Goal: Communication & Community: Answer question/provide support

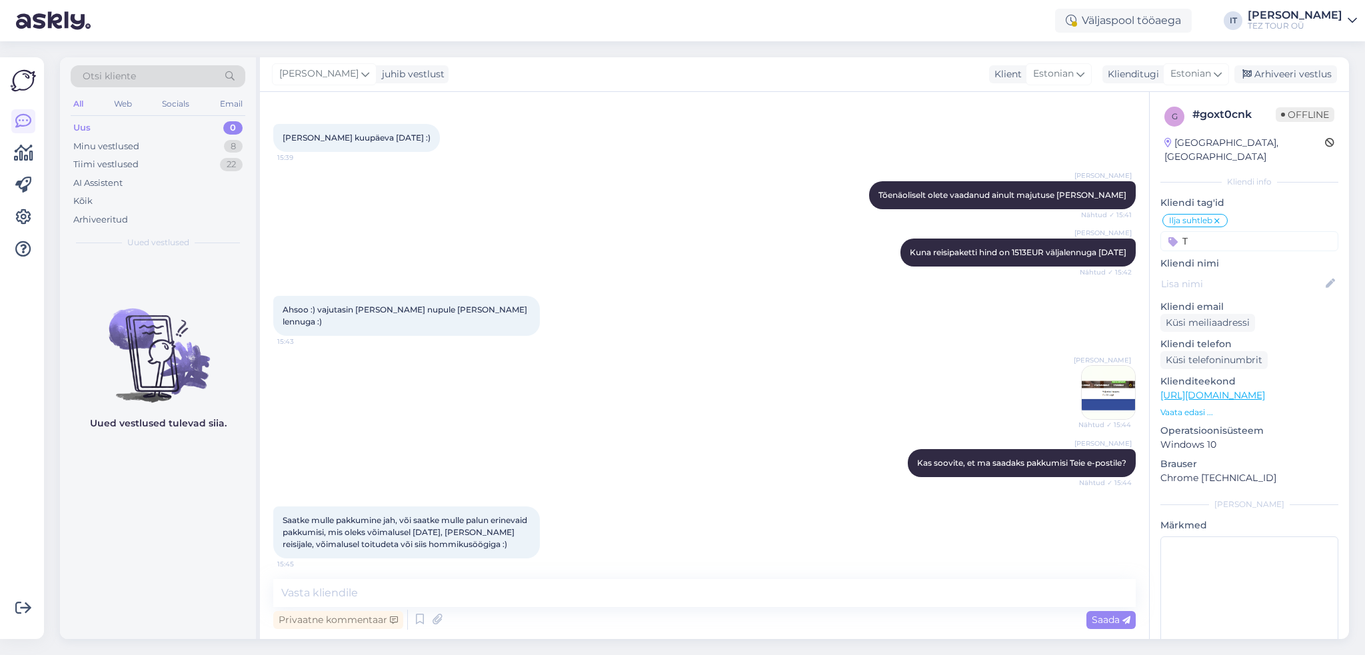
scroll to position [841, 0]
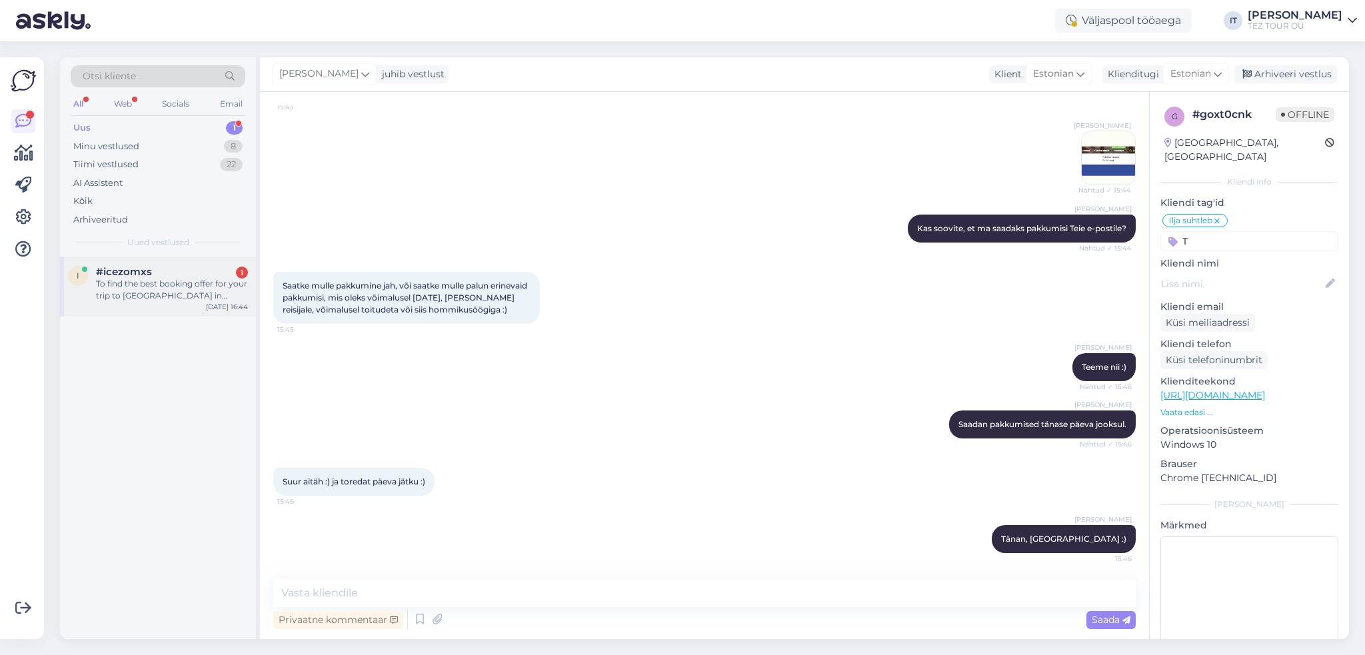
click at [144, 271] on span "#icezomxs" at bounding box center [124, 272] width 56 height 12
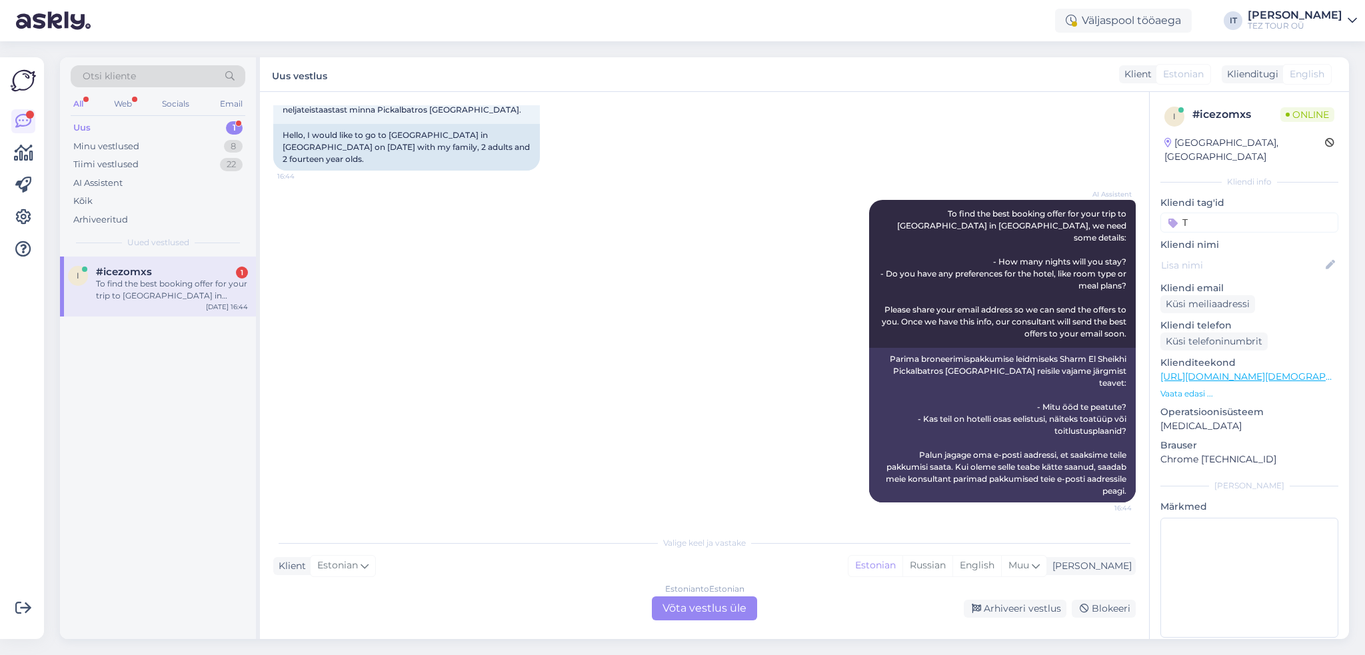
scroll to position [0, 0]
click at [728, 615] on div "Estonian to Estonian Võta vestlus üle" at bounding box center [704, 609] width 105 height 24
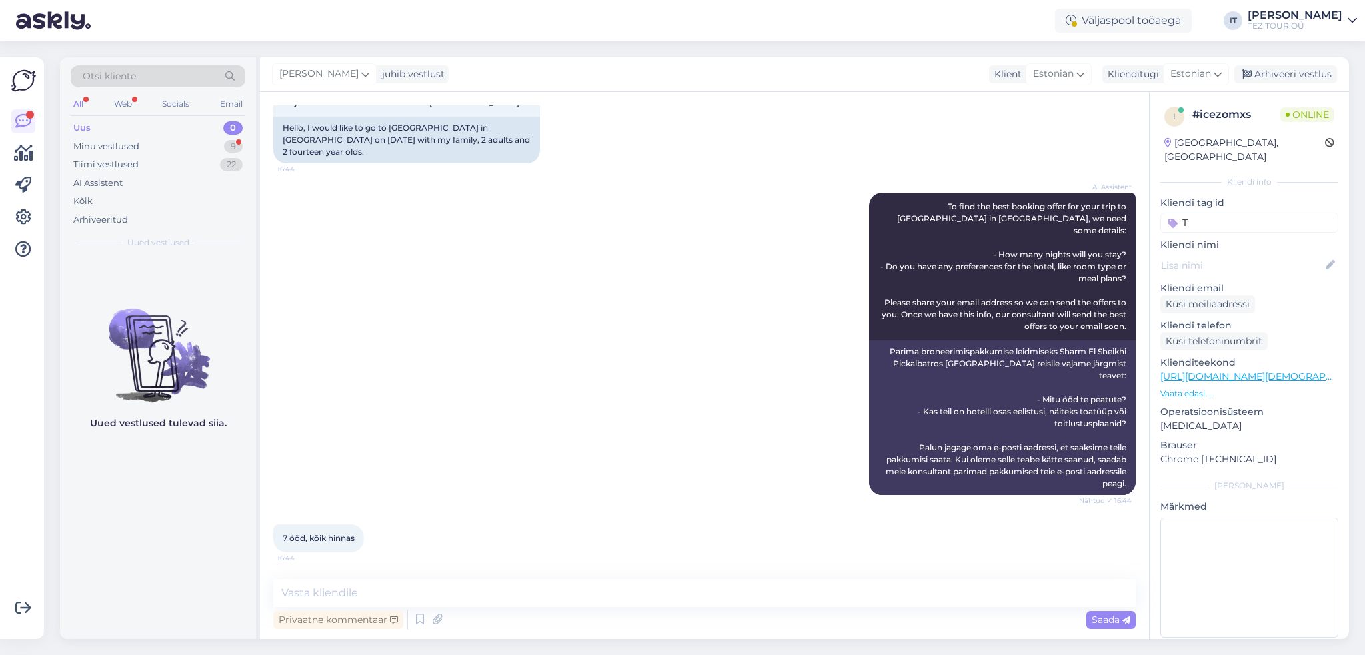
scroll to position [111, 0]
click at [573, 590] on textarea at bounding box center [704, 593] width 863 height 28
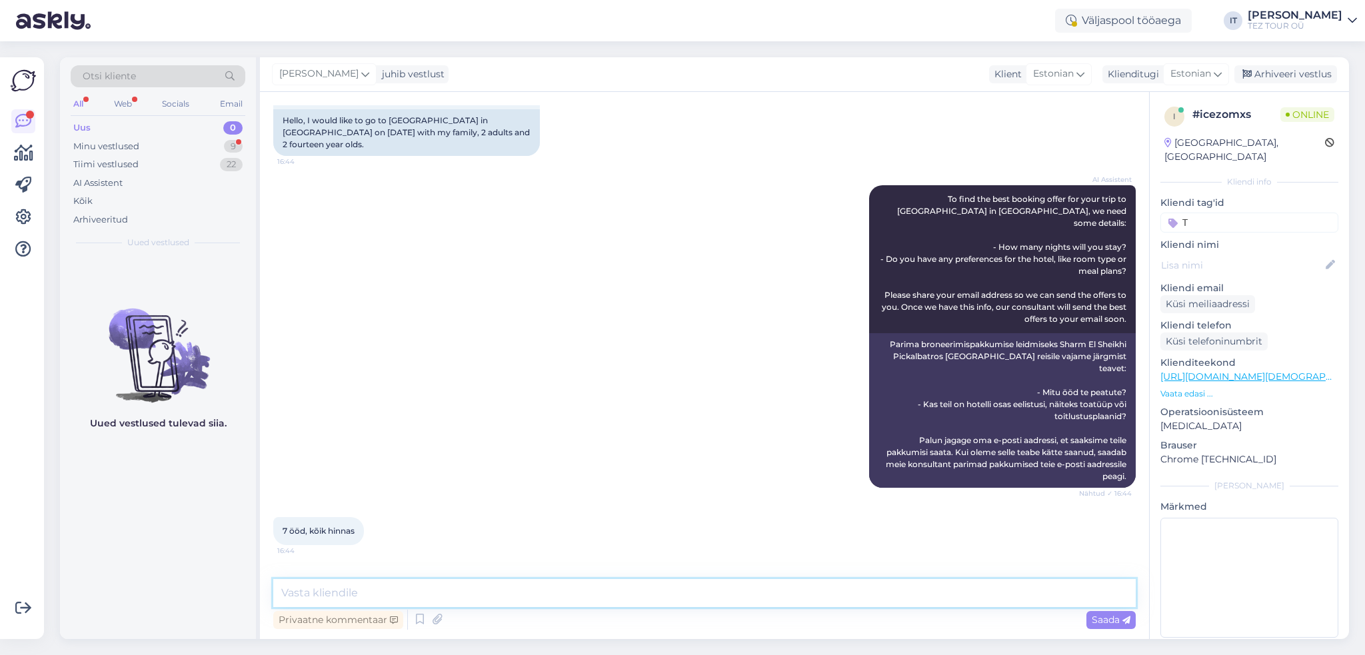
scroll to position [168, 0]
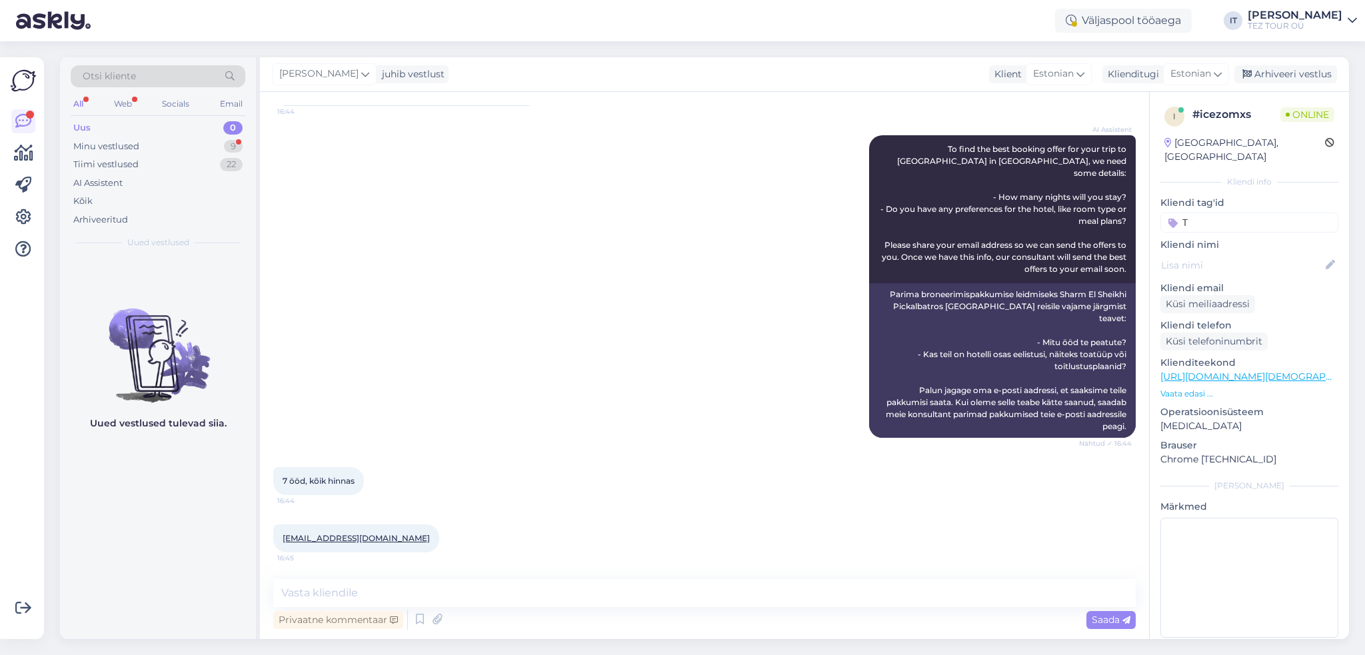
click at [569, 574] on div "Vestlus algas [DATE] Tere sooviks [DATE] perega, 2 täiskasvanut ja 2 neljateist…" at bounding box center [704, 365] width 889 height 547
drag, startPoint x: 375, startPoint y: 541, endPoint x: 283, endPoint y: 538, distance: 92.0
click at [275, 541] on div "[EMAIL_ADDRESS][DOMAIN_NAME] 16:45" at bounding box center [356, 539] width 166 height 28
copy link "[EMAIL_ADDRESS][DOMAIN_NAME]"
click at [1261, 197] on div "Kliendi tag'id T [PERSON_NAME] suhtleb OOTELEHT OOTAN VASTUST [PERSON_NAME] suh…" at bounding box center [1250, 214] width 178 height 37
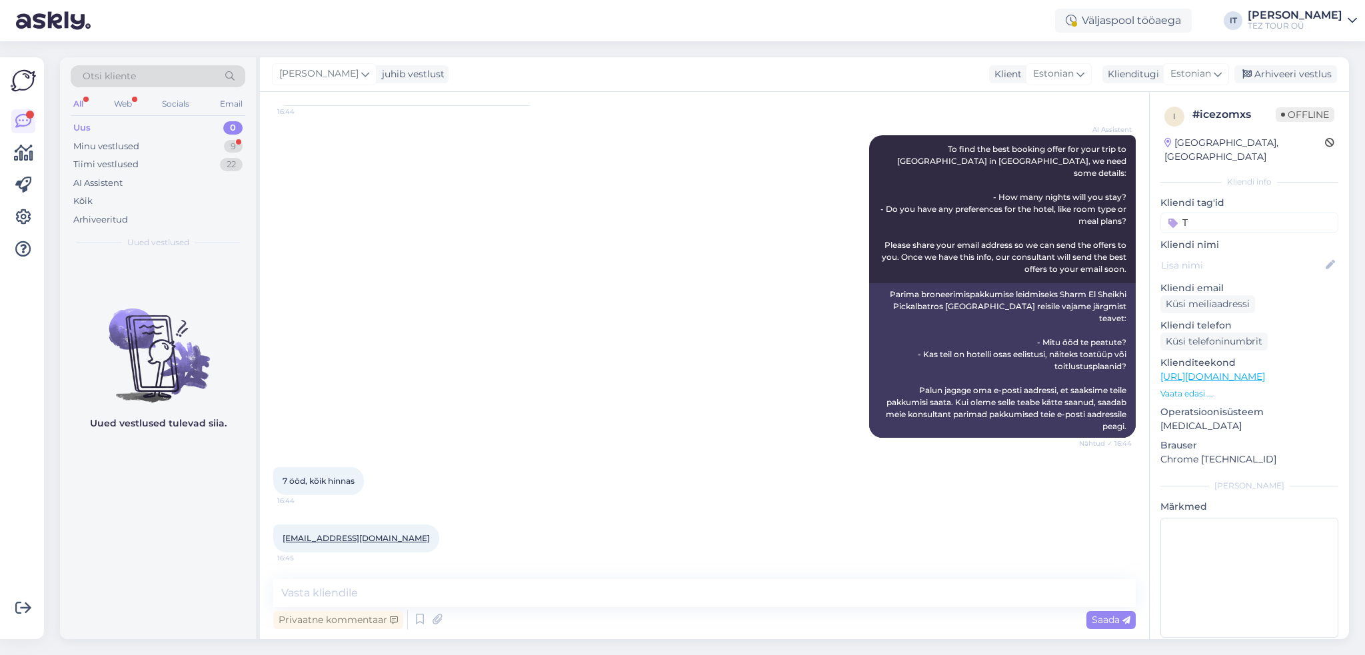
click at [1258, 213] on input "T" at bounding box center [1250, 223] width 178 height 20
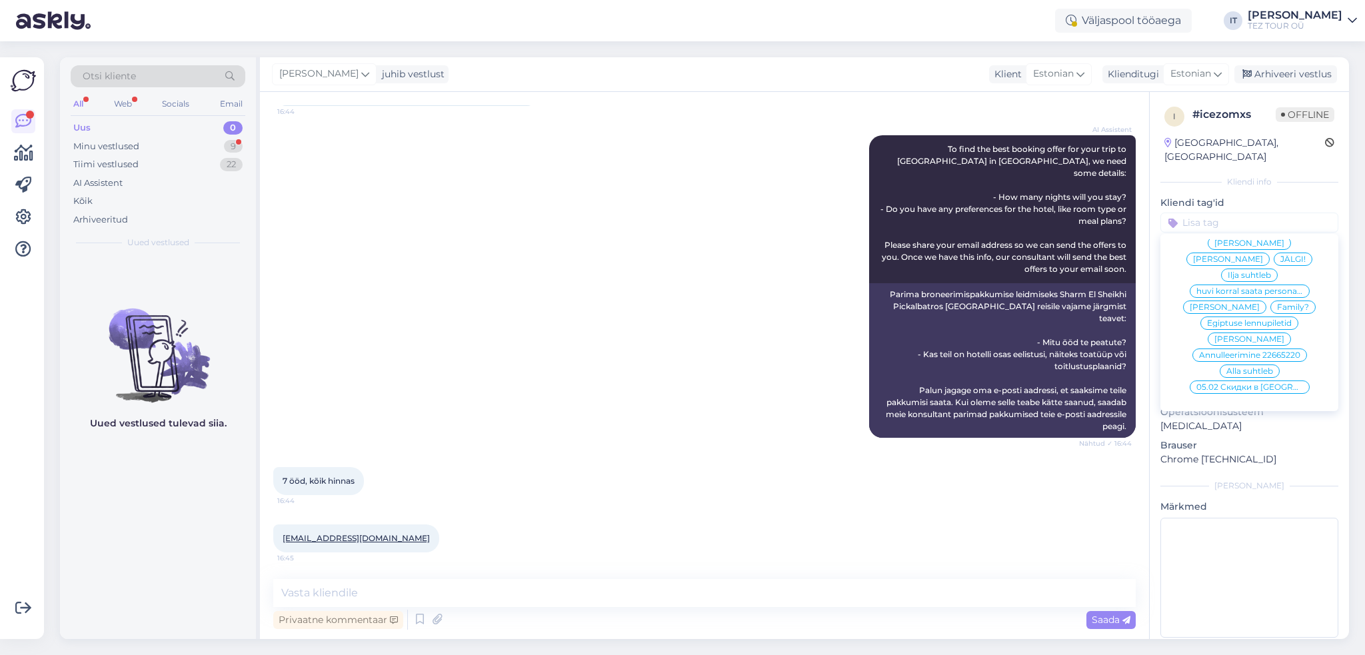
scroll to position [137, 0]
click at [1237, 271] on span "Ilja suhtleb" at bounding box center [1249, 275] width 43 height 8
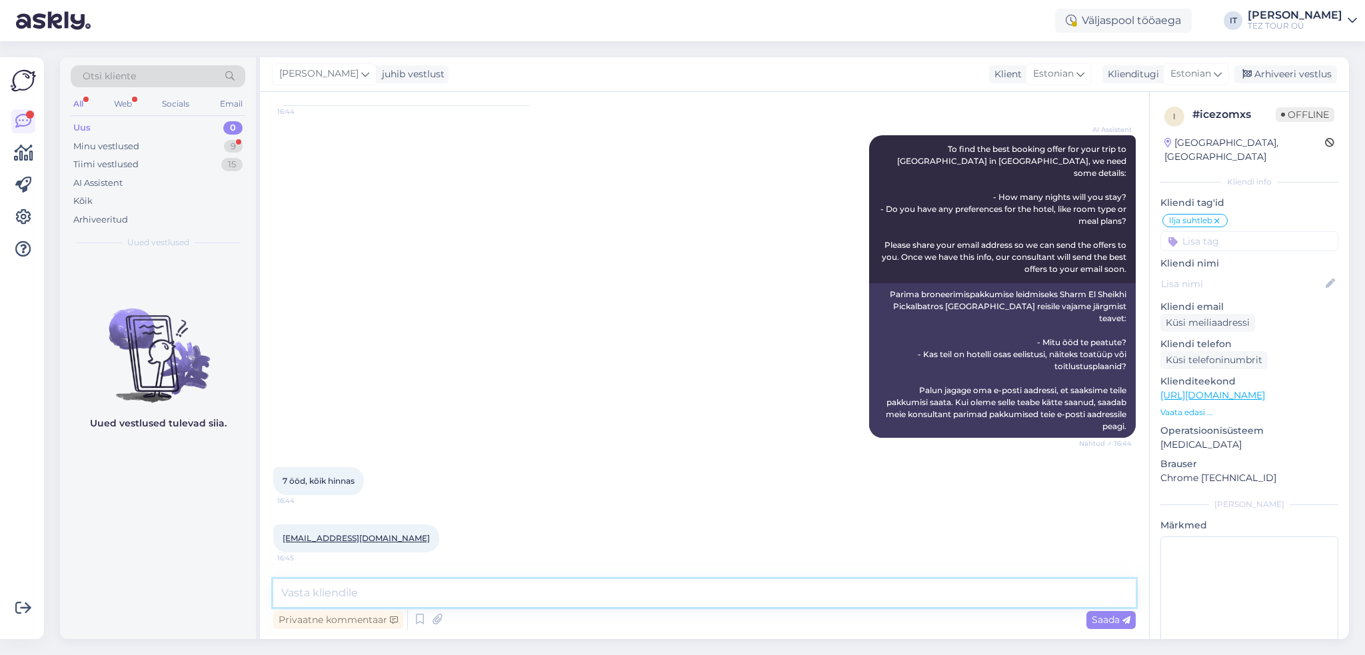
click at [472, 579] on textarea at bounding box center [704, 593] width 863 height 28
click at [287, 594] on textarea "Taatsin pakkumised Teie e-postile ja jään" at bounding box center [704, 593] width 863 height 28
click at [527, 586] on textarea "Saatsin pakkumised Teie e-postile ja jään" at bounding box center [704, 593] width 863 height 28
type textarea "Saatsin pakkumised Teie e-postile ja jään [PERSON_NAME] tagasiside ootama :)"
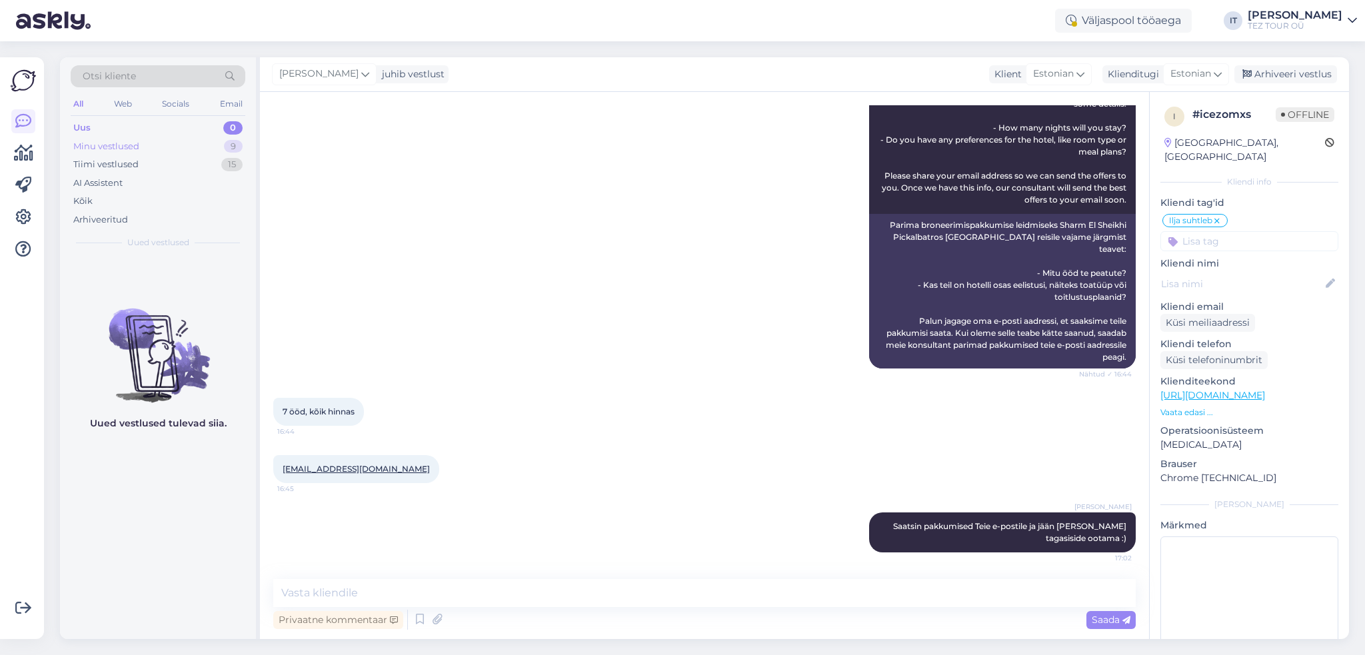
click at [189, 141] on div "Minu vestlused 9" at bounding box center [158, 146] width 175 height 19
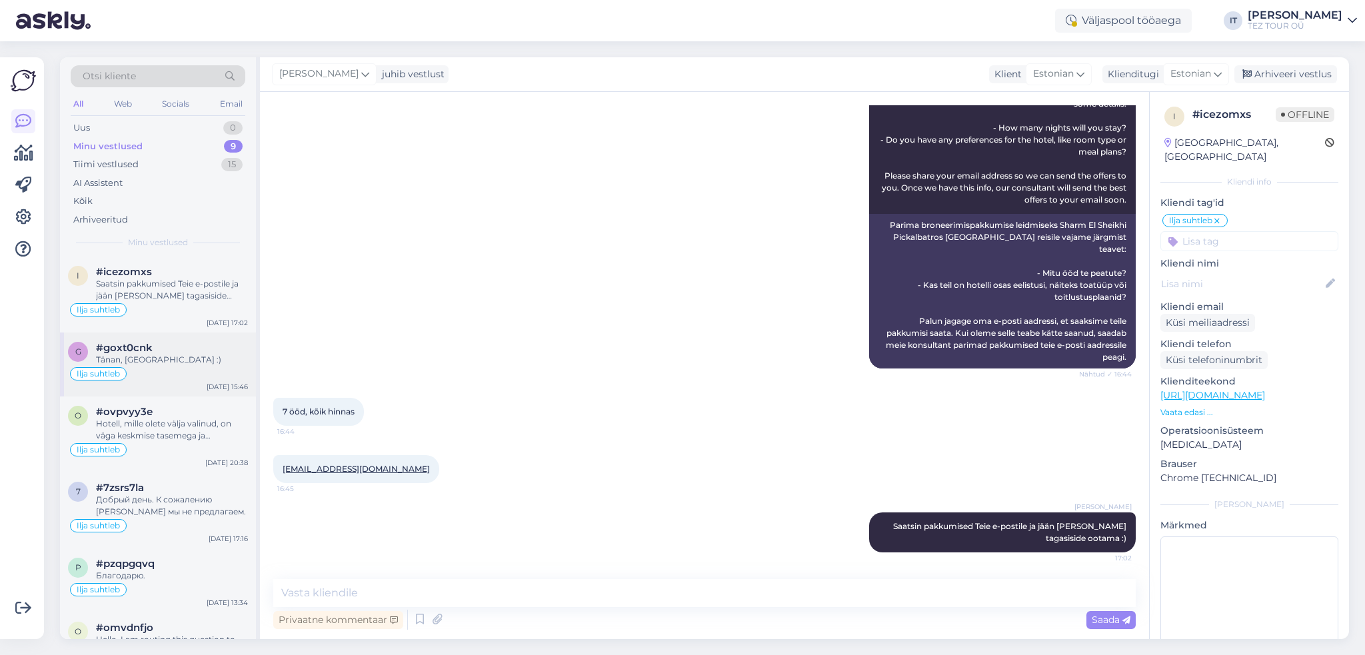
click at [193, 378] on div "Ilja suhtleb" at bounding box center [158, 374] width 180 height 16
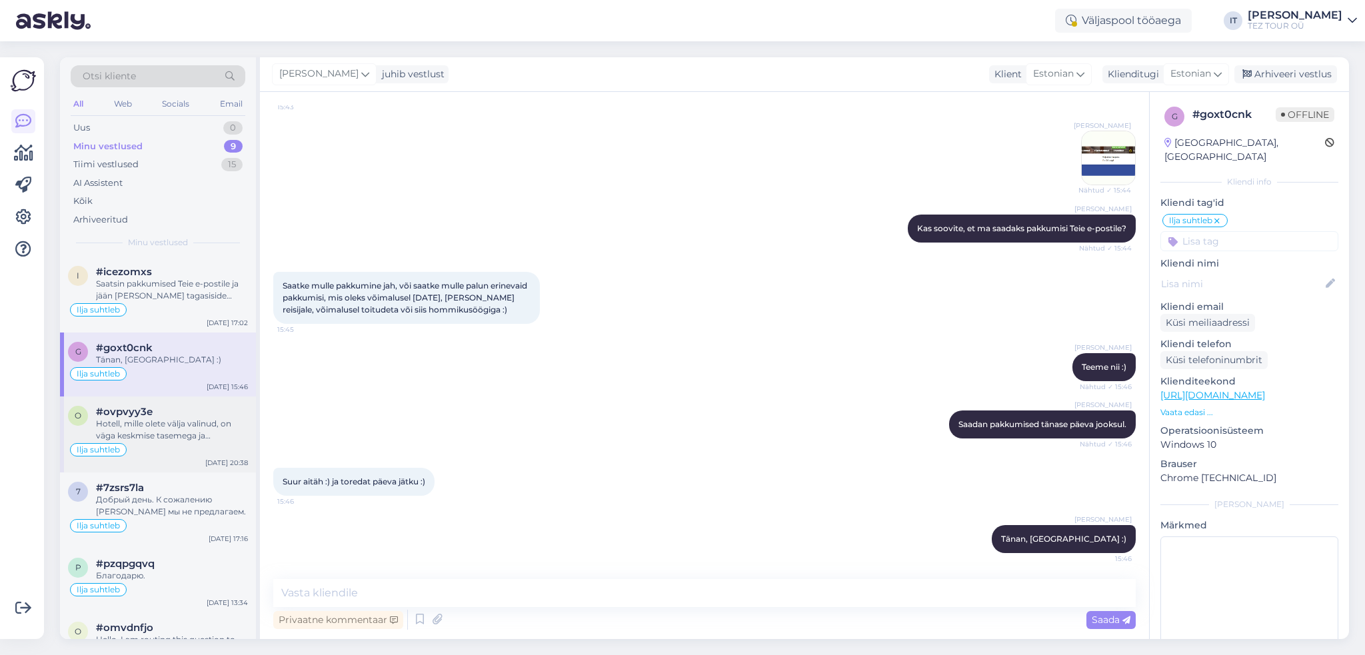
click at [176, 443] on div "Ilja suhtleb" at bounding box center [158, 450] width 180 height 16
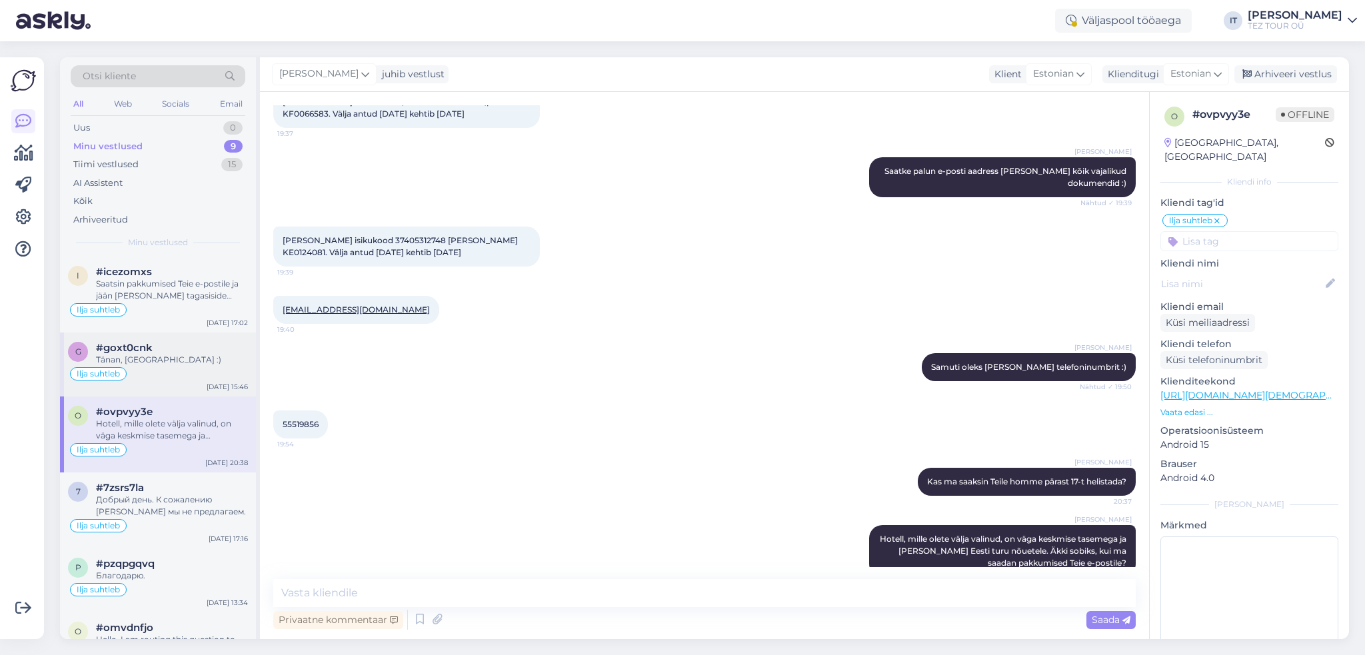
click at [183, 362] on div "Tänan, [GEOGRAPHIC_DATA] :)" at bounding box center [172, 360] width 152 height 12
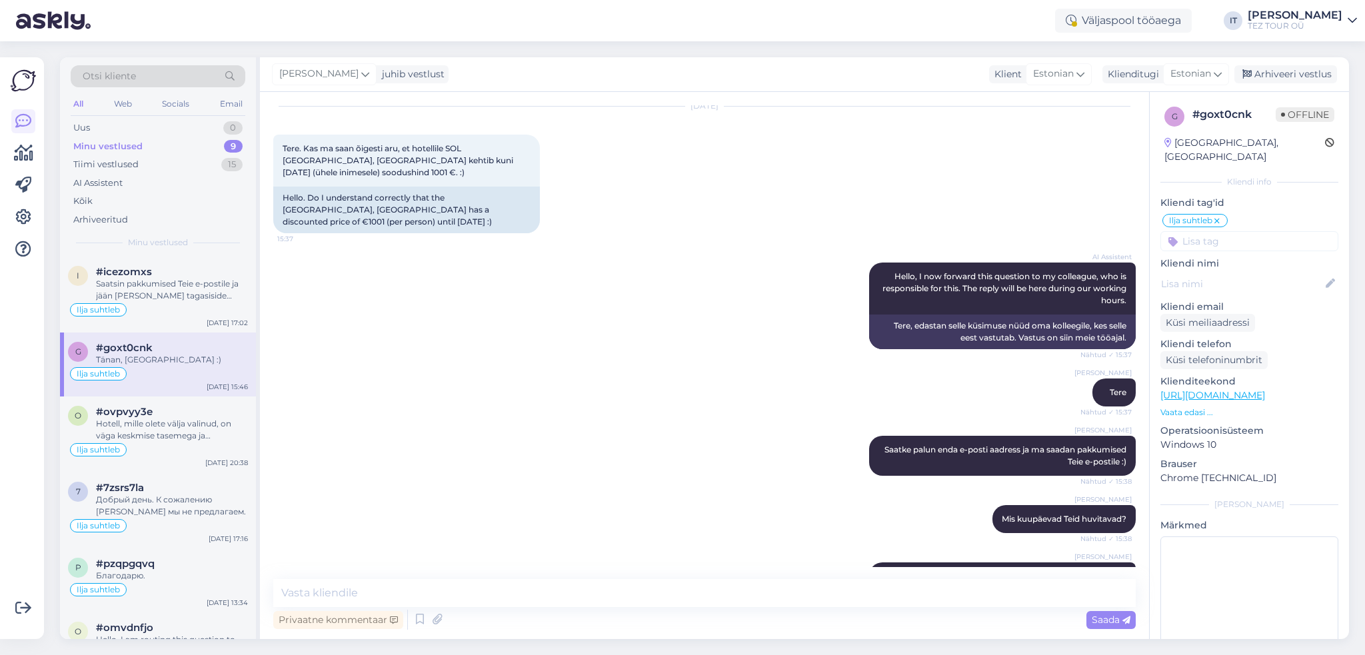
scroll to position [0, 0]
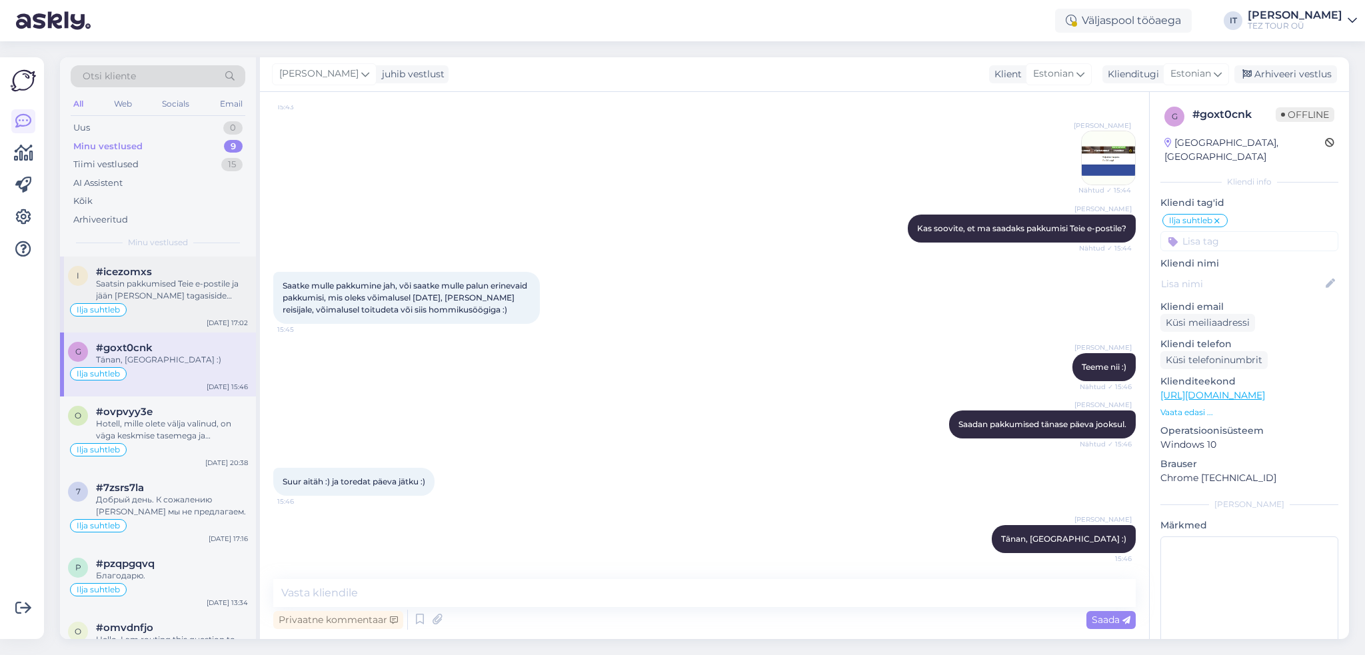
click at [184, 289] on div "Saatsin pakkumised Teie e-postile ja jään [PERSON_NAME] tagasiside ootama :)" at bounding box center [172, 290] width 152 height 24
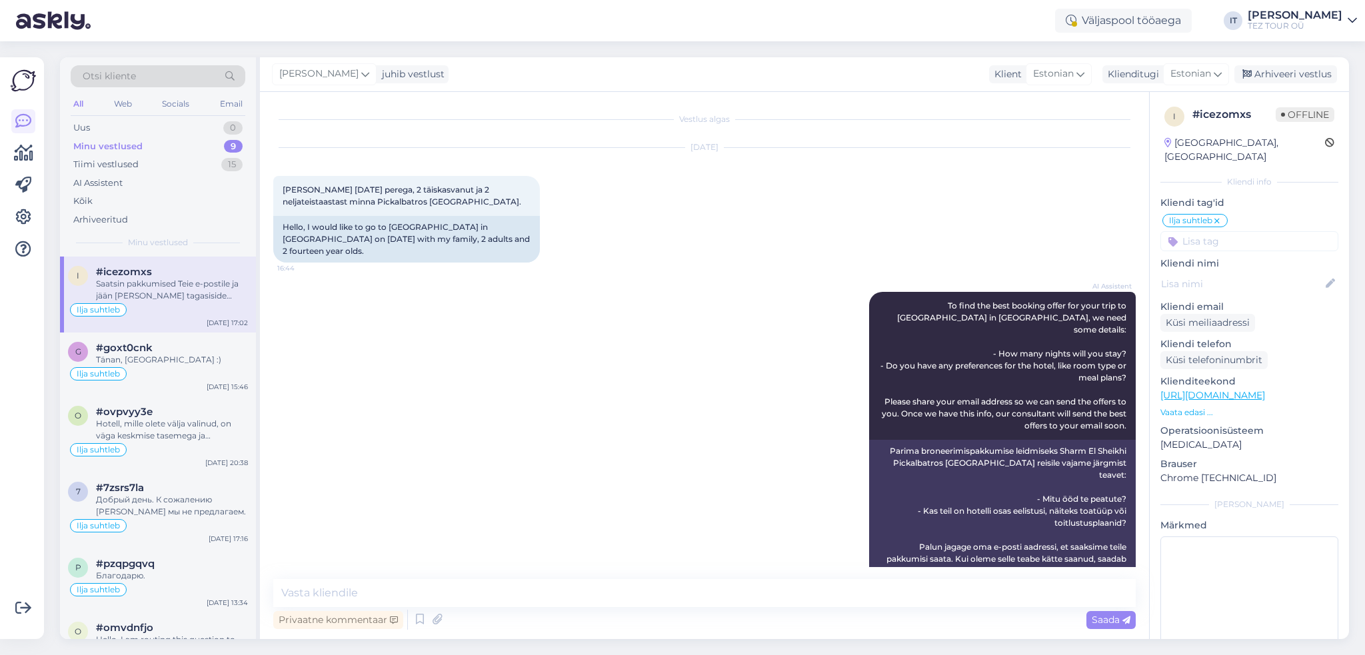
scroll to position [237, 0]
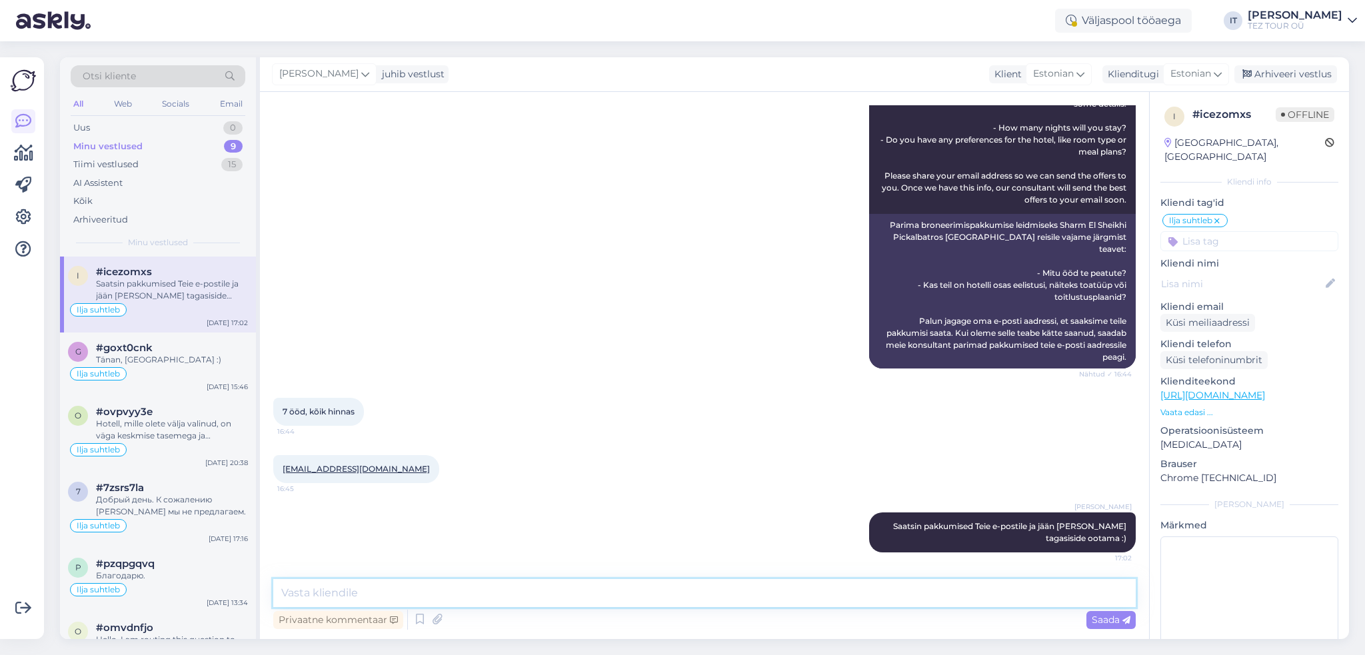
click at [427, 595] on textarea at bounding box center [704, 593] width 863 height 28
type textarea "Vabandust, saatsin Teile valed pakkumised, saadan varsti ka õiged pakkumised"
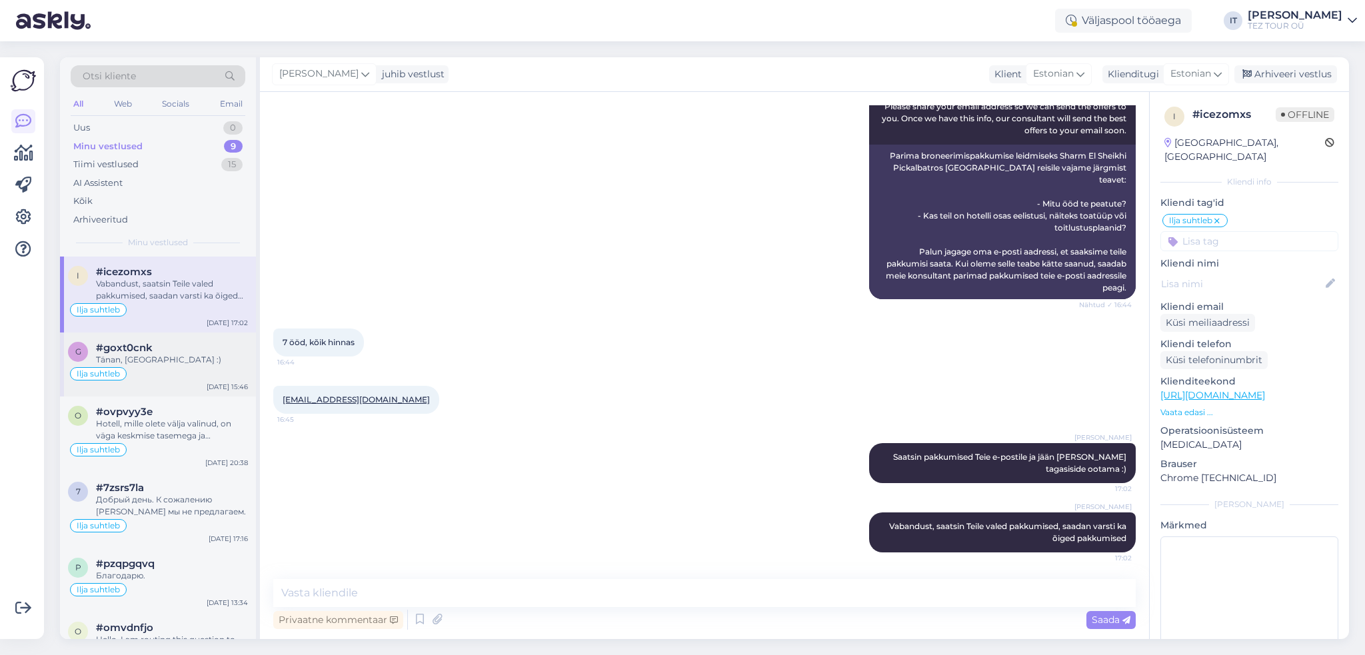
click at [159, 356] on div "Tänan, [GEOGRAPHIC_DATA] :)" at bounding box center [172, 360] width 152 height 12
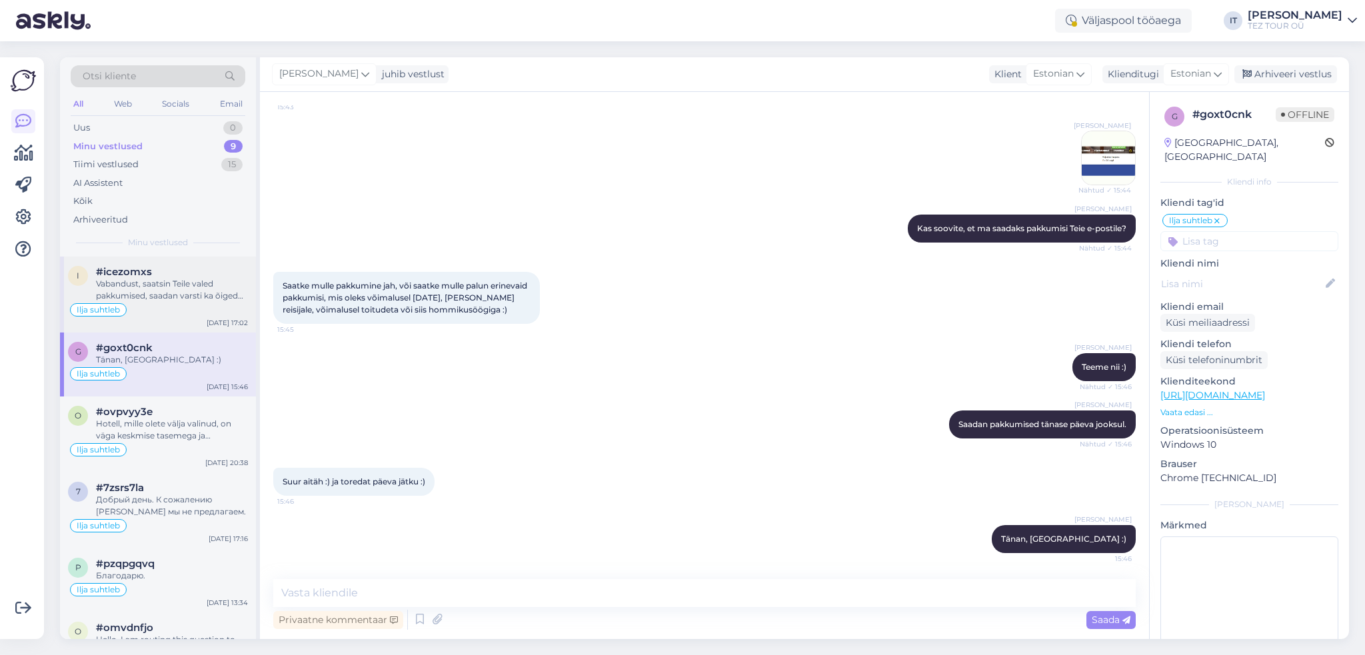
click at [169, 305] on div "Ilja suhtleb" at bounding box center [158, 310] width 180 height 16
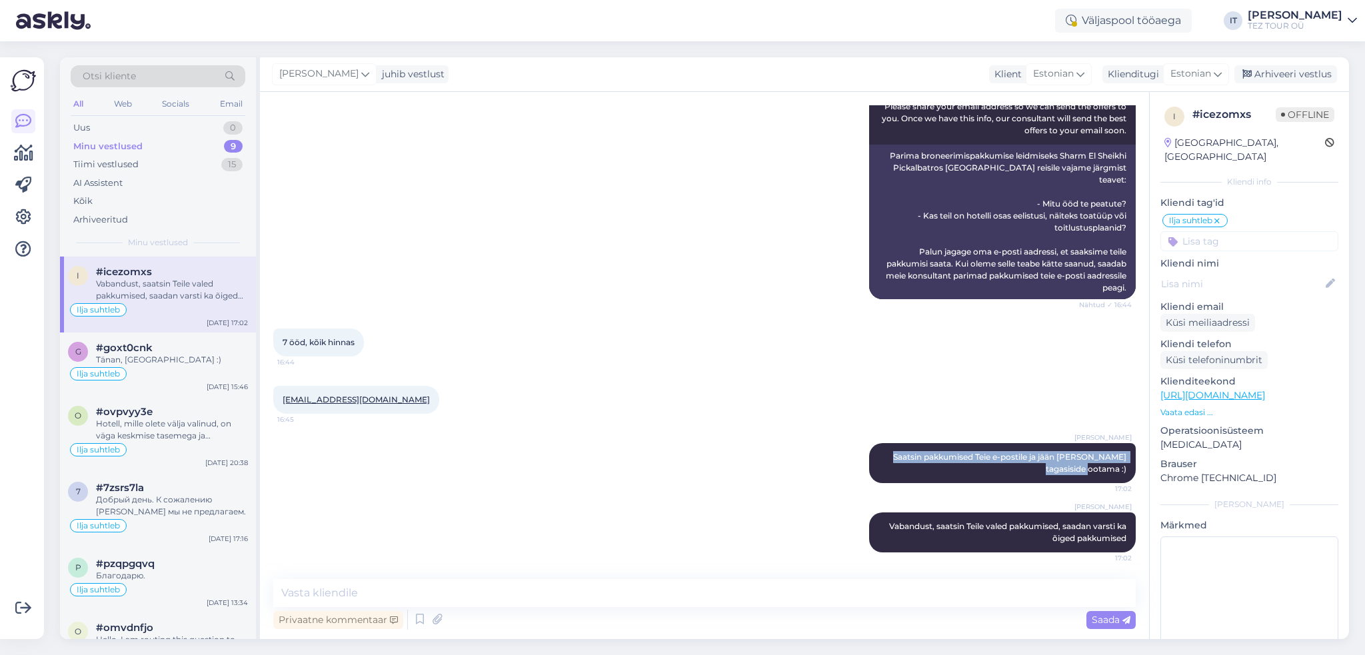
drag, startPoint x: 880, startPoint y: 460, endPoint x: 1054, endPoint y: 453, distance: 174.1
click at [1131, 471] on div "Vestlus algas [DATE] Tere sooviks [DATE] perega, 2 täiskasvanut ja 2 neljateist…" at bounding box center [710, 336] width 875 height 462
copy span "Saatsin pakkumised Teie e-postile ja jään [PERSON_NAME] tagasiside ootama :)"
click at [187, 371] on div "Ilja suhtleb" at bounding box center [158, 374] width 180 height 16
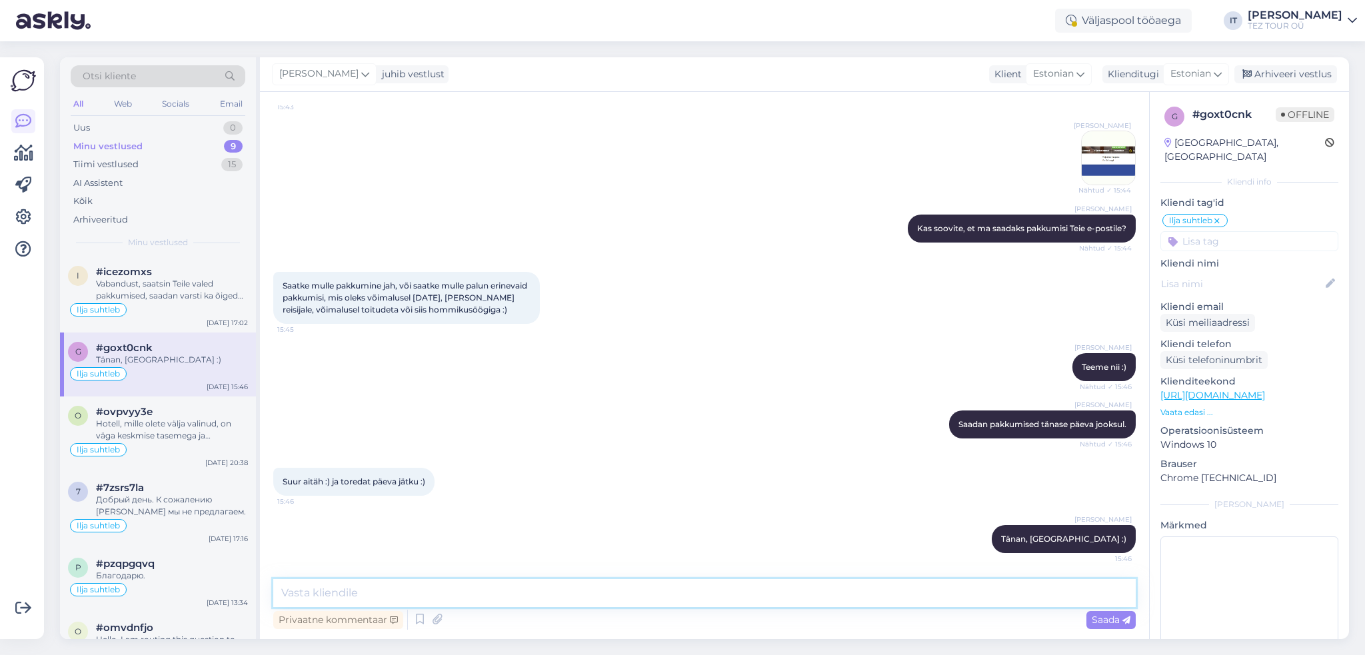
click at [465, 595] on textarea at bounding box center [704, 593] width 863 height 28
paste textarea "Saatsin pakkumised Teie e-postile ja jään [PERSON_NAME] tagasiside ootama :)"
type textarea "Saatsin pakkumised Teie e-postile ja jään [PERSON_NAME] tagasiside ootama :)"
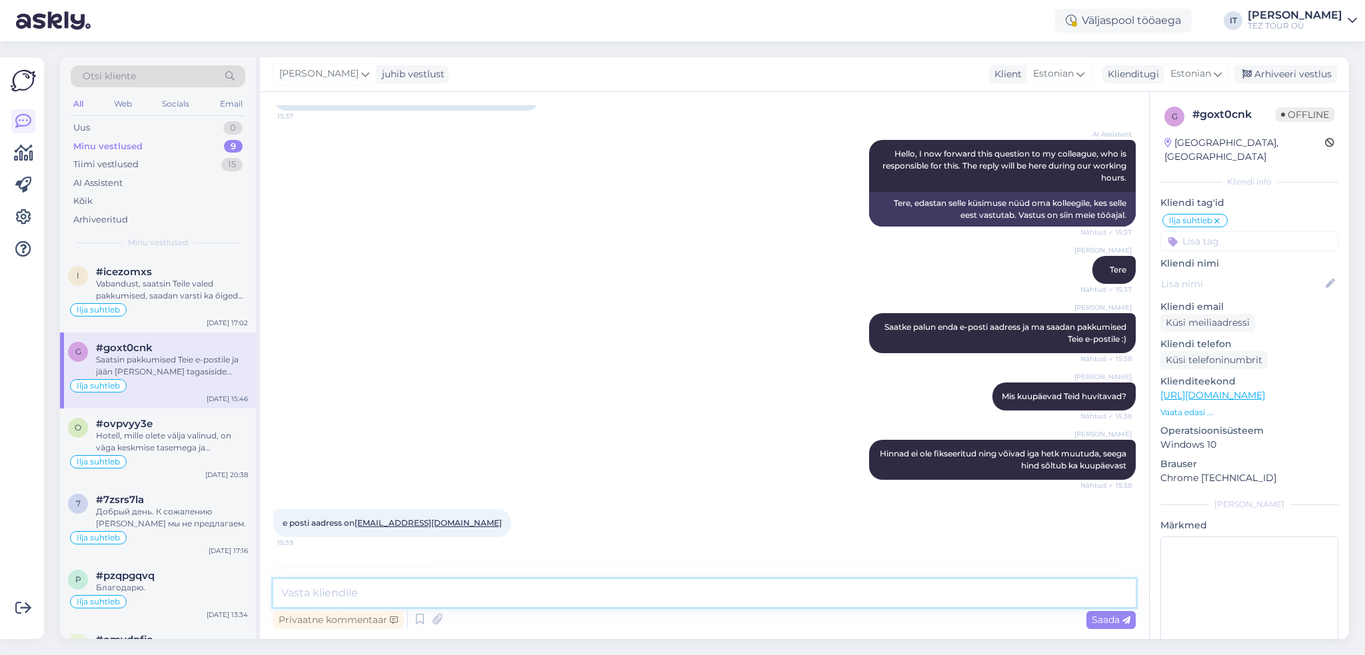
scroll to position [244, 0]
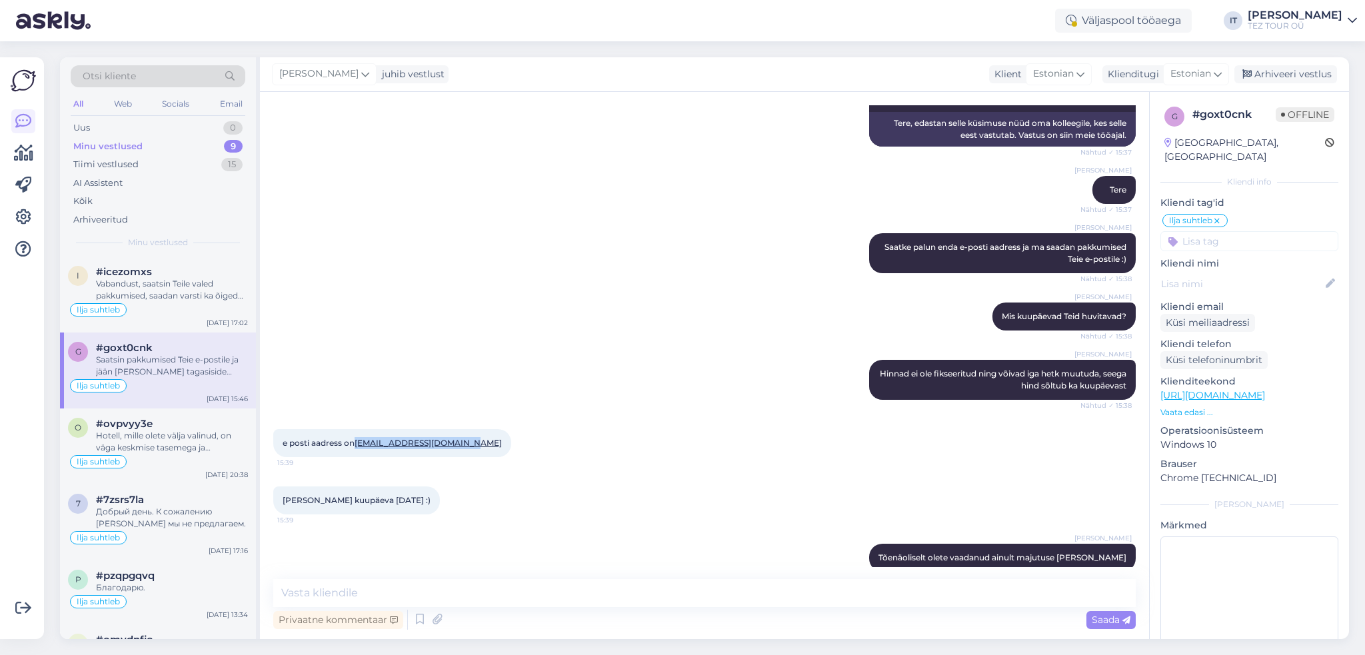
drag, startPoint x: 470, startPoint y: 444, endPoint x: 359, endPoint y: 447, distance: 111.4
click at [359, 447] on div "e posti aadress on [EMAIL_ADDRESS][DOMAIN_NAME] 15:39" at bounding box center [392, 443] width 238 height 28
copy link "[EMAIL_ADDRESS][DOMAIN_NAME]"
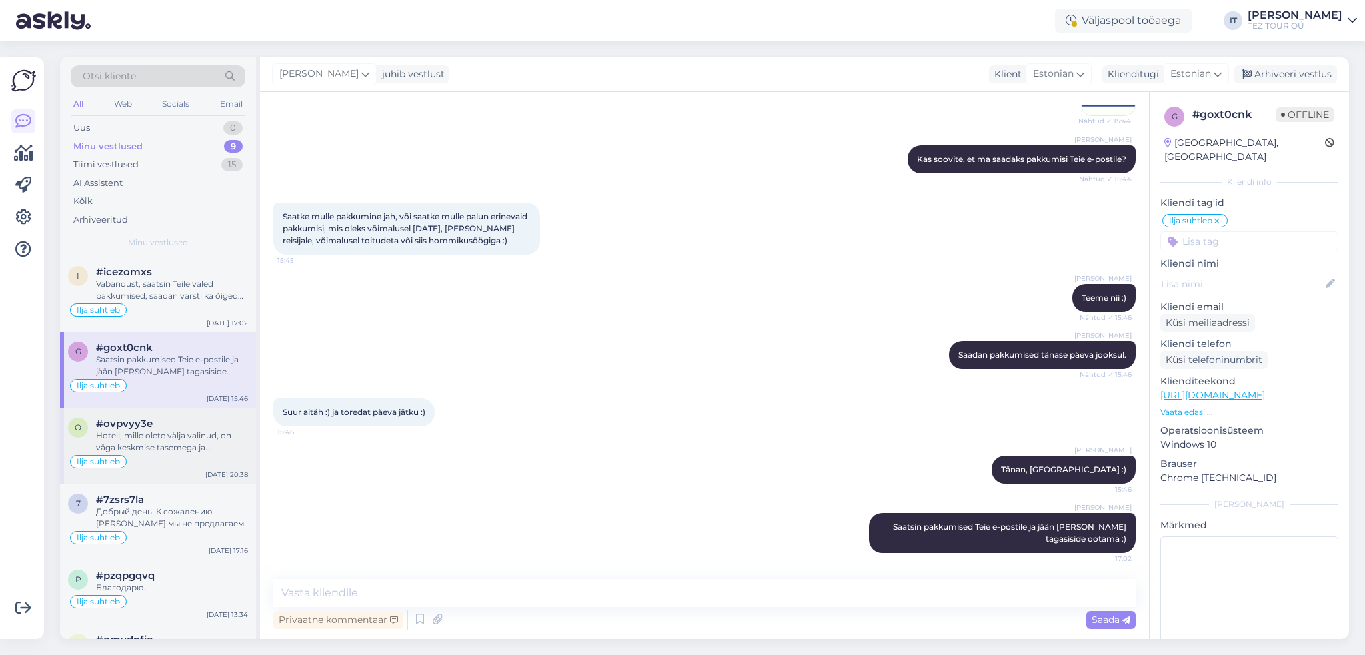
click at [213, 445] on div "Hotell, mille olete välja valinud, on väga keskmise tasemega ja [PERSON_NAME] E…" at bounding box center [172, 442] width 152 height 24
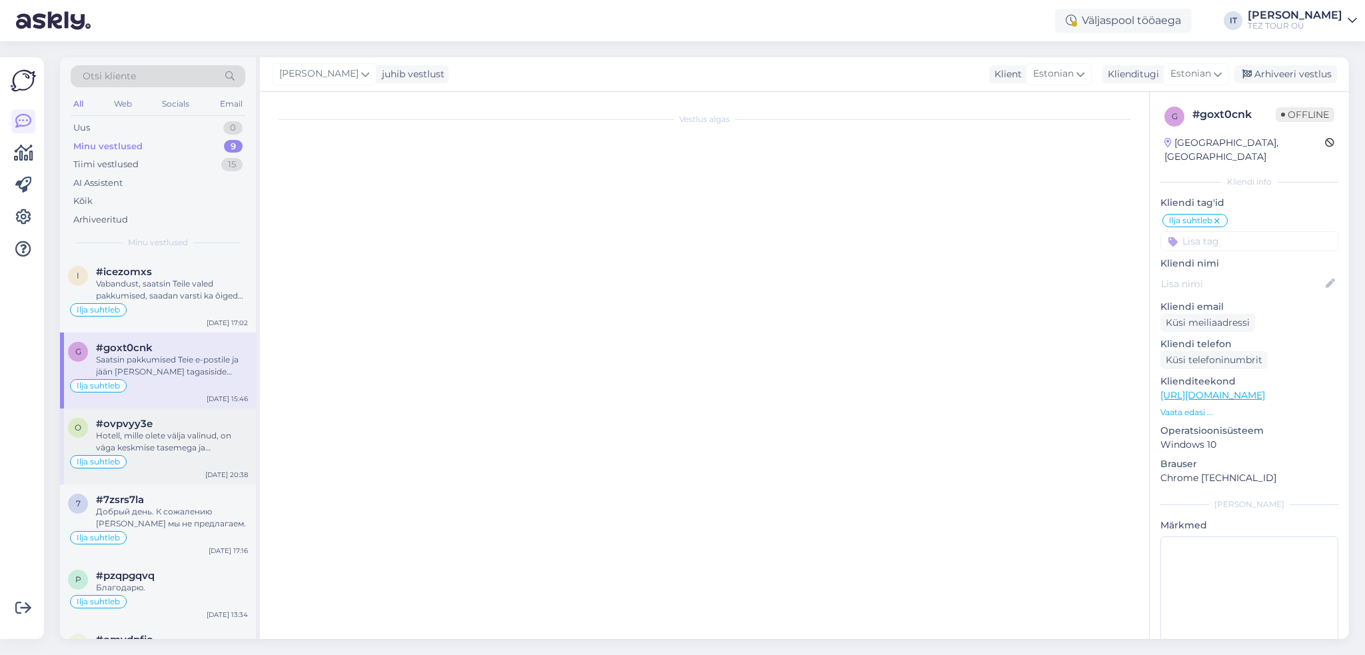
scroll to position [561, 0]
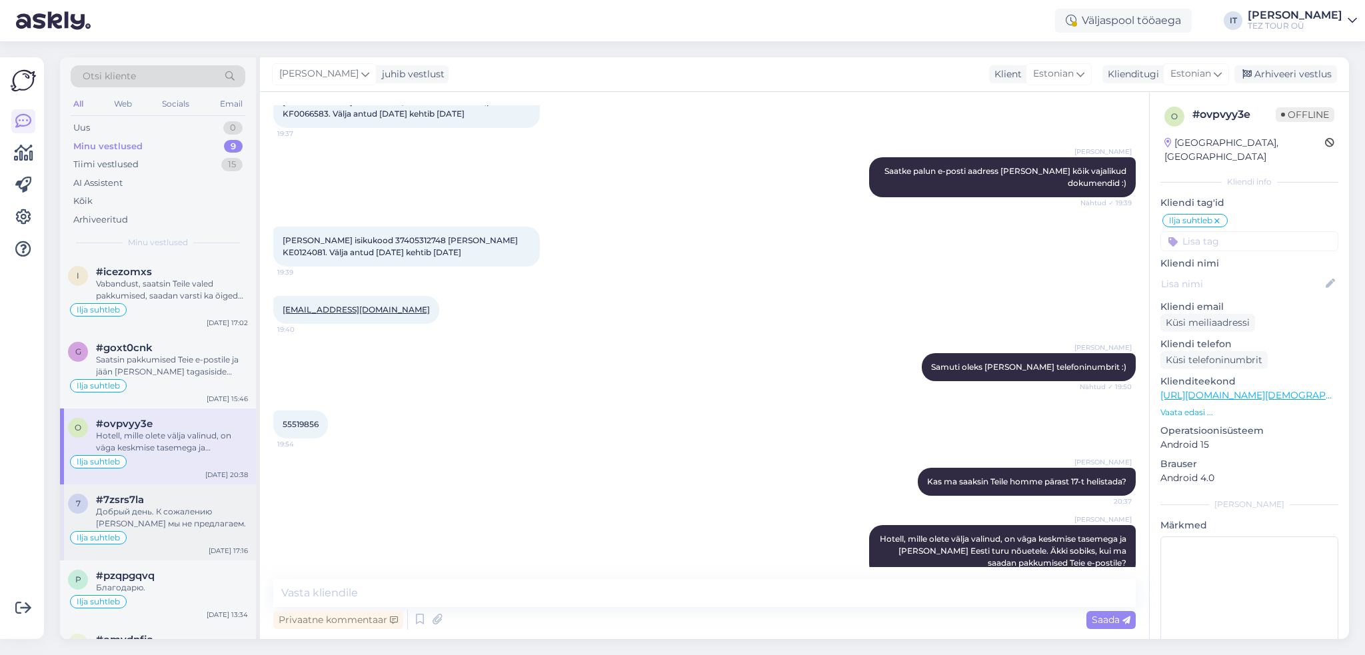
click at [168, 534] on div "Ilja suhtleb" at bounding box center [158, 538] width 180 height 16
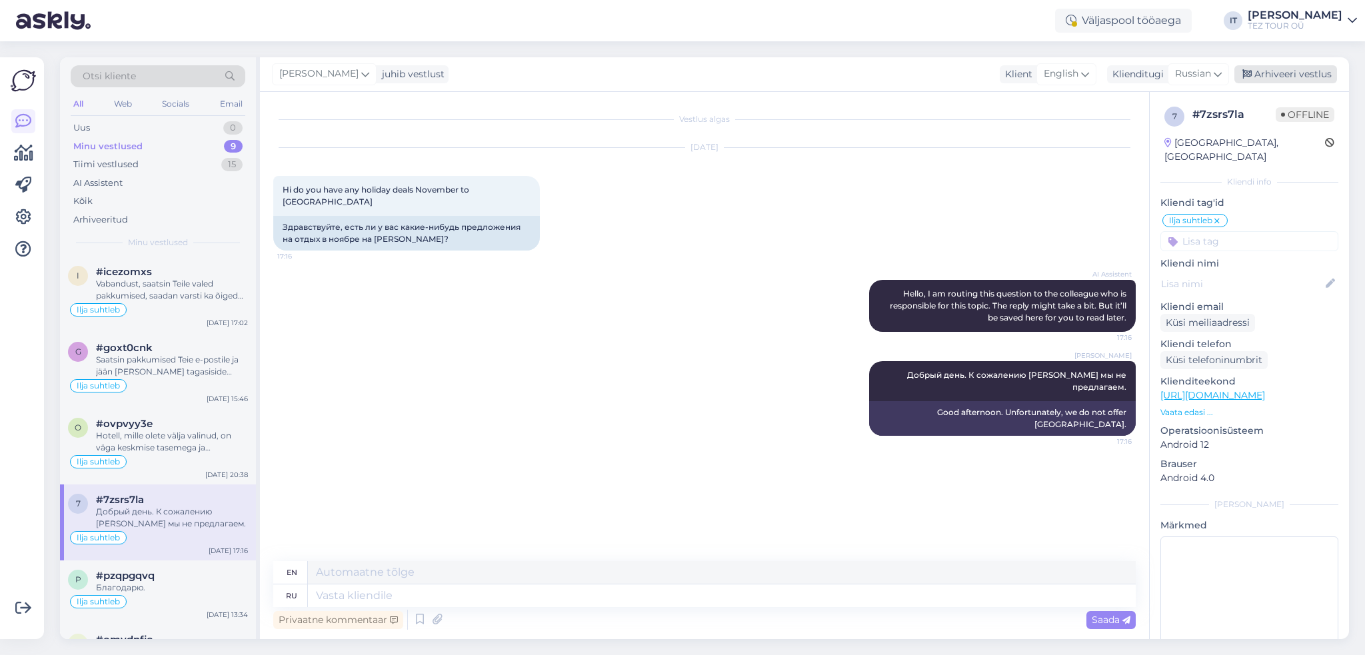
click at [1284, 74] on div "Arhiveeri vestlus" at bounding box center [1285, 74] width 103 height 18
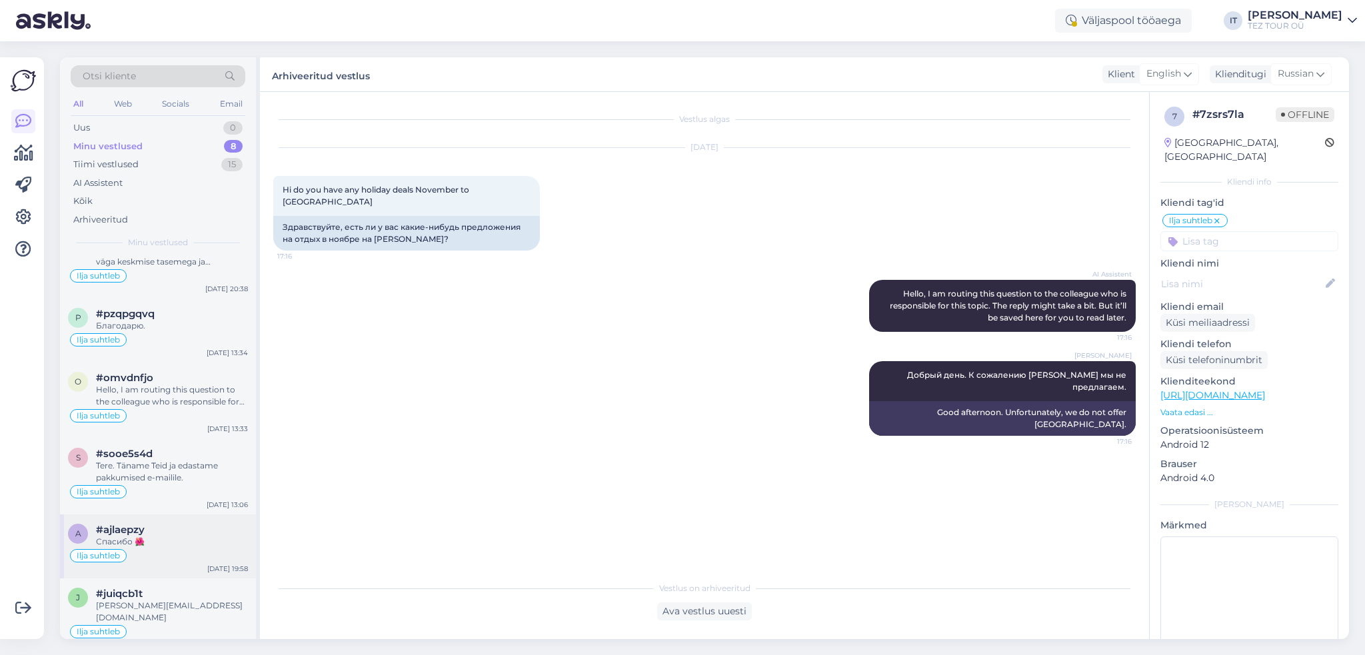
scroll to position [187, 0]
click at [196, 470] on div "Tere. Täname Teid ja edastame pakkumised e-mailile." at bounding box center [172, 471] width 152 height 24
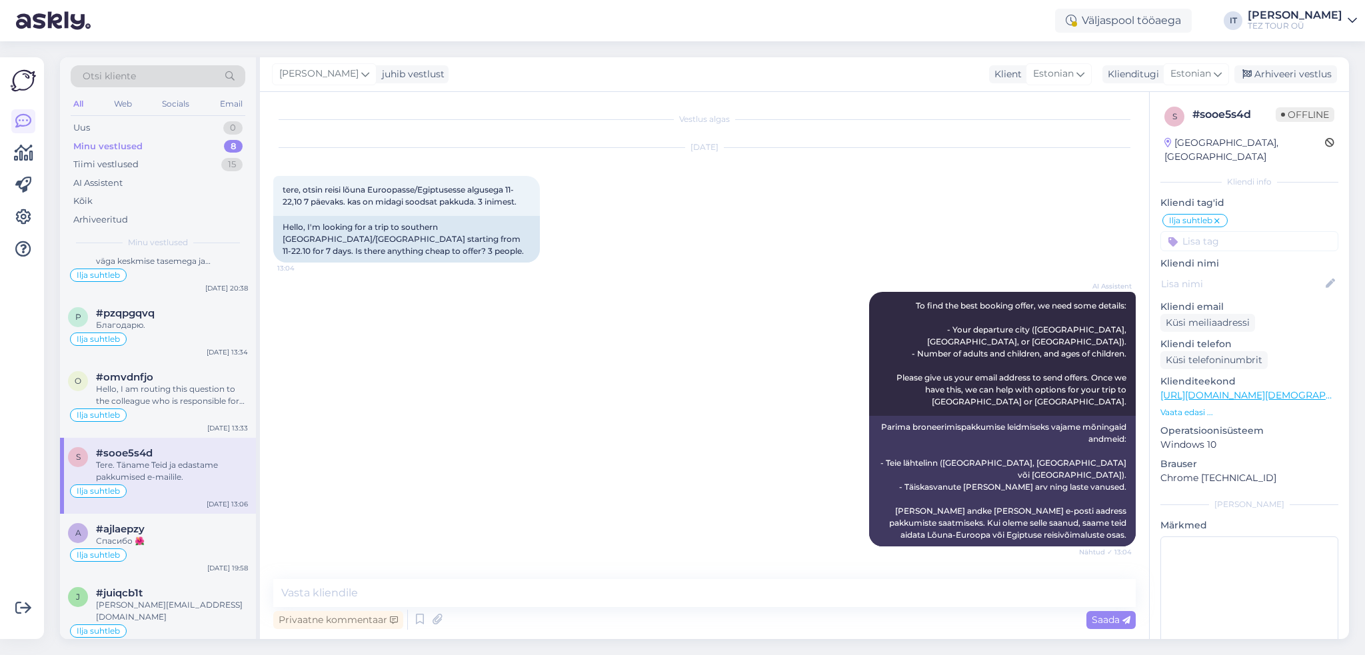
scroll to position [340, 0]
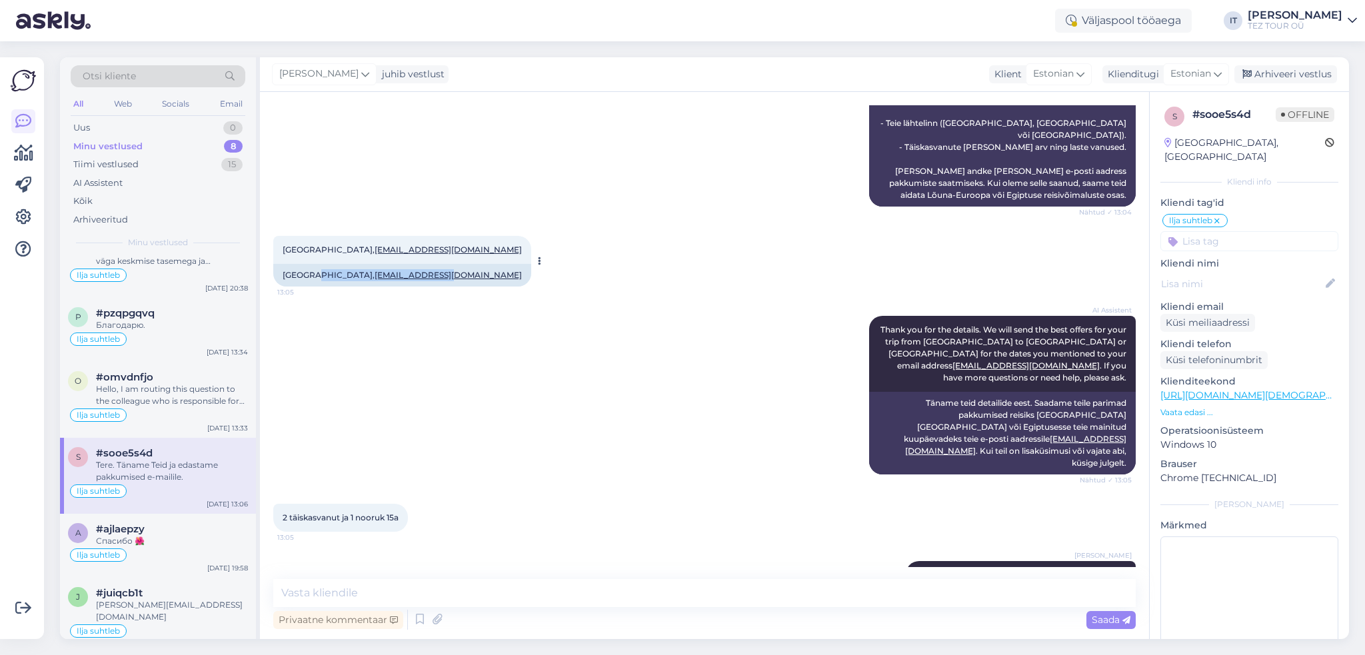
drag, startPoint x: 392, startPoint y: 252, endPoint x: 310, endPoint y: 251, distance: 82.0
click at [310, 264] on div "[GEOGRAPHIC_DATA], [EMAIL_ADDRESS][DOMAIN_NAME]" at bounding box center [402, 275] width 258 height 23
click at [345, 301] on div "AI Assistent Thank you for the details. We will send the best offers for your t…" at bounding box center [704, 395] width 863 height 188
drag, startPoint x: 391, startPoint y: 227, endPoint x: 313, endPoint y: 231, distance: 77.4
click at [312, 236] on div "[GEOGRAPHIC_DATA], [EMAIL_ADDRESS][DOMAIN_NAME] 13:05" at bounding box center [402, 250] width 258 height 28
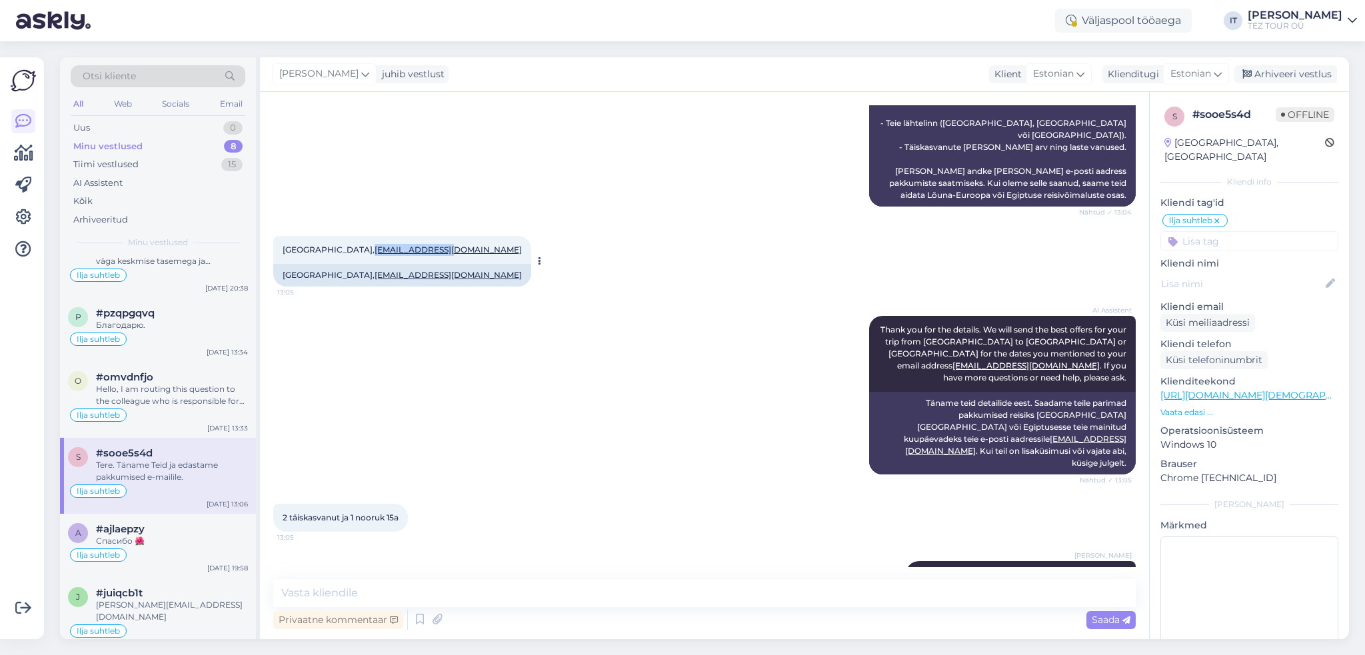
copy link "[EMAIL_ADDRESS][DOMAIN_NAME]"
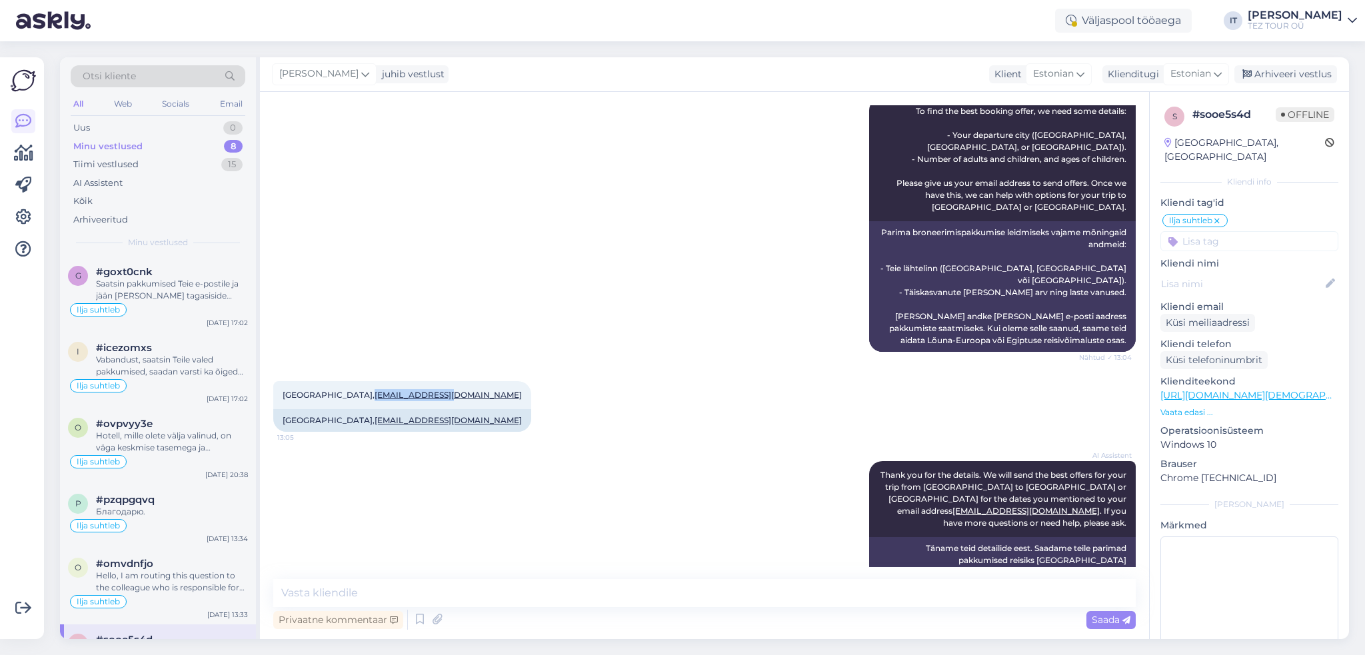
scroll to position [200, 0]
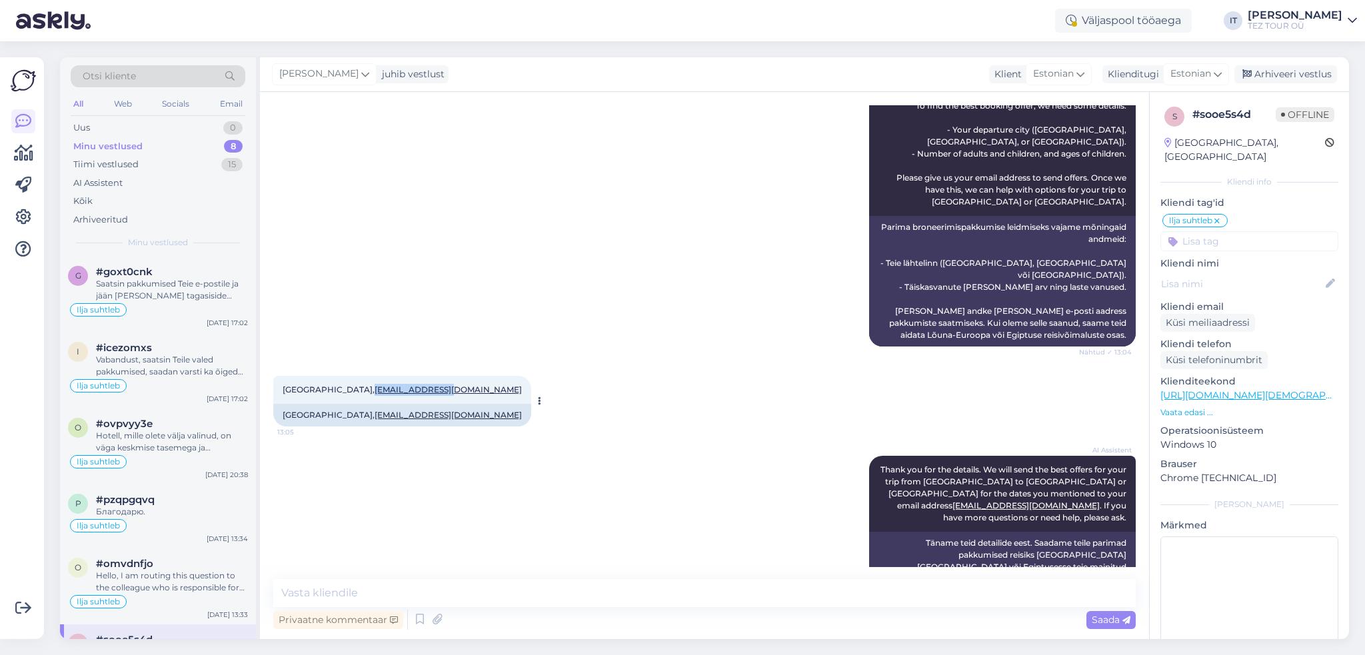
copy link "[EMAIL_ADDRESS][DOMAIN_NAME]"
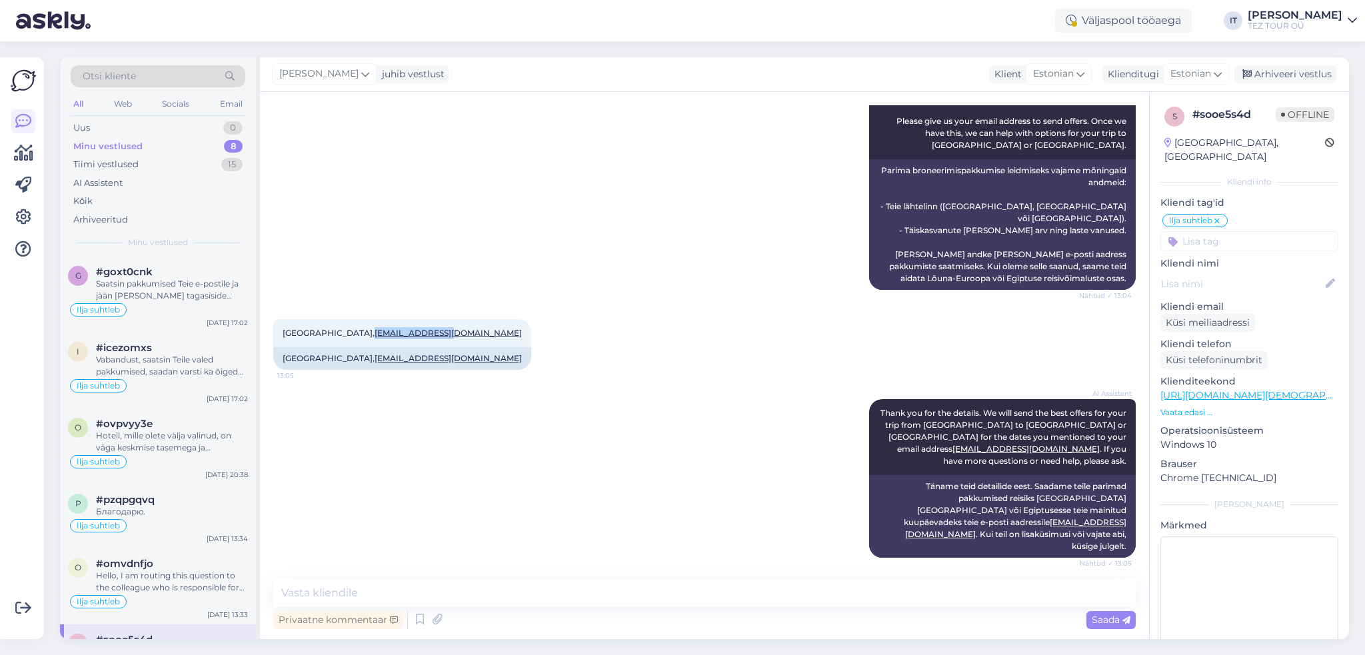
scroll to position [340, 0]
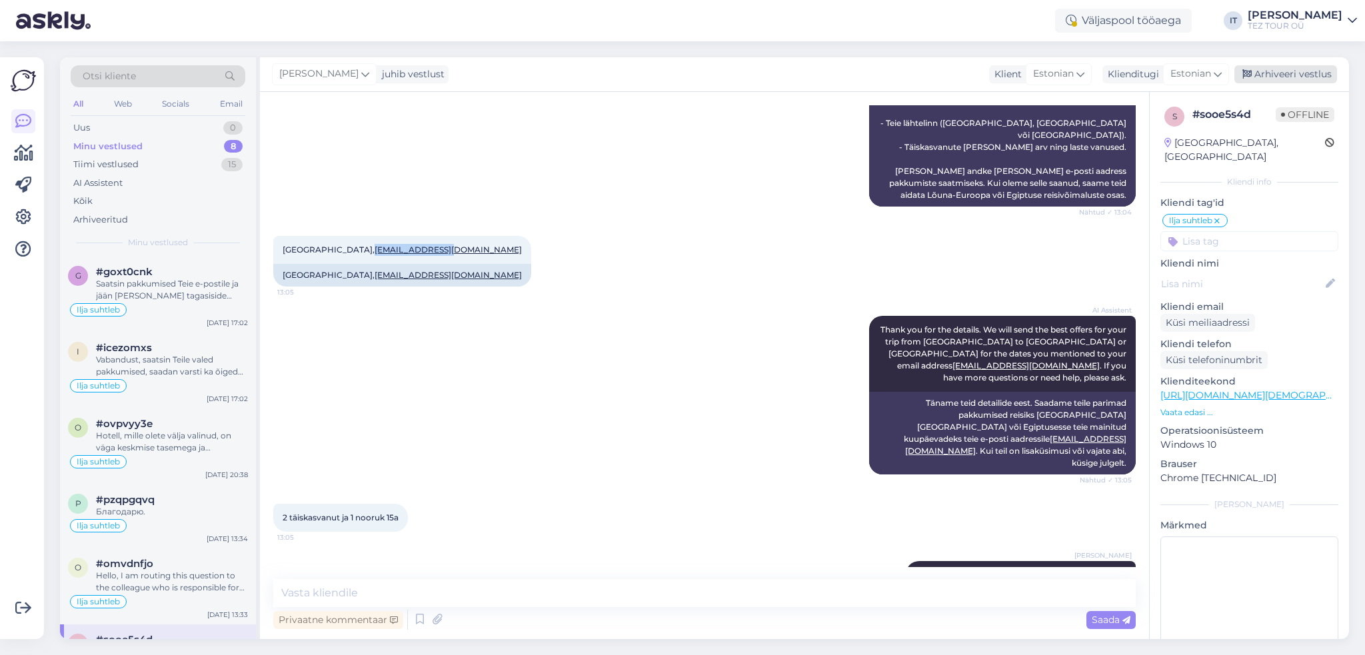
click at [1291, 76] on div "Arhiveeri vestlus" at bounding box center [1285, 74] width 103 height 18
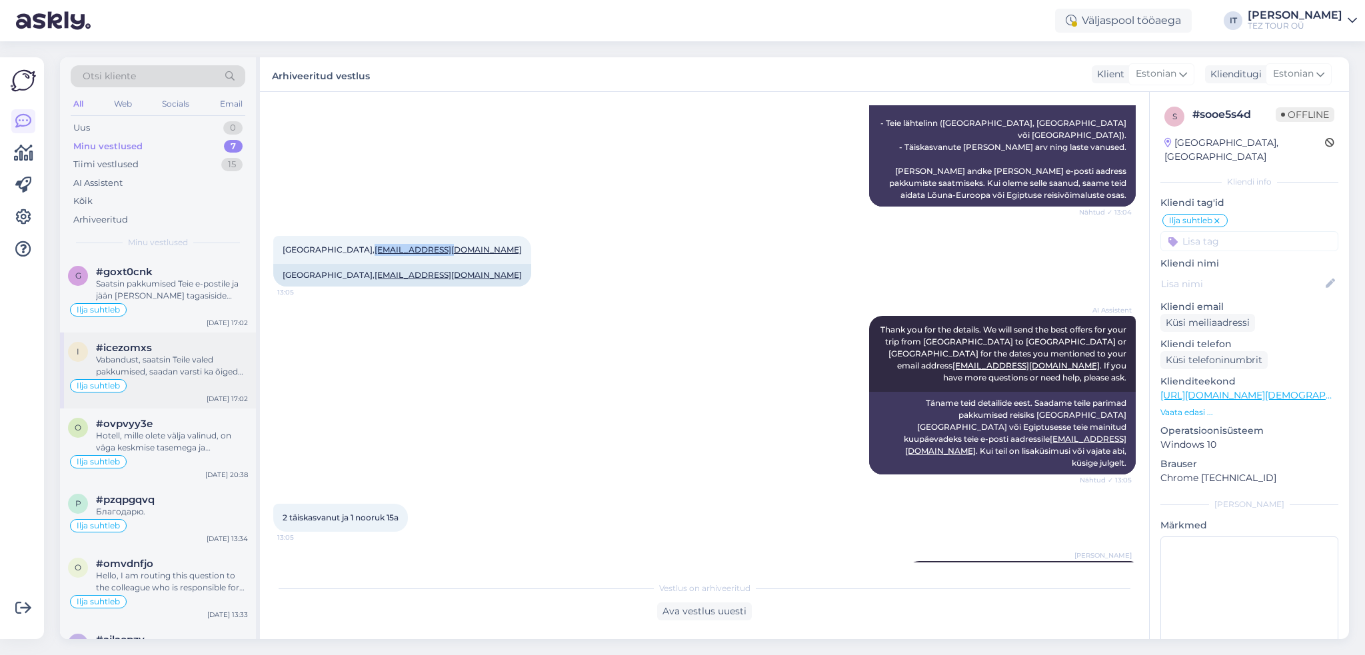
scroll to position [111, 0]
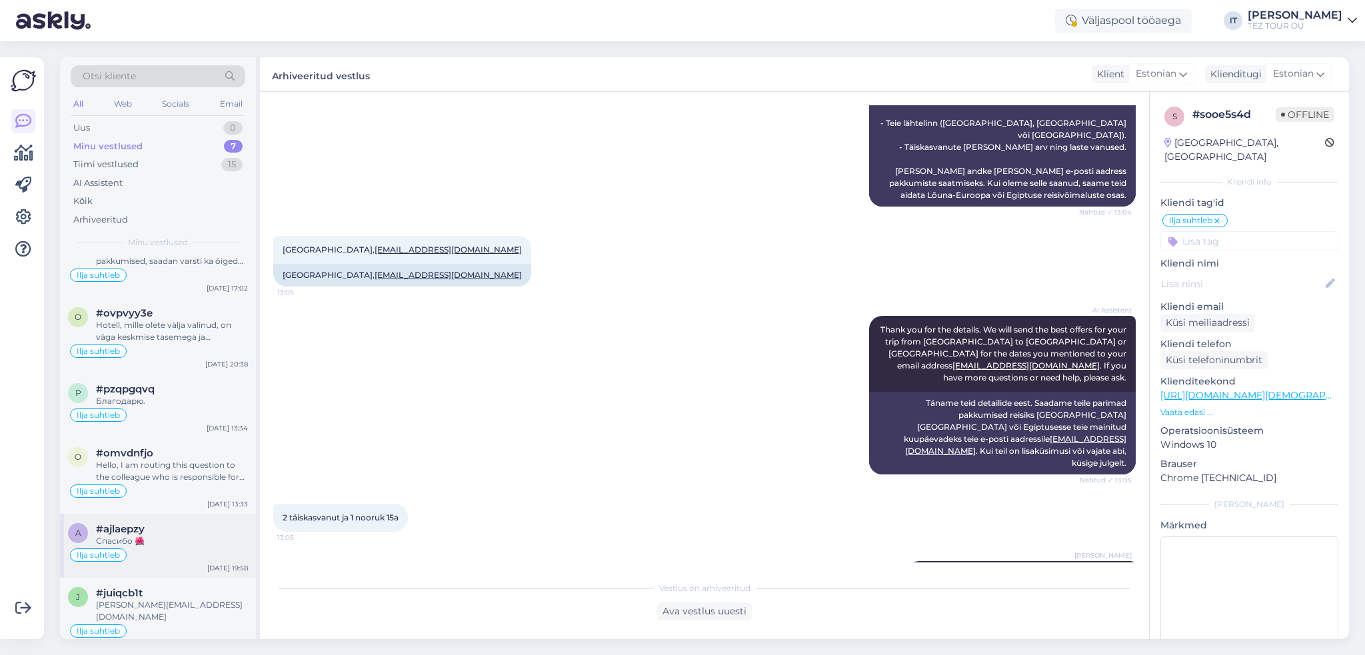
click at [197, 551] on div "Ilja suhtleb" at bounding box center [158, 555] width 180 height 16
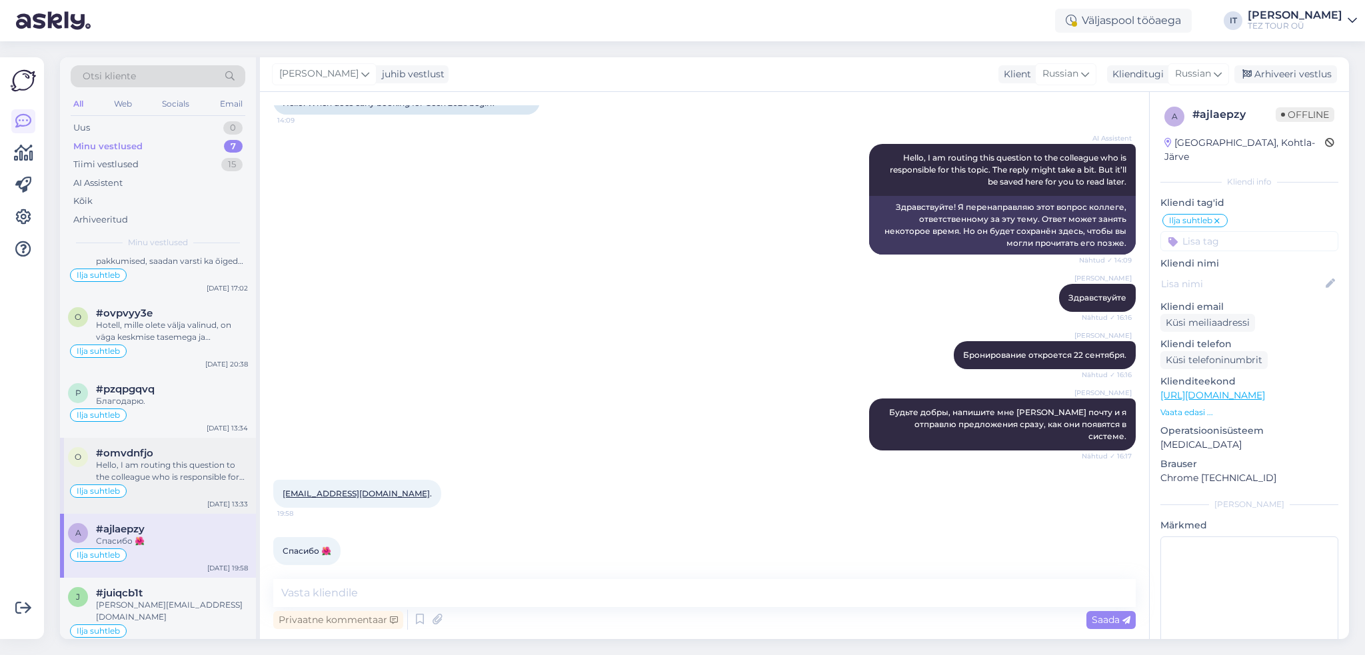
click at [181, 473] on div "Hello, I am routing this question to the colleague who is responsible for this …" at bounding box center [172, 471] width 152 height 24
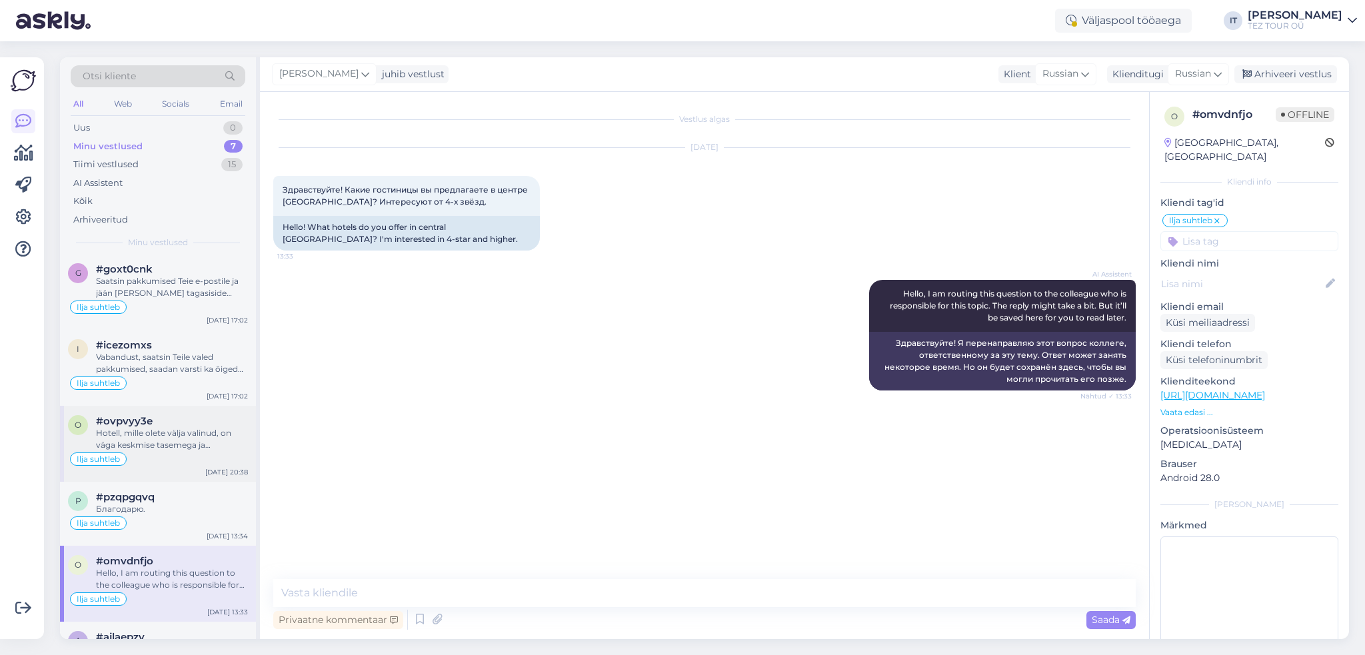
scroll to position [0, 0]
click at [207, 518] on div "Ilja suhtleb" at bounding box center [158, 526] width 180 height 16
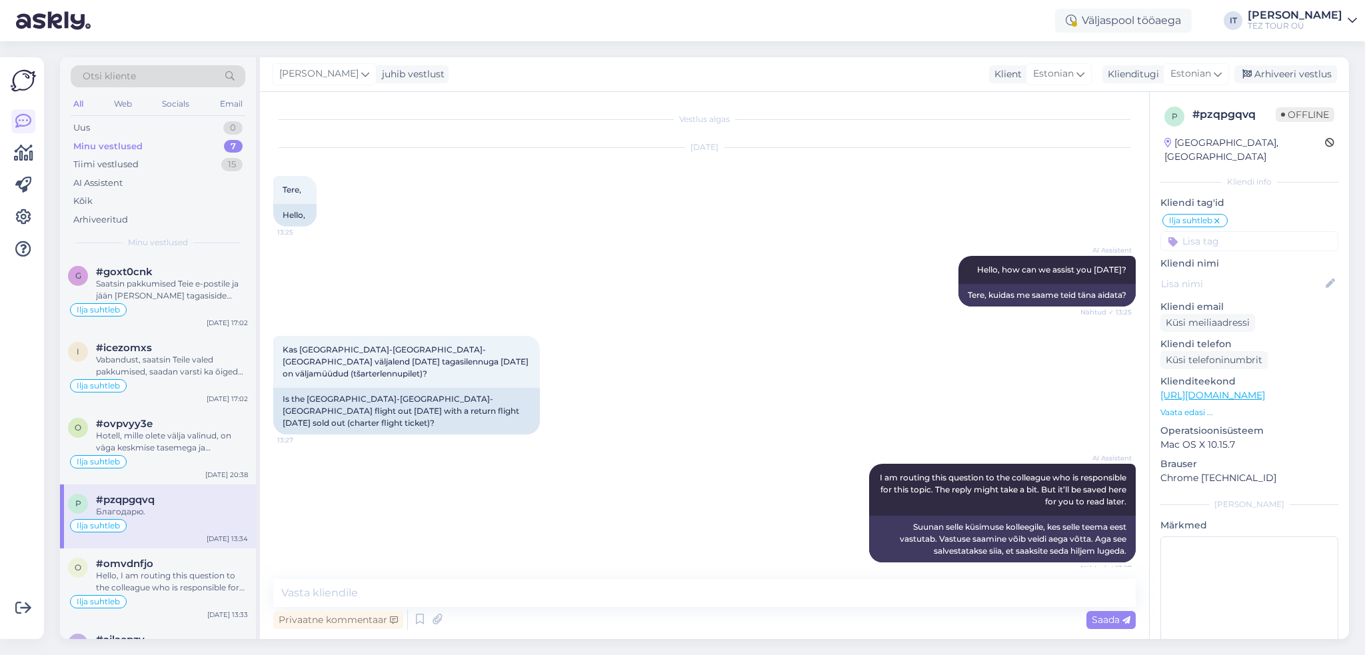
scroll to position [181, 0]
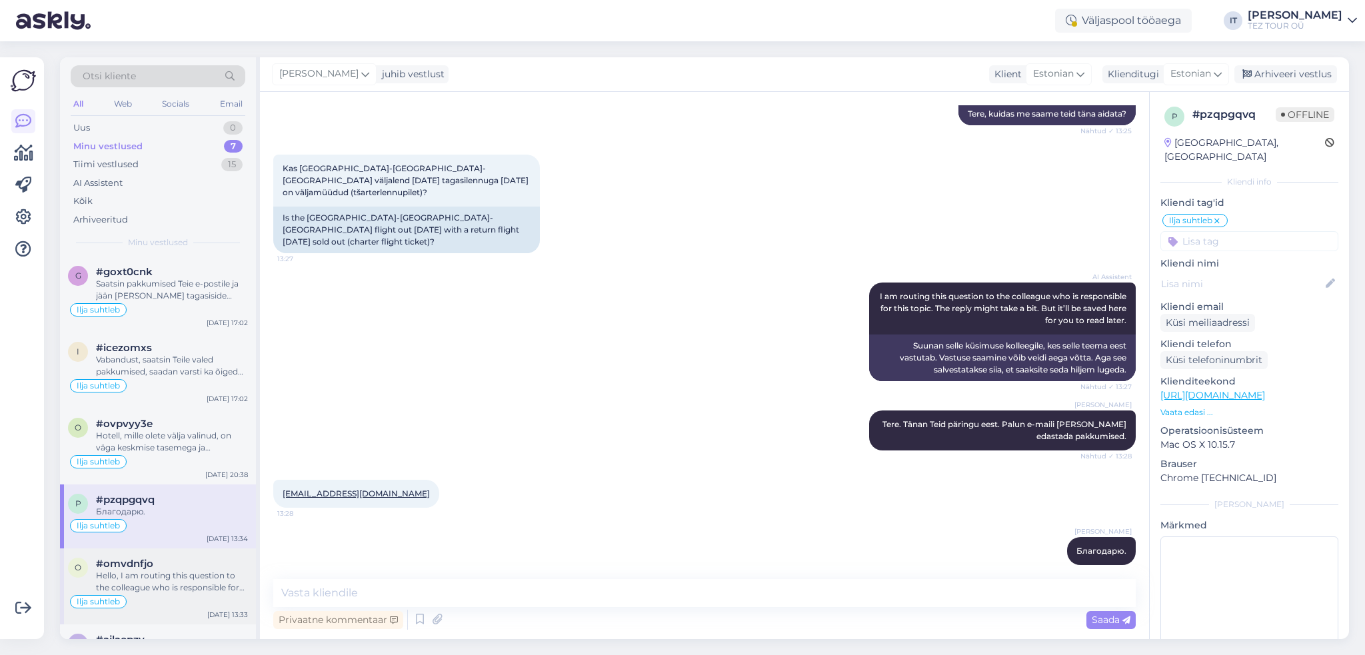
click at [195, 586] on div "Hello, I am routing this question to the colleague who is responsible for this …" at bounding box center [172, 582] width 152 height 24
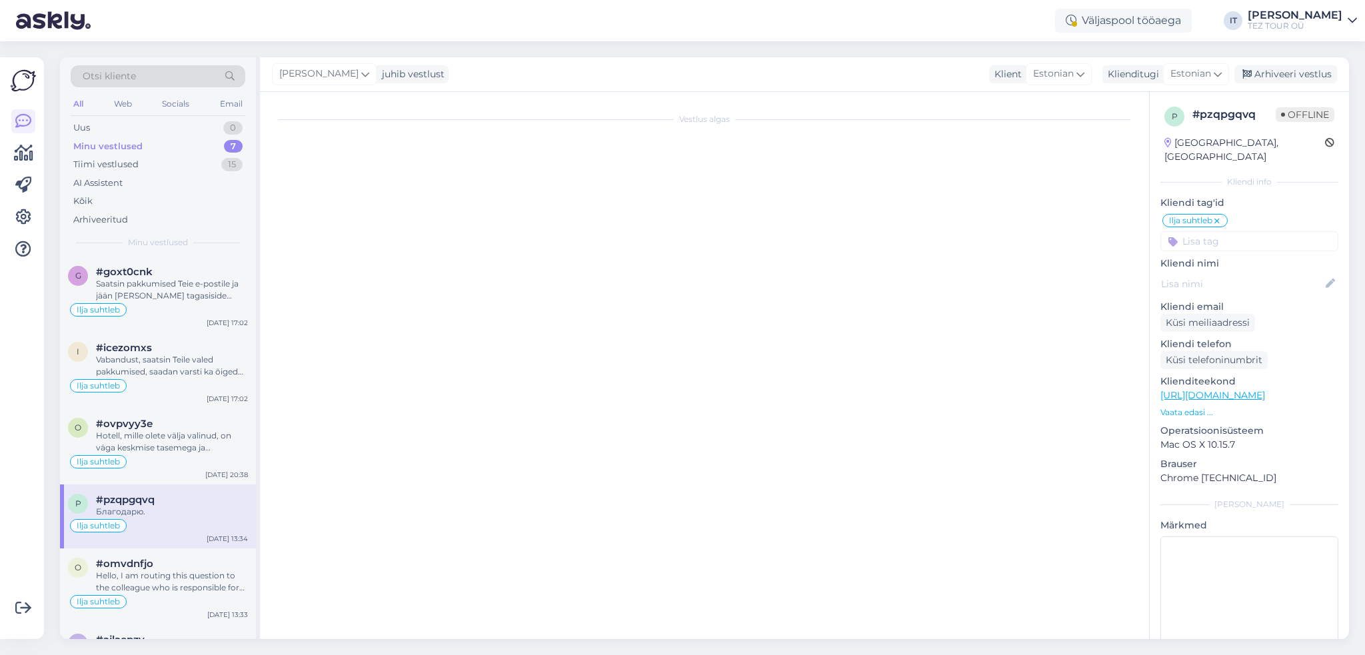
scroll to position [0, 0]
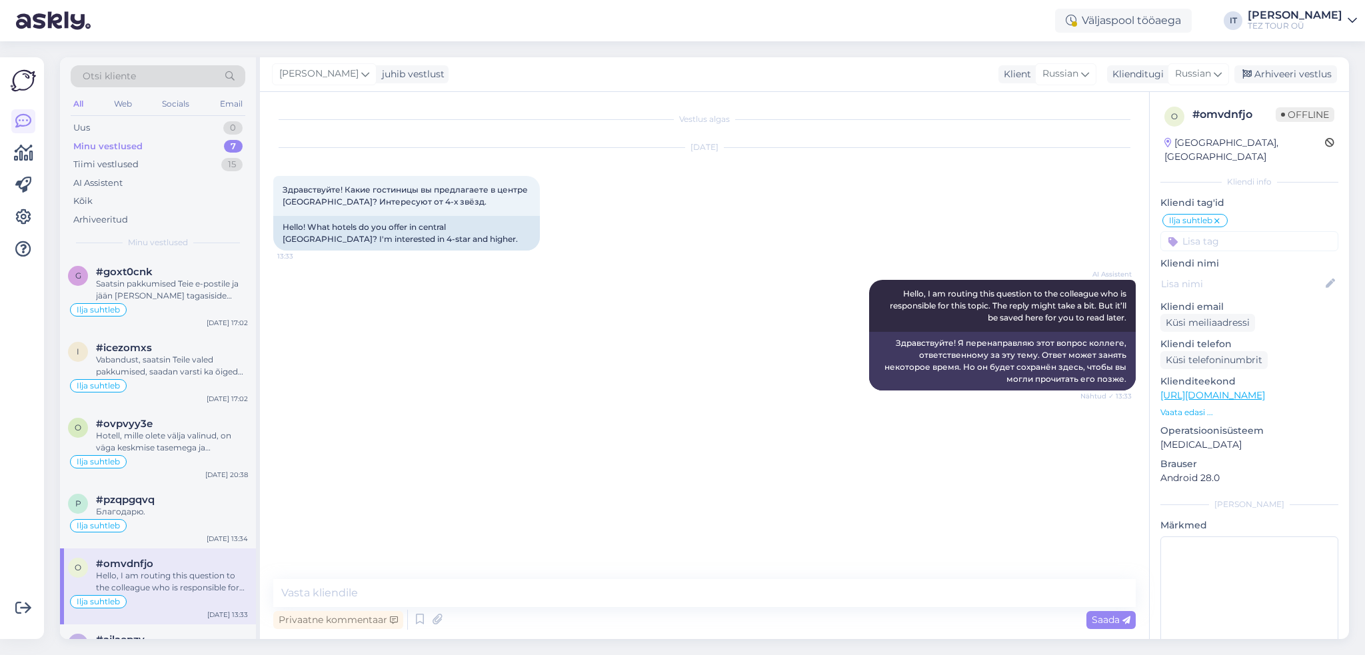
click at [526, 611] on div "Privaatne kommentaar Saada" at bounding box center [704, 619] width 863 height 25
click at [699, 611] on div "Privaatne kommentaar Saada" at bounding box center [704, 619] width 863 height 25
click at [696, 607] on div "Privaatne kommentaar Saada" at bounding box center [704, 619] width 863 height 25
click at [645, 611] on div "Privaatne kommentaar Saada" at bounding box center [704, 619] width 863 height 25
click at [649, 605] on textarea at bounding box center [704, 593] width 863 height 28
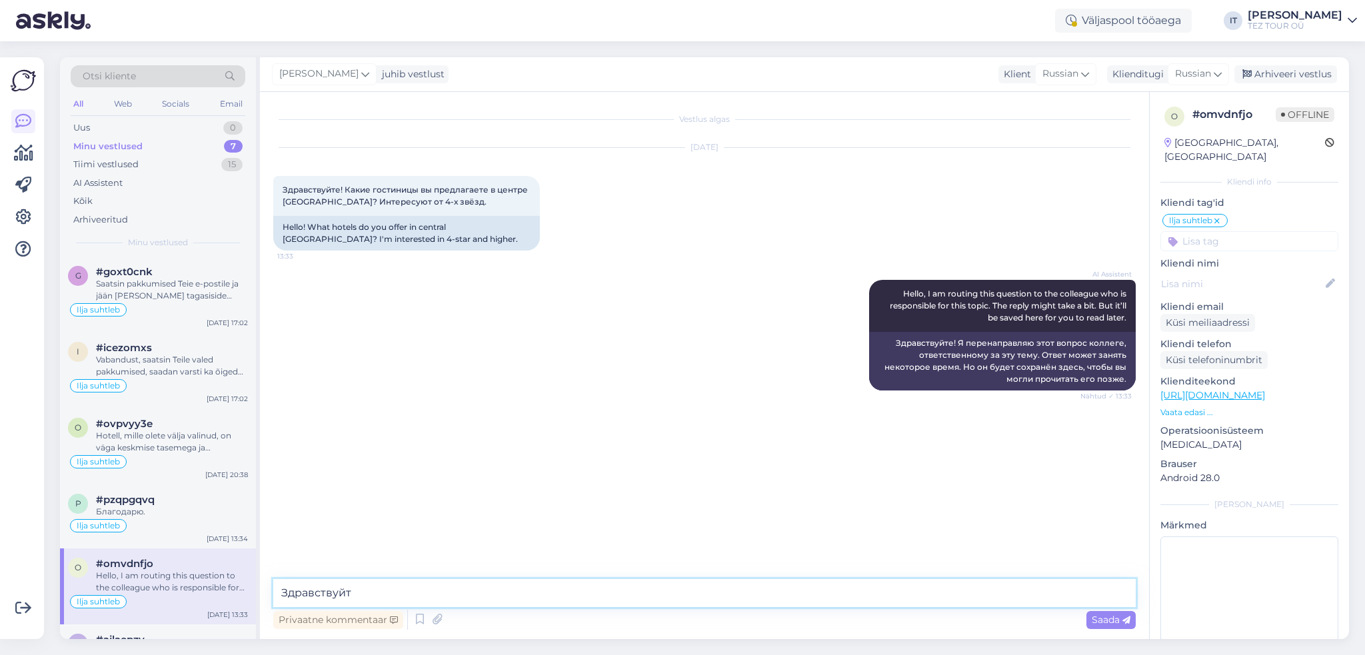
type textarea "Здравствуйте"
type textarea "Извиняюсь за поздний ответ."
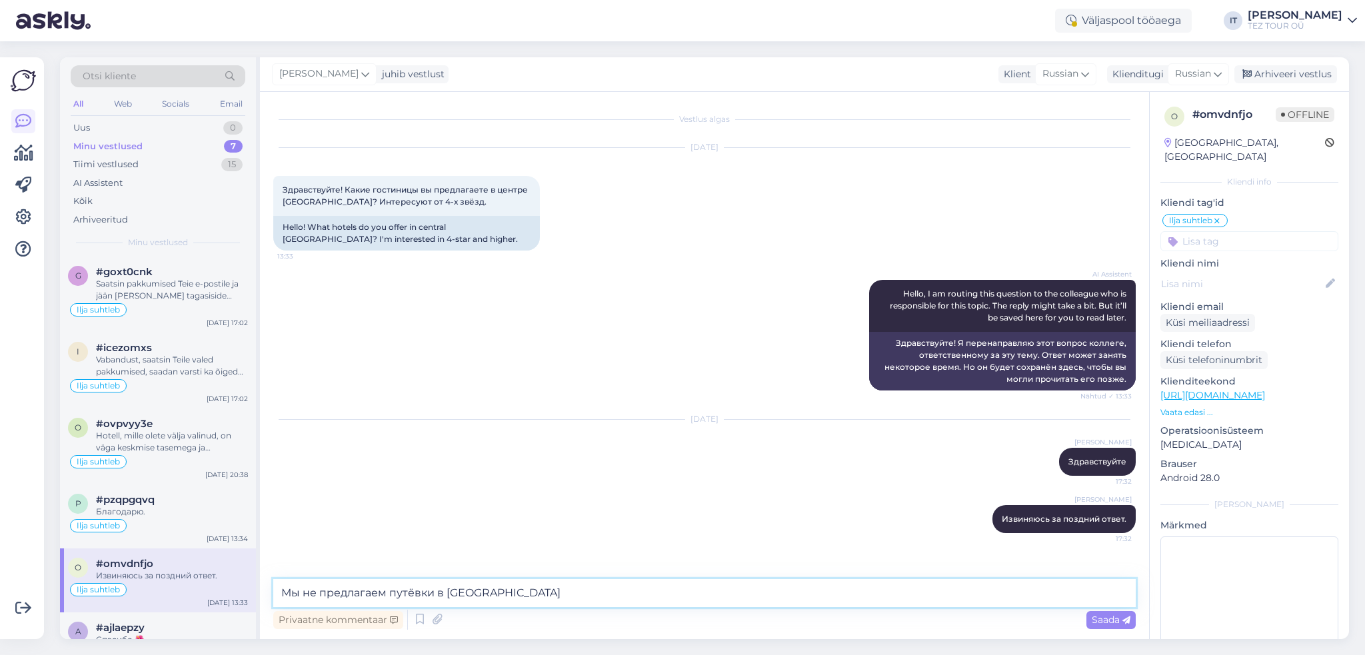
type textarea "Мы не предлагаем путёвки в [GEOGRAPHIC_DATA]."
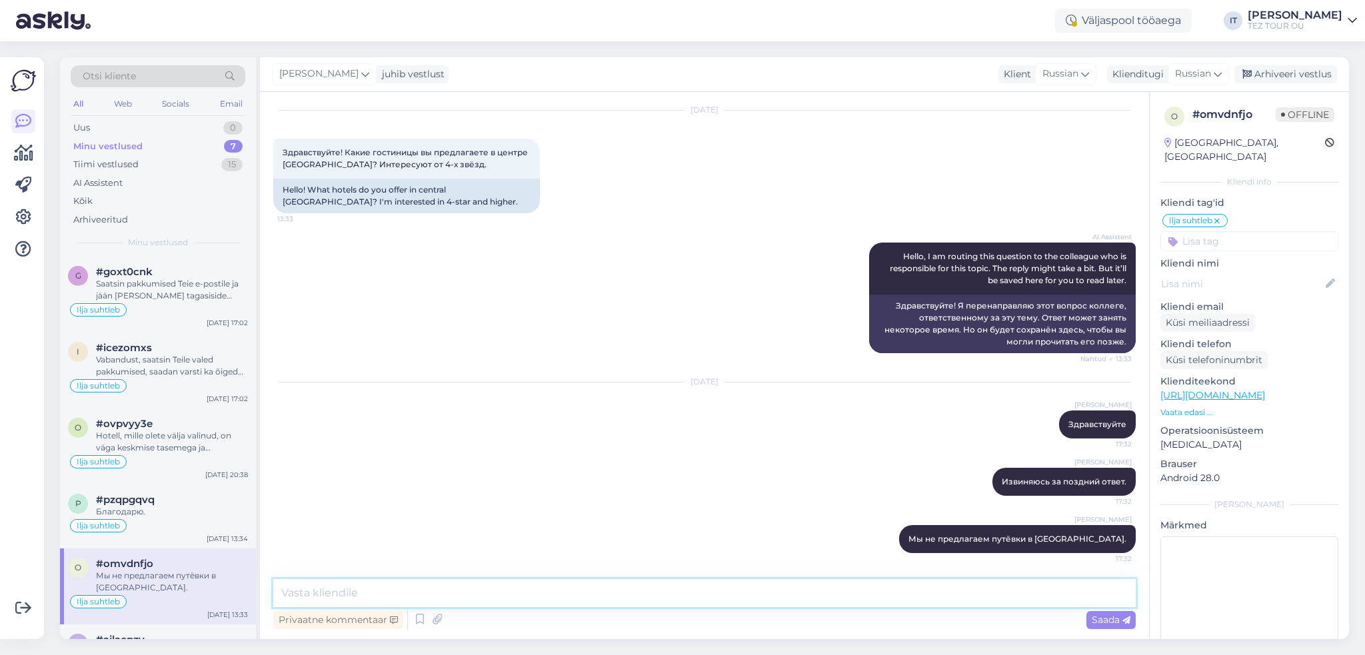
click at [643, 593] on textarea at bounding box center [704, 593] width 863 height 28
type textarea "[PERSON_NAME] предложить только проживание в отеле в [GEOGRAPHIC_DATA] и отдель…"
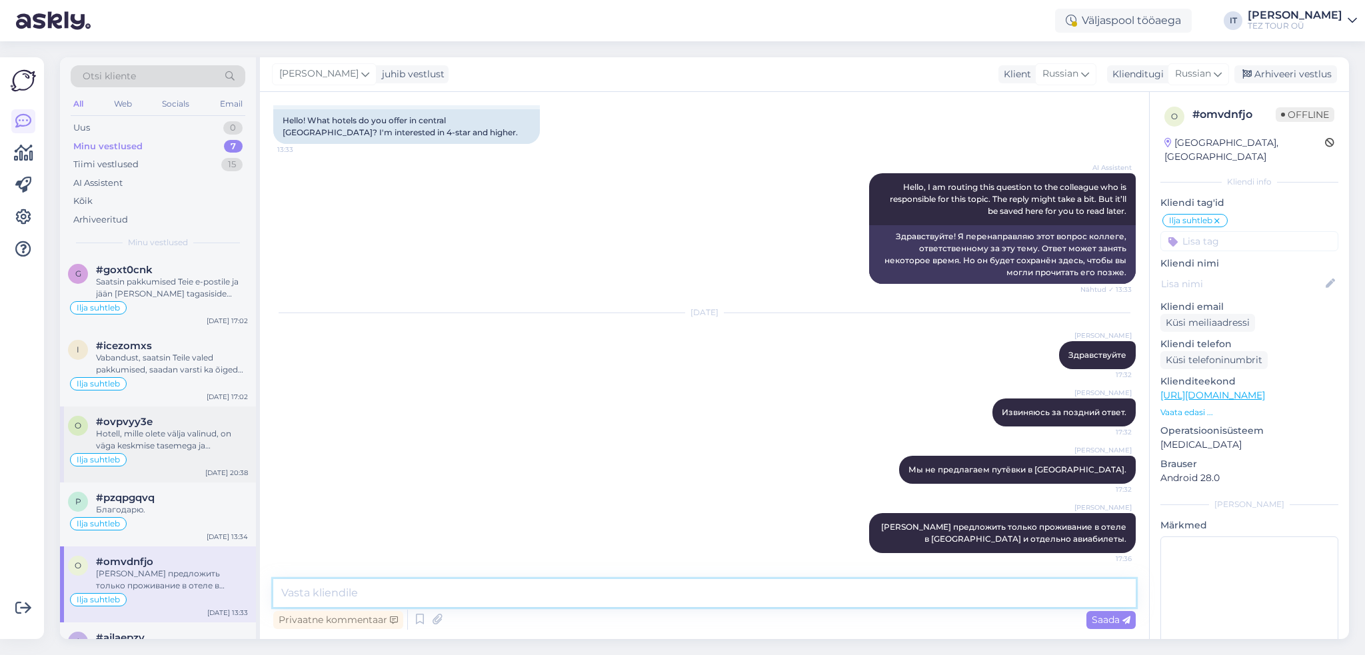
scroll to position [0, 0]
click at [181, 437] on div "Hotell, mille olete välja valinud, on väga keskmise tasemega ja [PERSON_NAME] E…" at bounding box center [172, 442] width 152 height 24
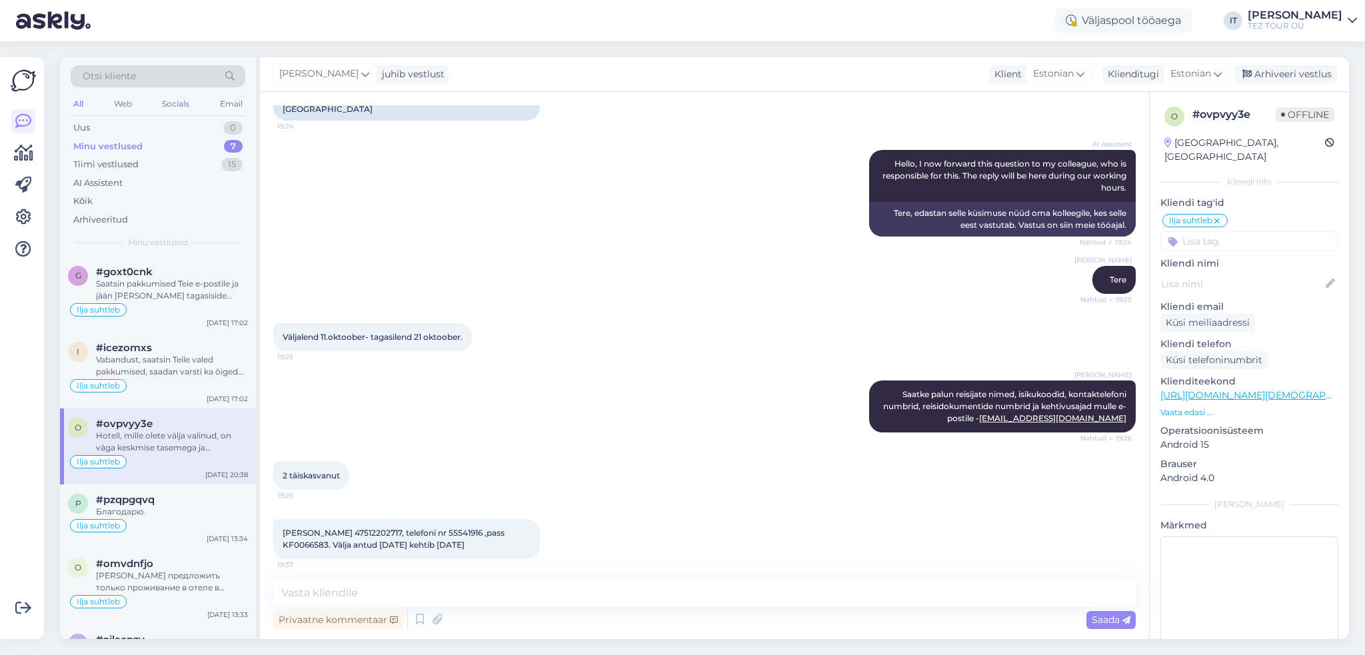
scroll to position [561, 0]
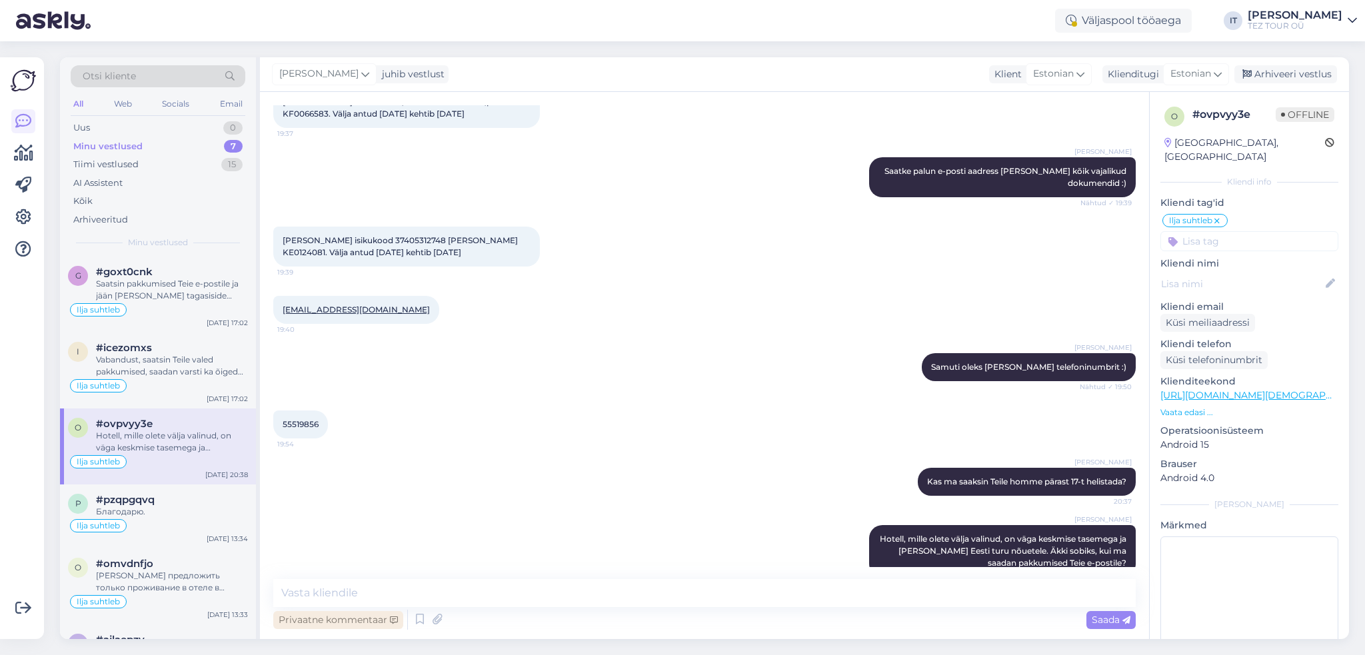
click at [320, 612] on div "Privaatne kommentaar" at bounding box center [338, 620] width 130 height 18
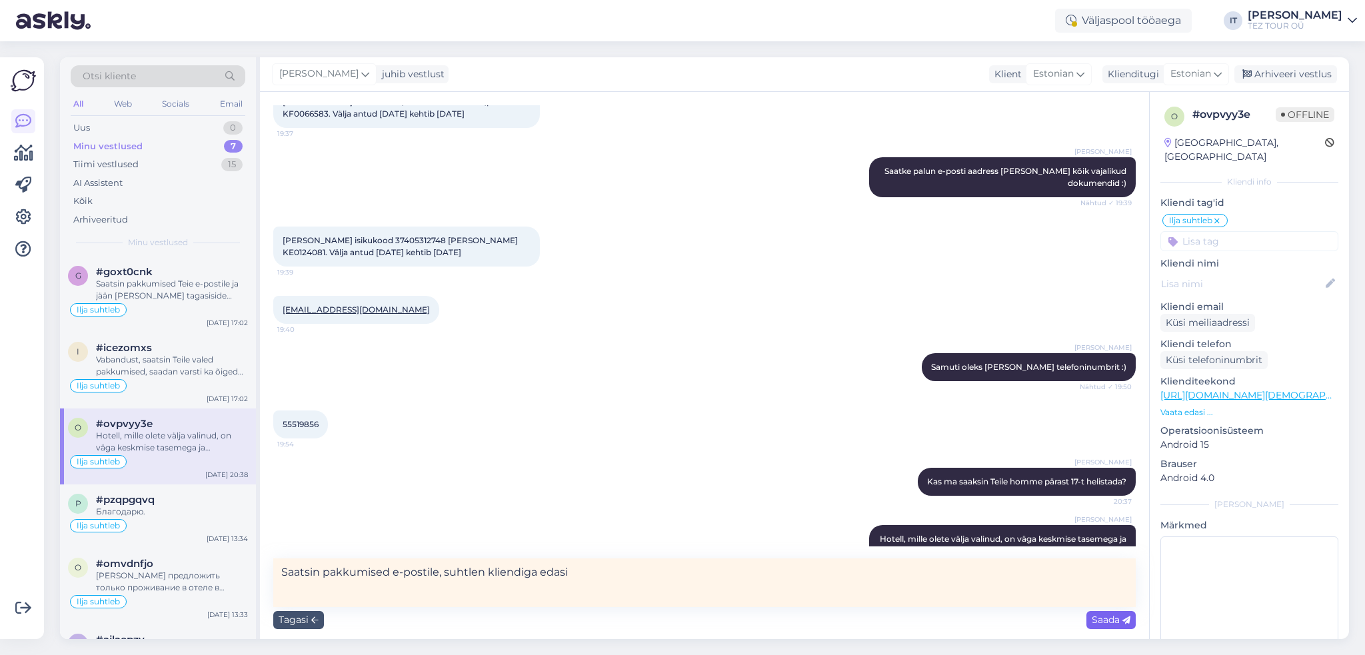
type textarea "Saatsin pakkumised e-postile, suhtlen kliendiga edasi"
click at [1104, 621] on span "Saada" at bounding box center [1111, 620] width 39 height 12
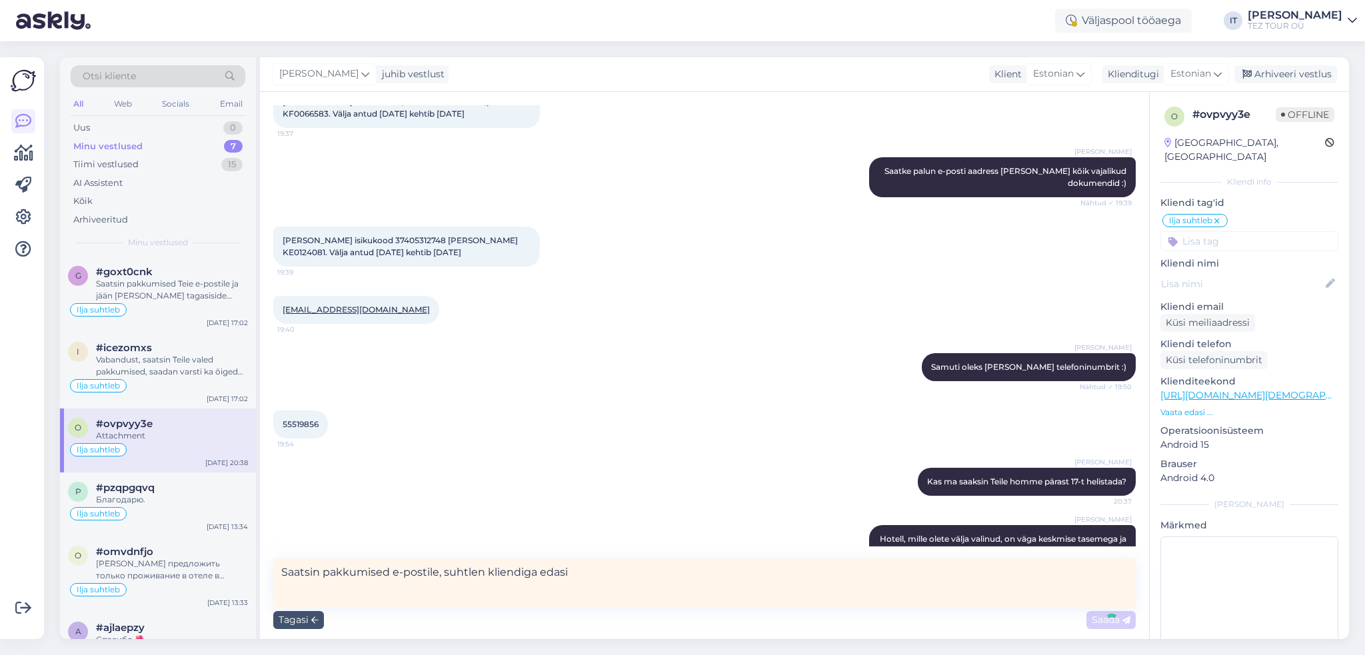
scroll to position [619, 0]
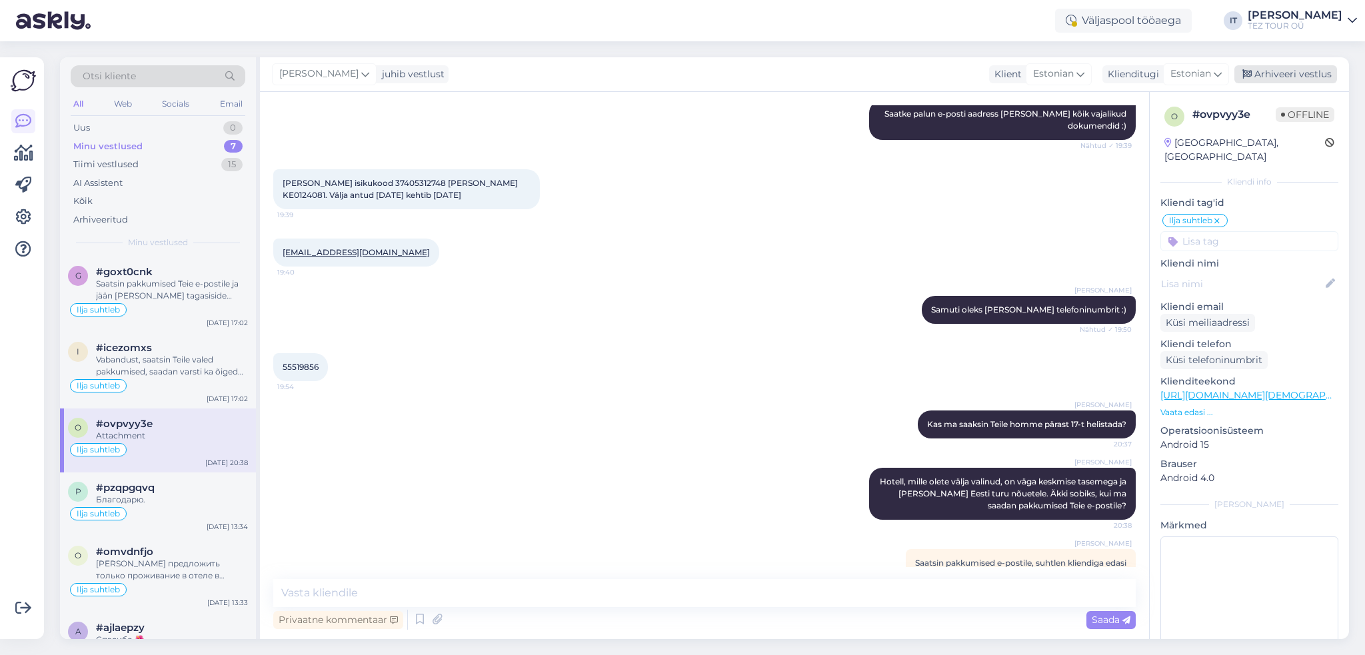
click at [1304, 83] on div "Arhiveeri vestlus" at bounding box center [1285, 74] width 103 height 18
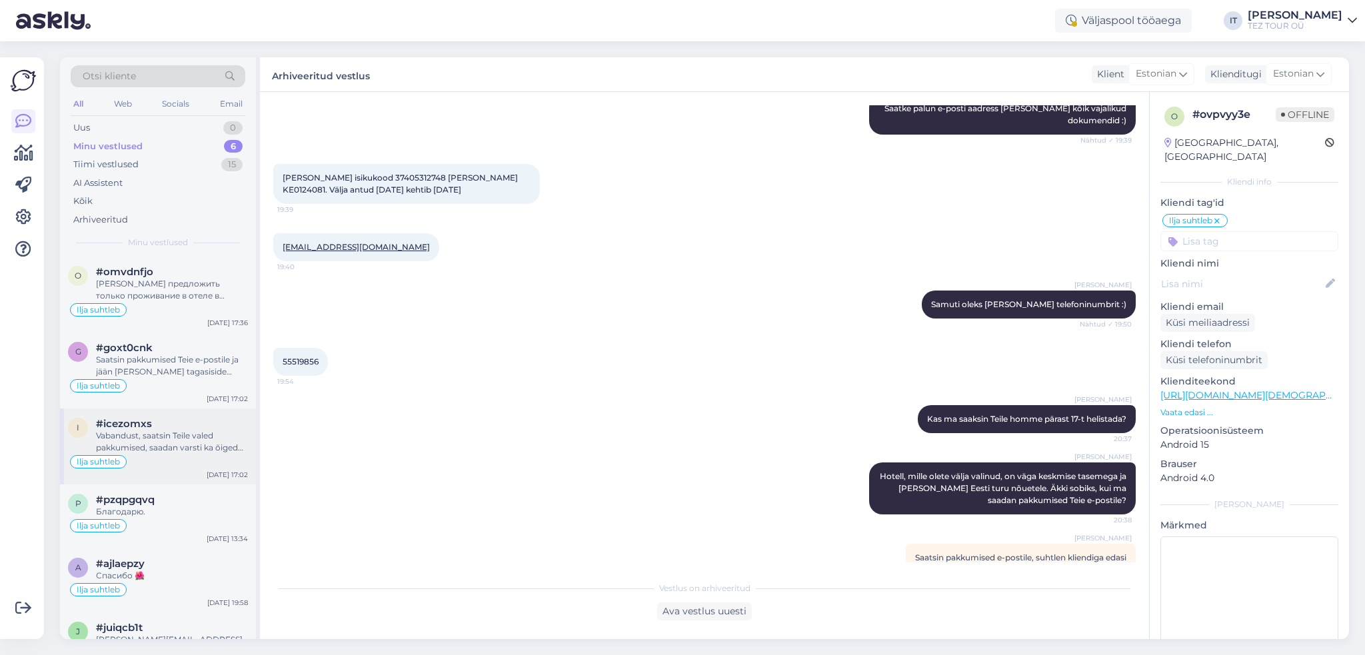
click at [160, 434] on div "Vabandust, saatsin Teile valed pakkumised, saadan varsti ka õiged pakkumised" at bounding box center [172, 442] width 152 height 24
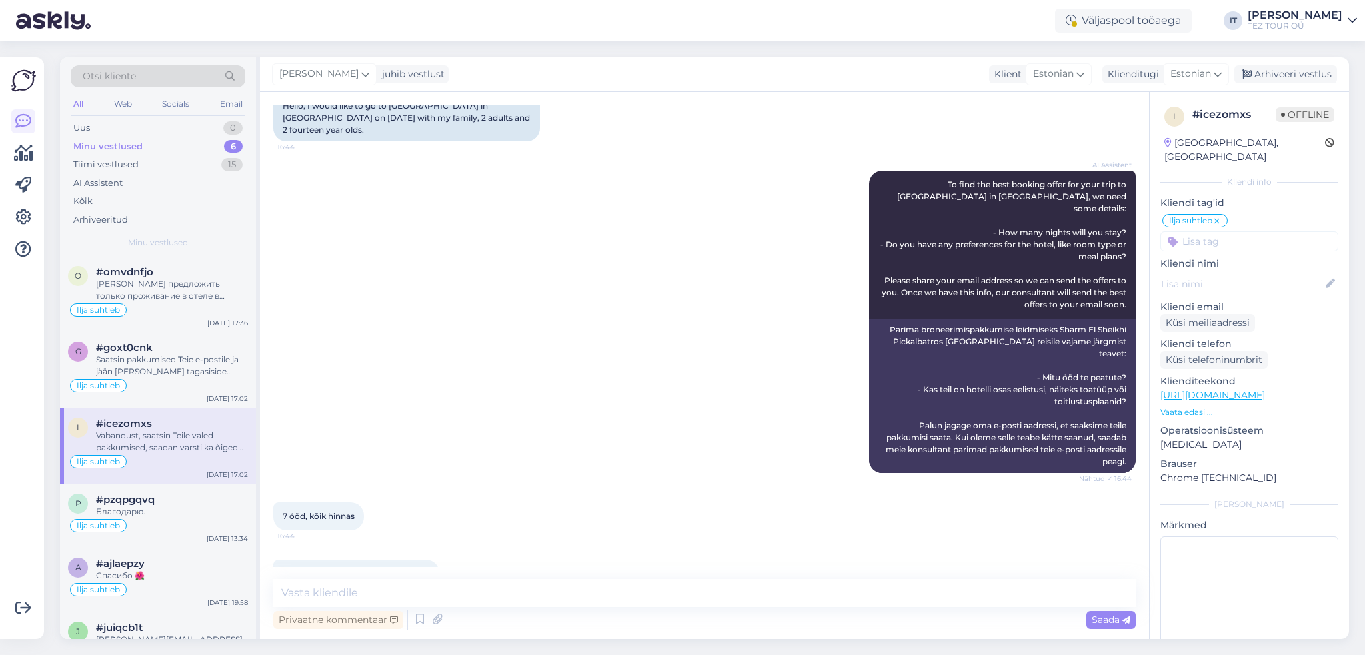
scroll to position [0, 0]
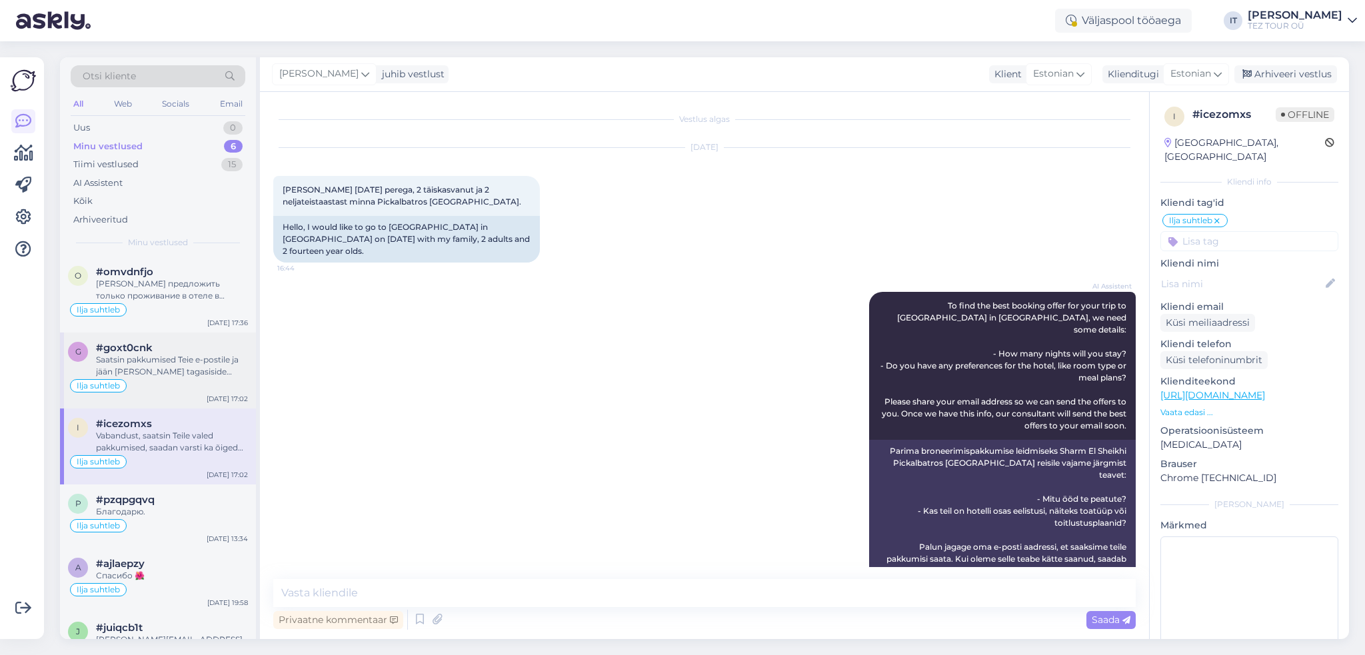
click at [139, 370] on div "Saatsin pakkumised Teie e-postile ja jään [PERSON_NAME] tagasiside ootama :)" at bounding box center [172, 366] width 152 height 24
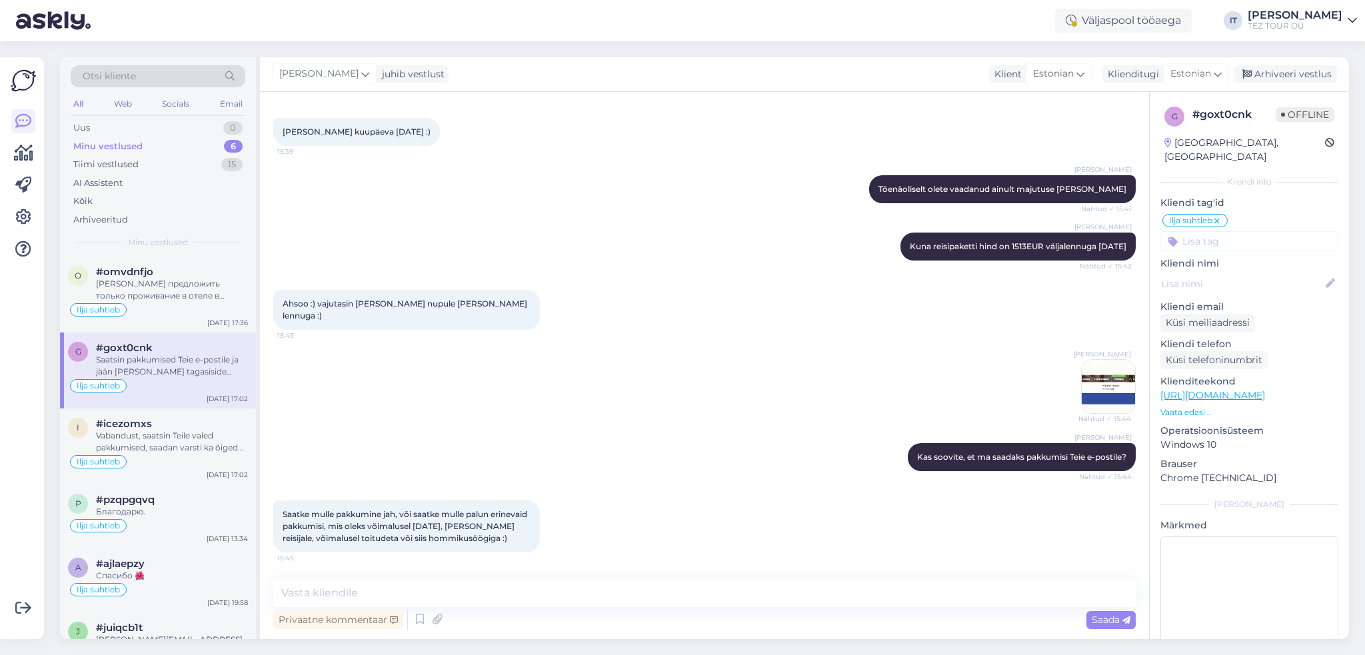
scroll to position [911, 0]
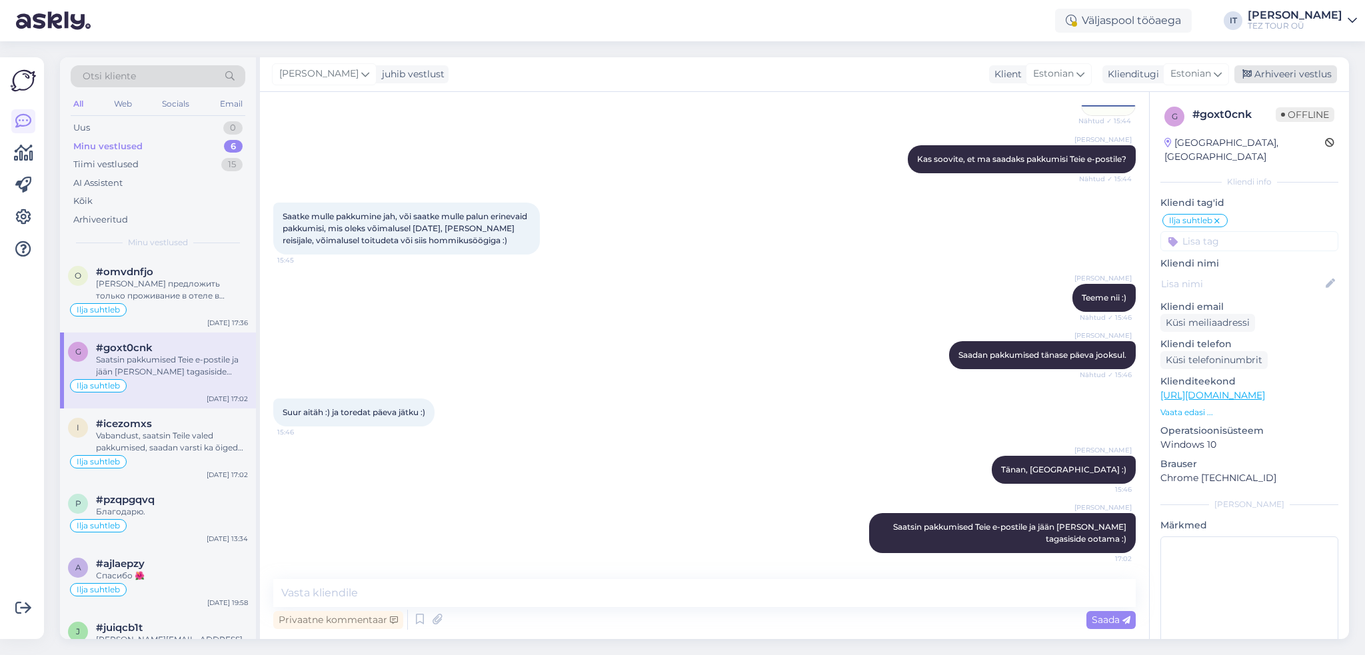
click at [1302, 79] on div "Arhiveeri vestlus" at bounding box center [1285, 74] width 103 height 18
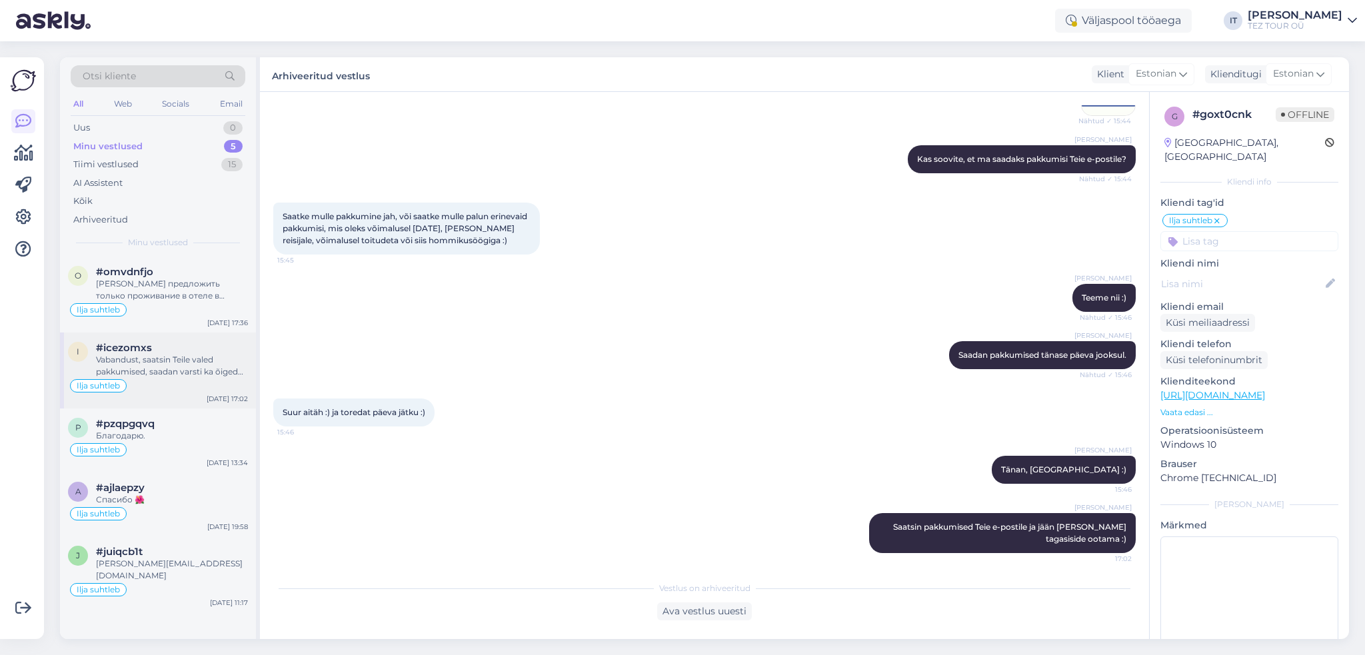
click at [192, 361] on div "Vabandust, saatsin Teile valed pakkumised, saadan varsti ka õiged pakkumised" at bounding box center [172, 366] width 152 height 24
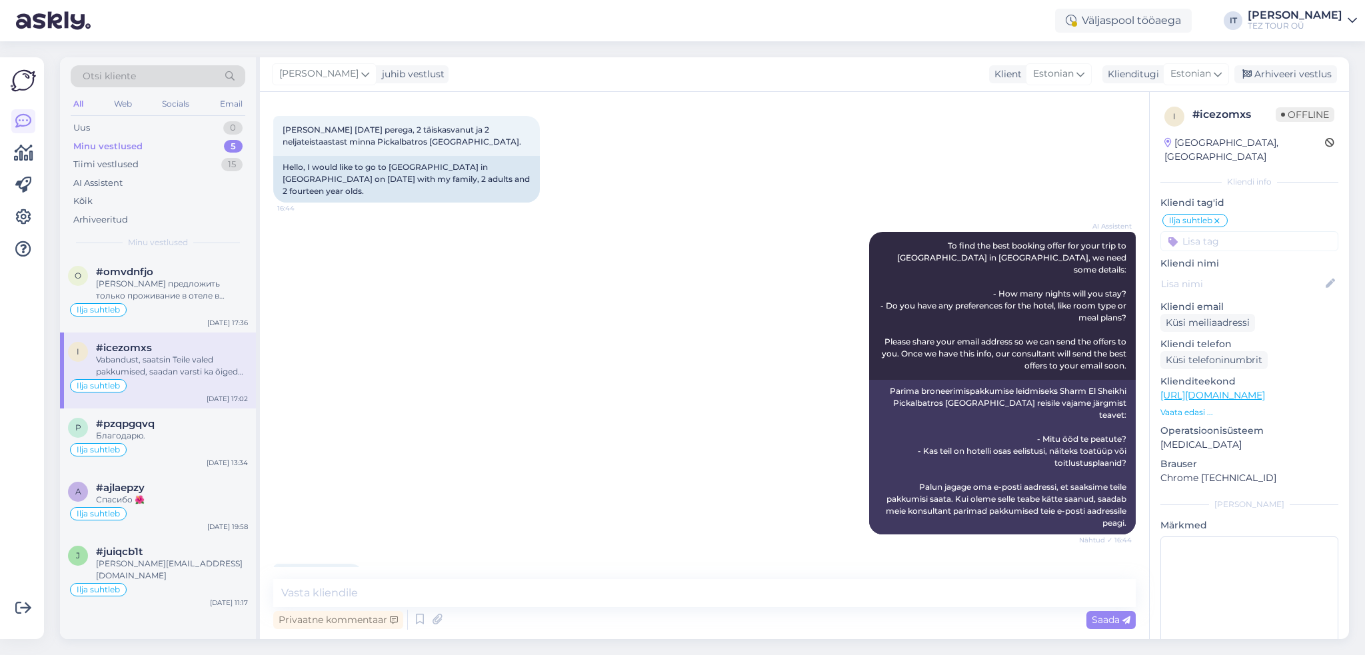
scroll to position [0, 0]
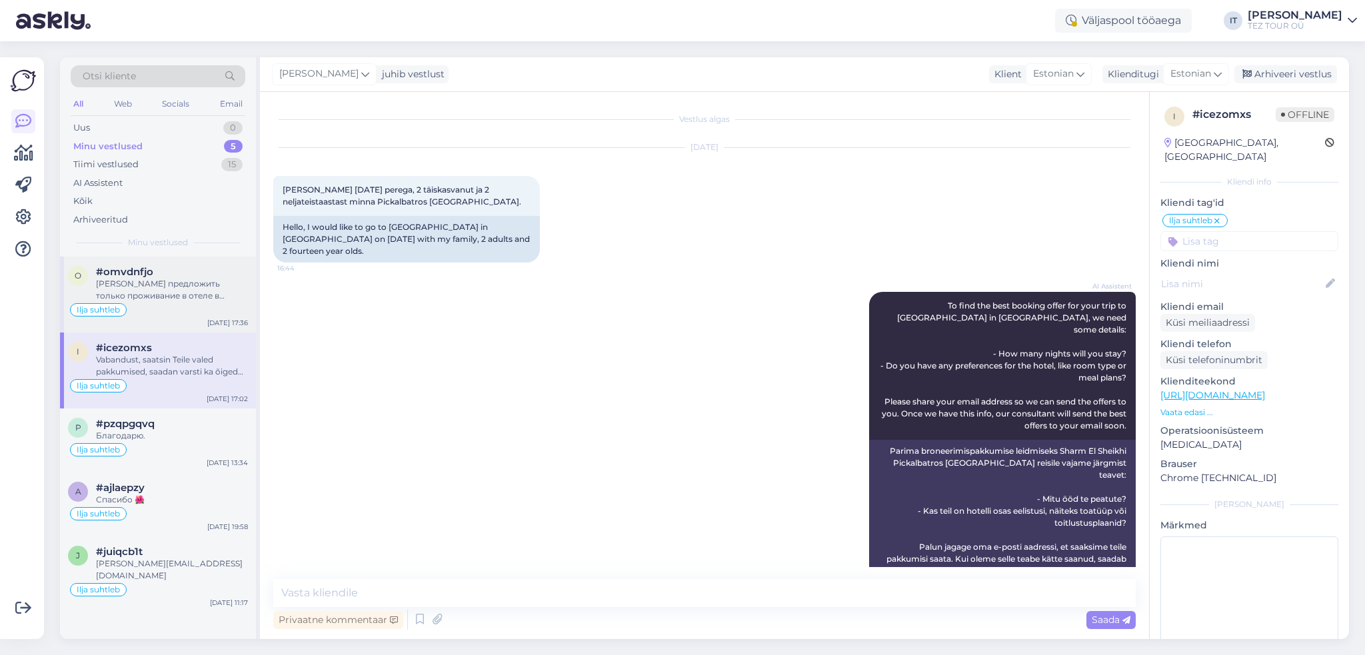
click at [205, 311] on div "Ilja suhtleb" at bounding box center [158, 310] width 180 height 16
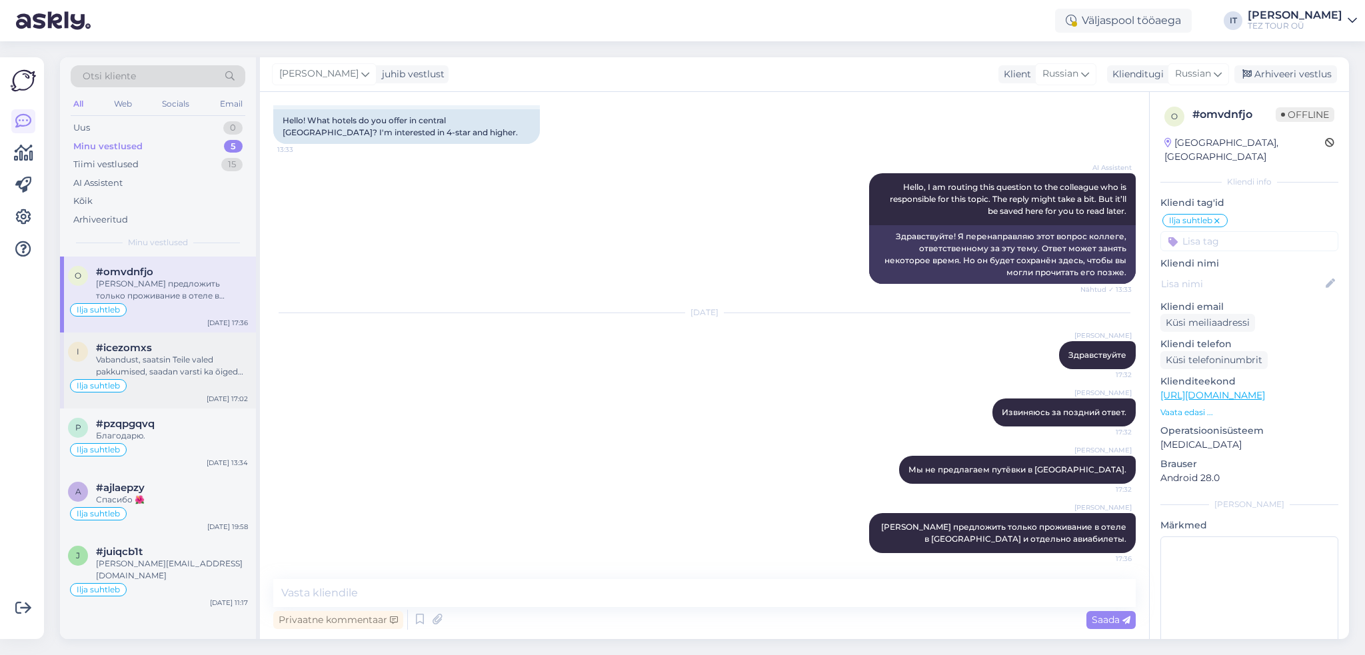
click at [134, 361] on div "Vabandust, saatsin Teile valed pakkumised, saadan varsti ka õiged pakkumised" at bounding box center [172, 366] width 152 height 24
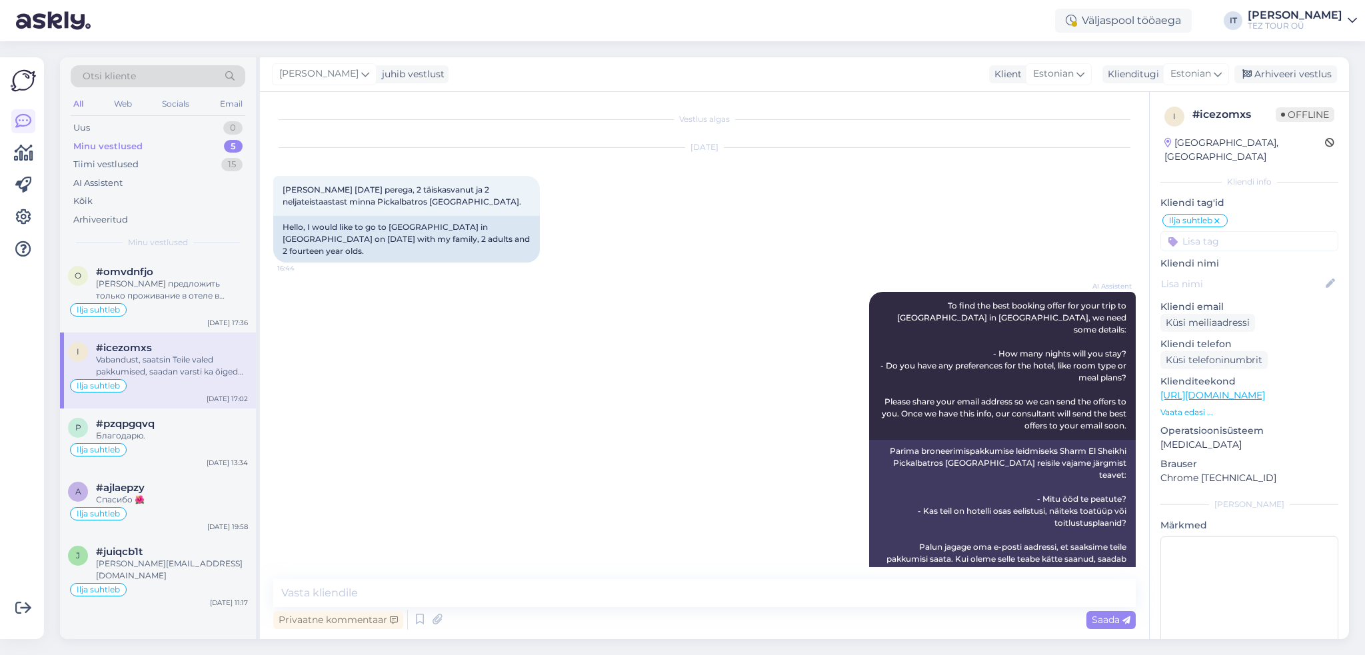
scroll to position [307, 0]
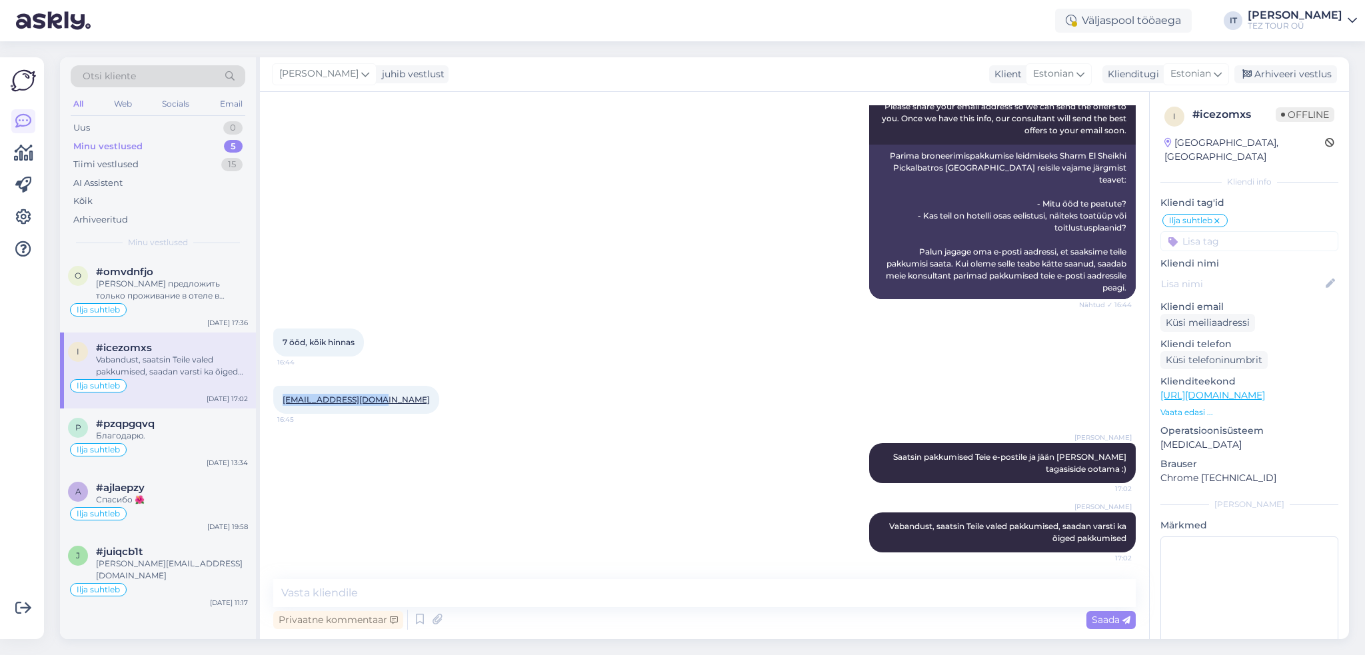
drag, startPoint x: 373, startPoint y: 401, endPoint x: 273, endPoint y: 403, distance: 100.0
click at [273, 403] on div "[EMAIL_ADDRESS][DOMAIN_NAME] 16:45" at bounding box center [356, 400] width 166 height 28
copy link "[EMAIL_ADDRESS][DOMAIN_NAME]"
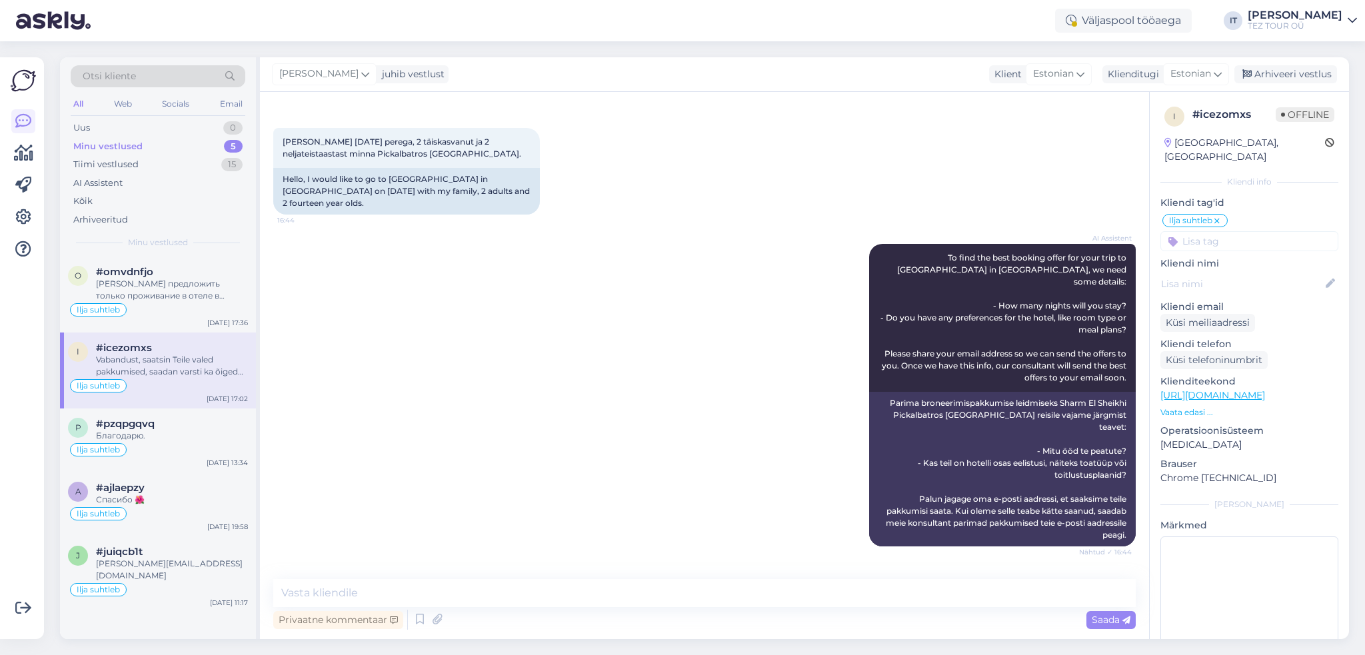
scroll to position [0, 0]
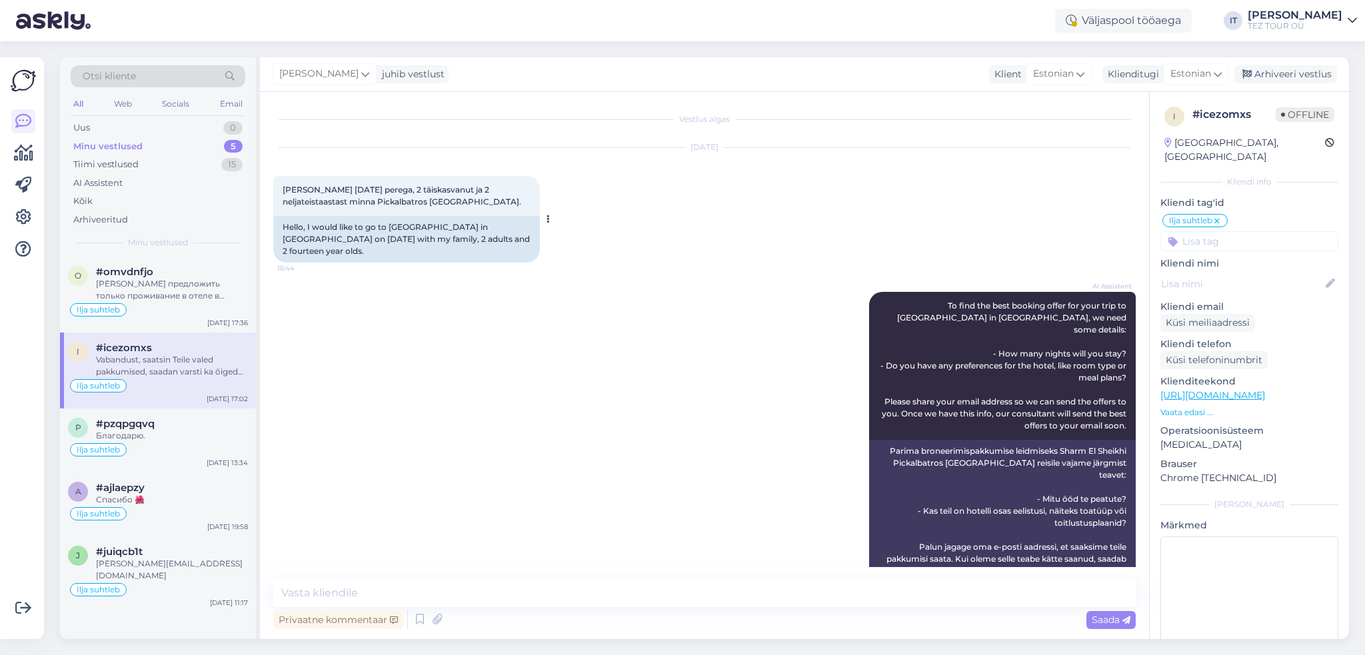
drag, startPoint x: 380, startPoint y: 203, endPoint x: 511, endPoint y: 202, distance: 131.3
click at [511, 202] on span "[PERSON_NAME] [DATE] perega, 2 täiskasvanut ja 2 neljateistaastast minna Pickal…" at bounding box center [402, 196] width 239 height 22
copy span "Pickalbatros [GEOGRAPHIC_DATA]"
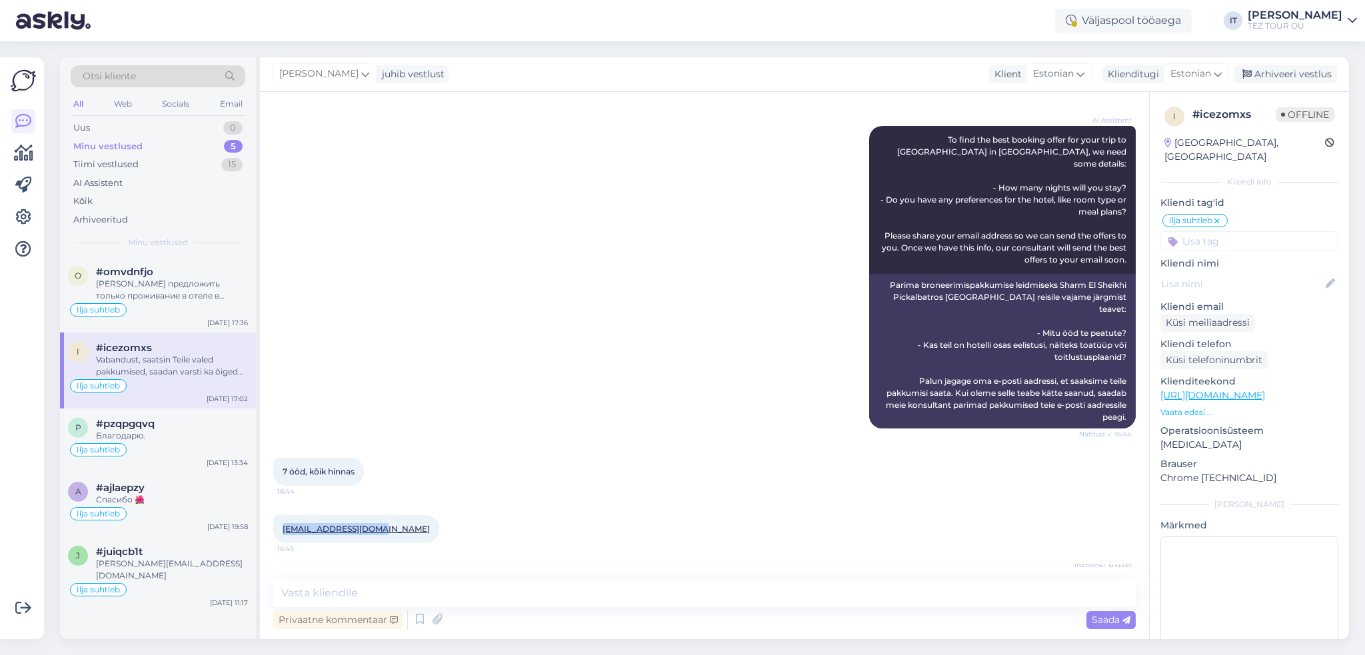
scroll to position [307, 0]
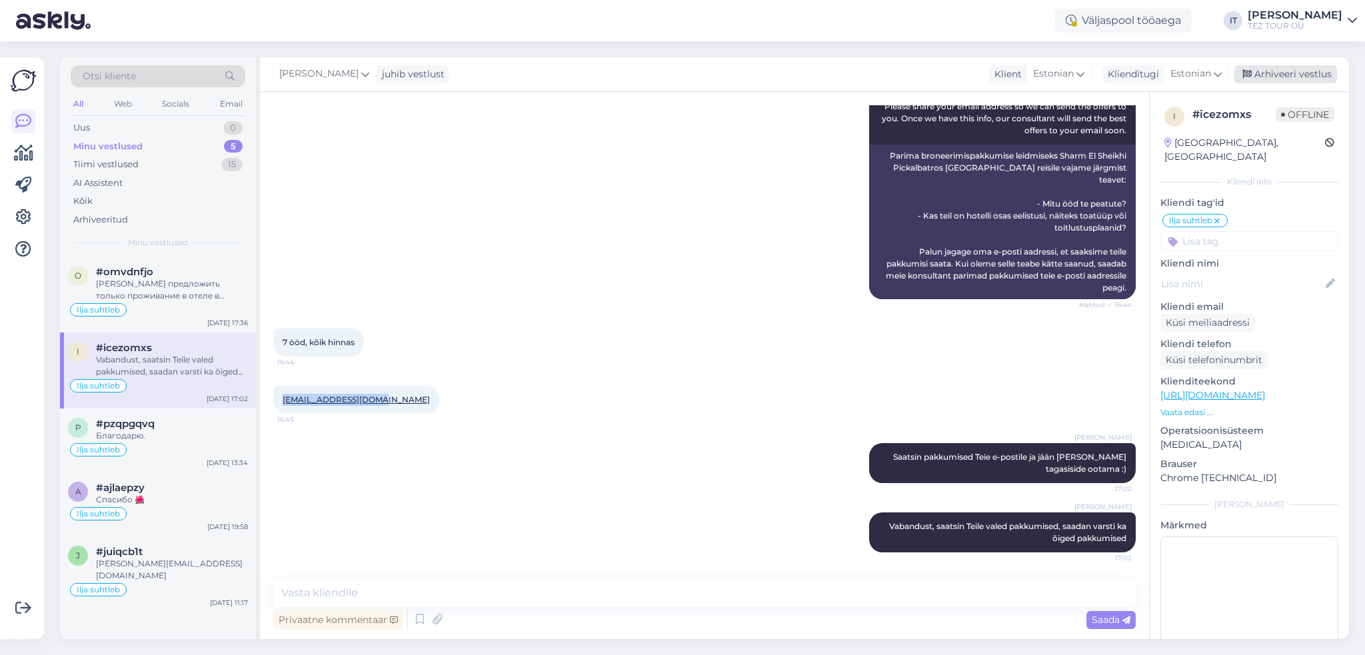
click at [1290, 65] on div "Arhiveeri vestlus" at bounding box center [1285, 74] width 103 height 18
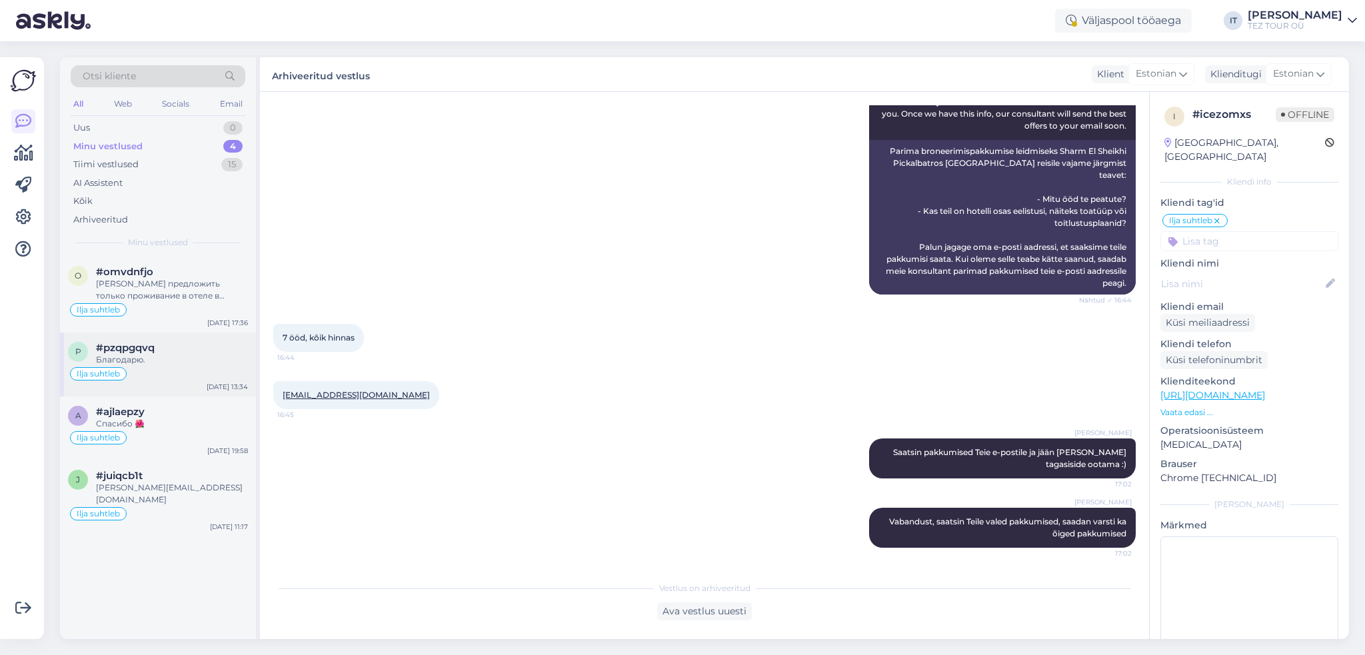
click at [181, 369] on div "Ilja suhtleb" at bounding box center [158, 374] width 180 height 16
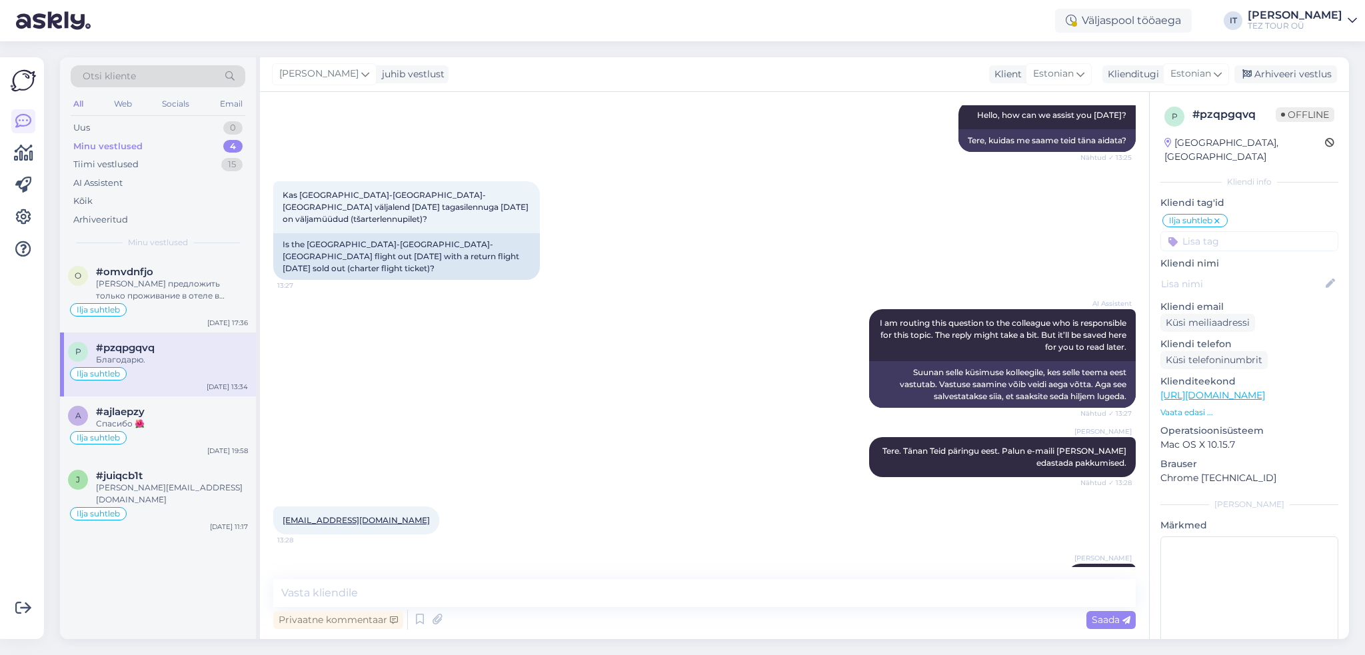
scroll to position [181, 0]
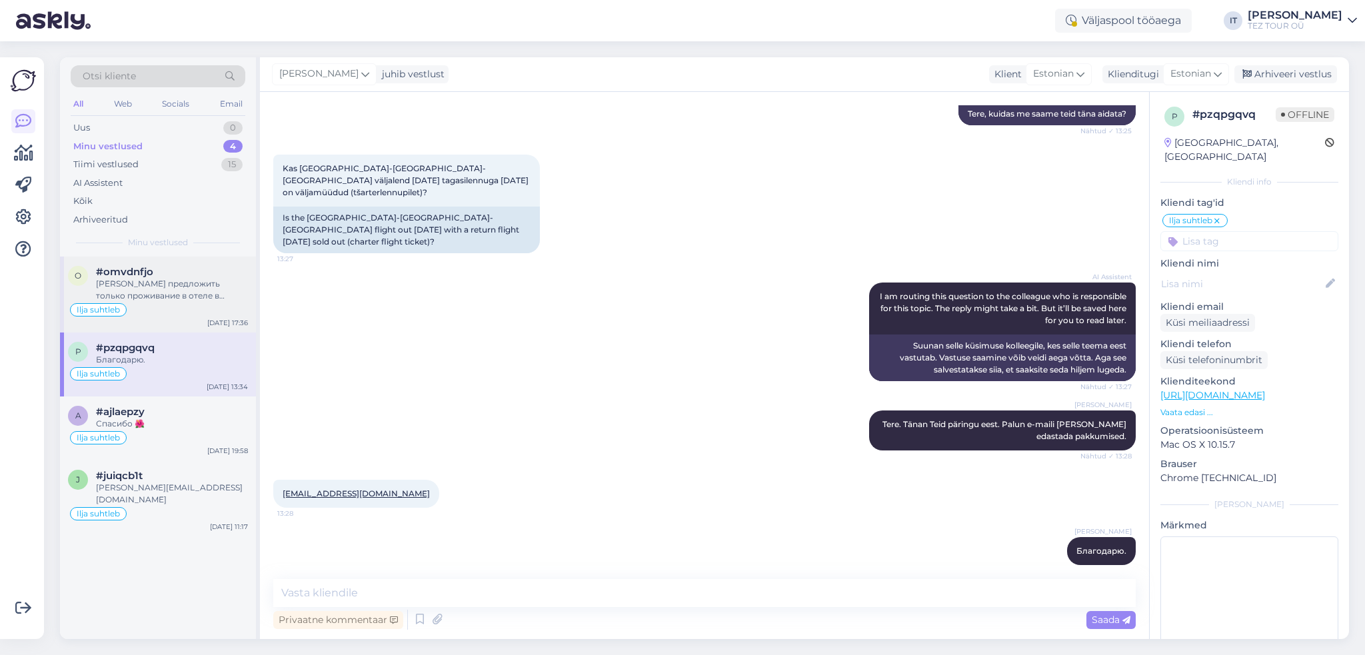
click at [192, 317] on div "Ilja suhtleb" at bounding box center [158, 310] width 180 height 16
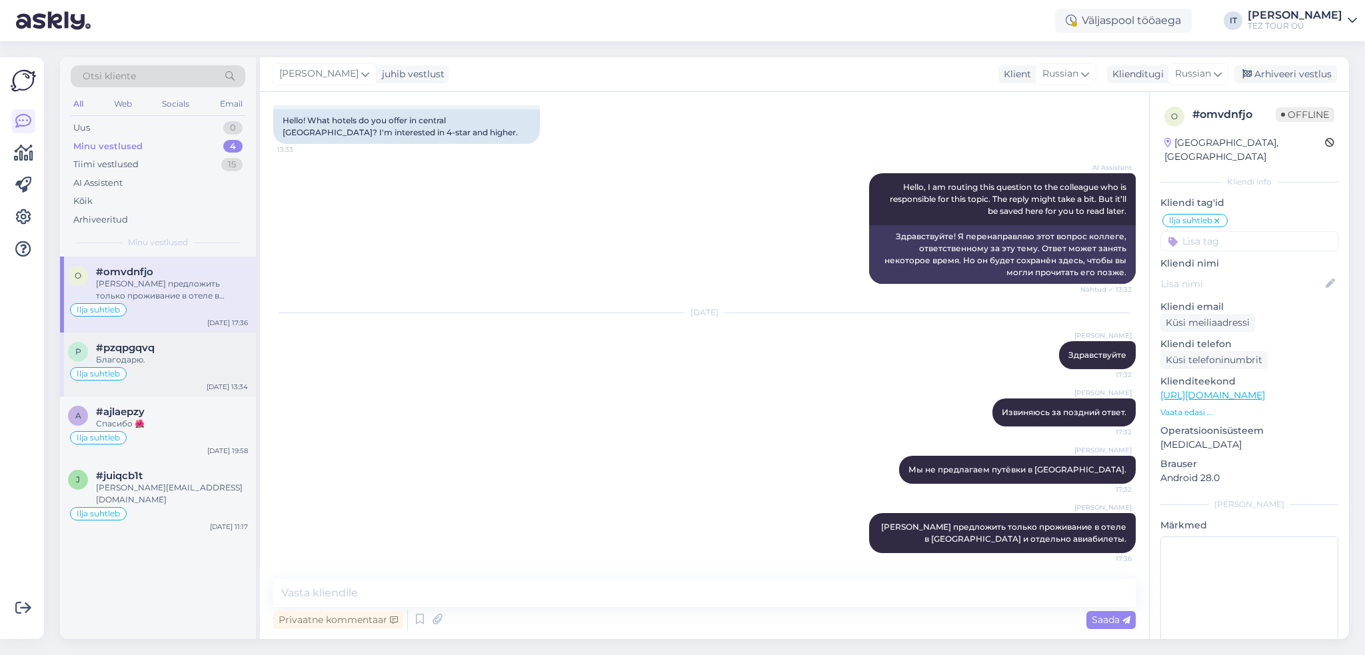
click at [189, 370] on div "Ilja suhtleb" at bounding box center [158, 374] width 180 height 16
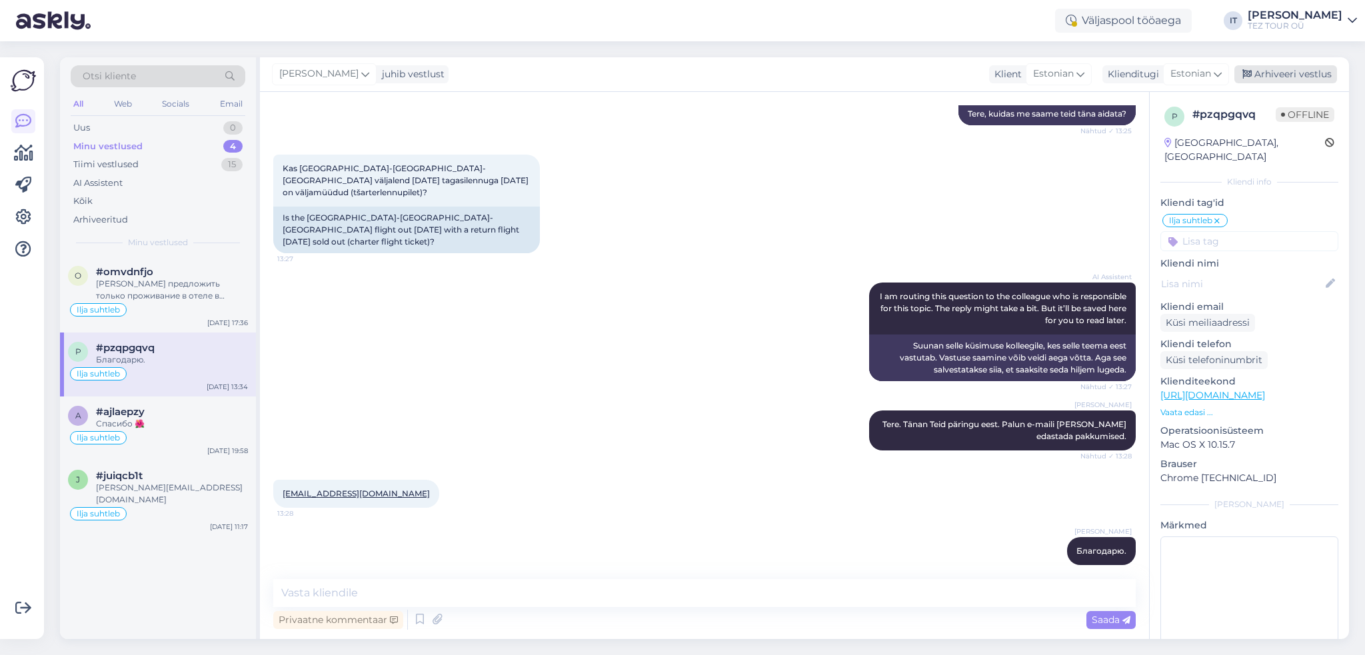
click at [1283, 77] on div "Arhiveeri vestlus" at bounding box center [1285, 74] width 103 height 18
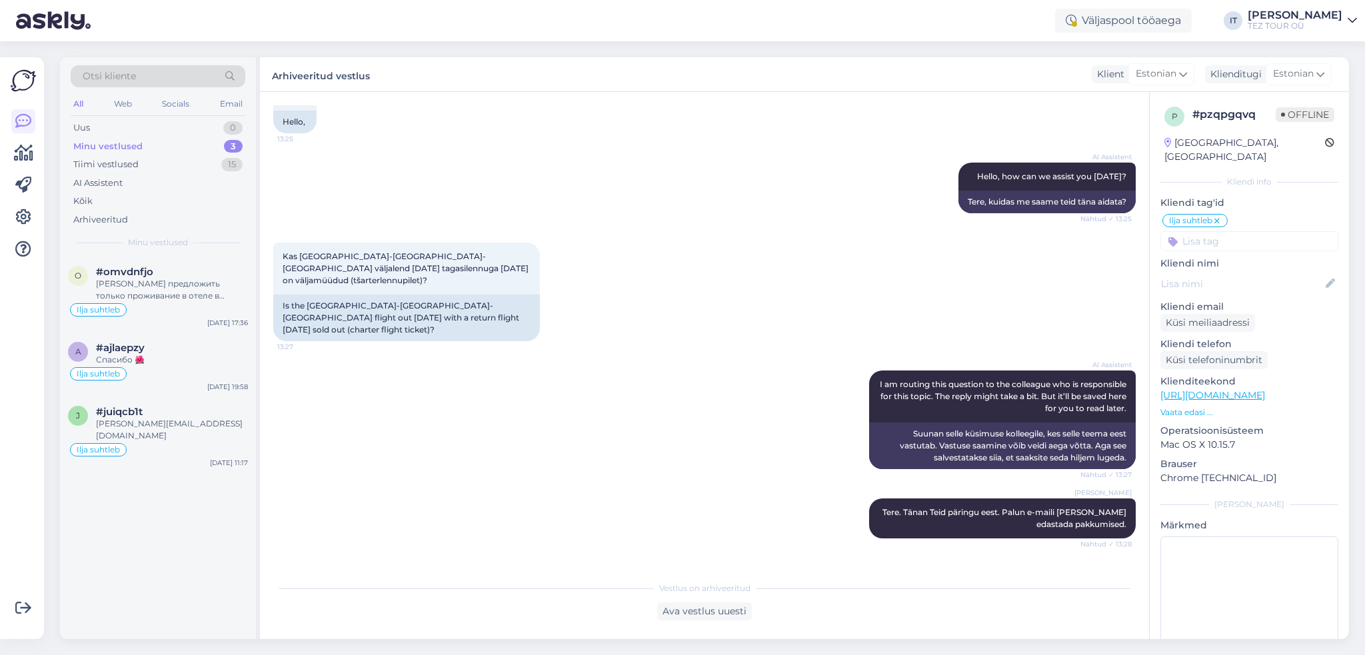
scroll to position [187, 0]
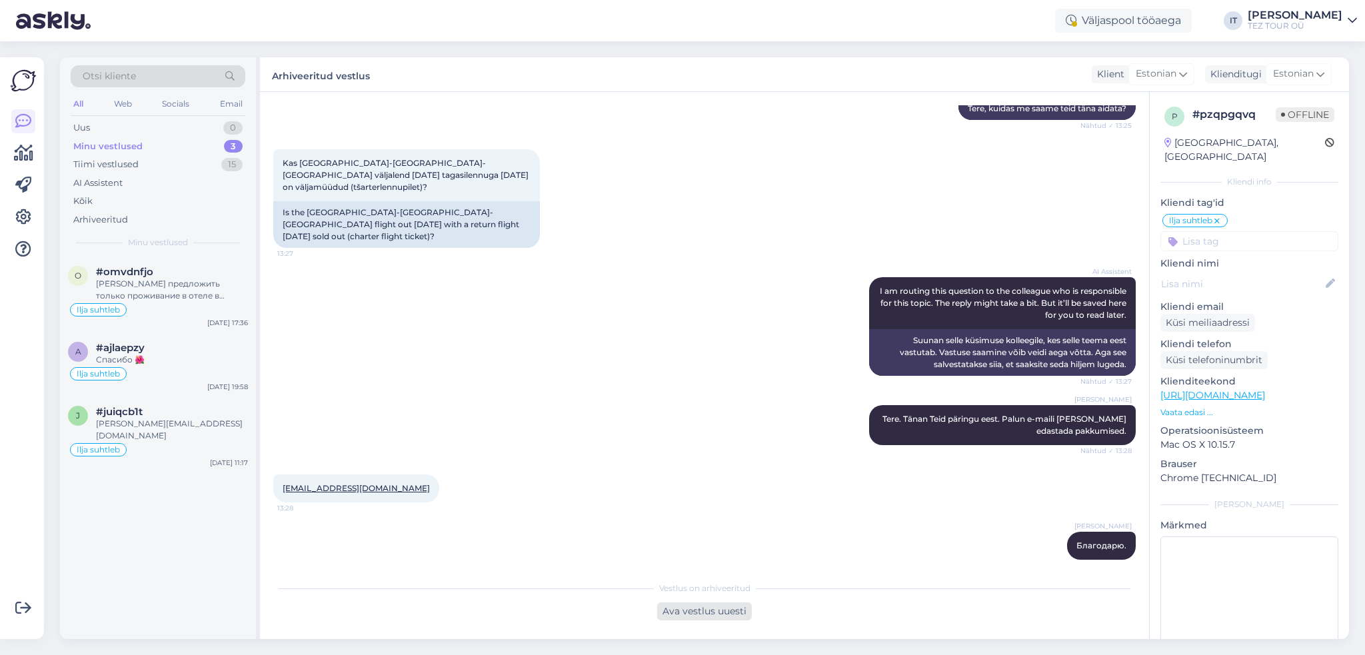
click at [715, 613] on div "Ava vestlus uuesti" at bounding box center [704, 612] width 95 height 18
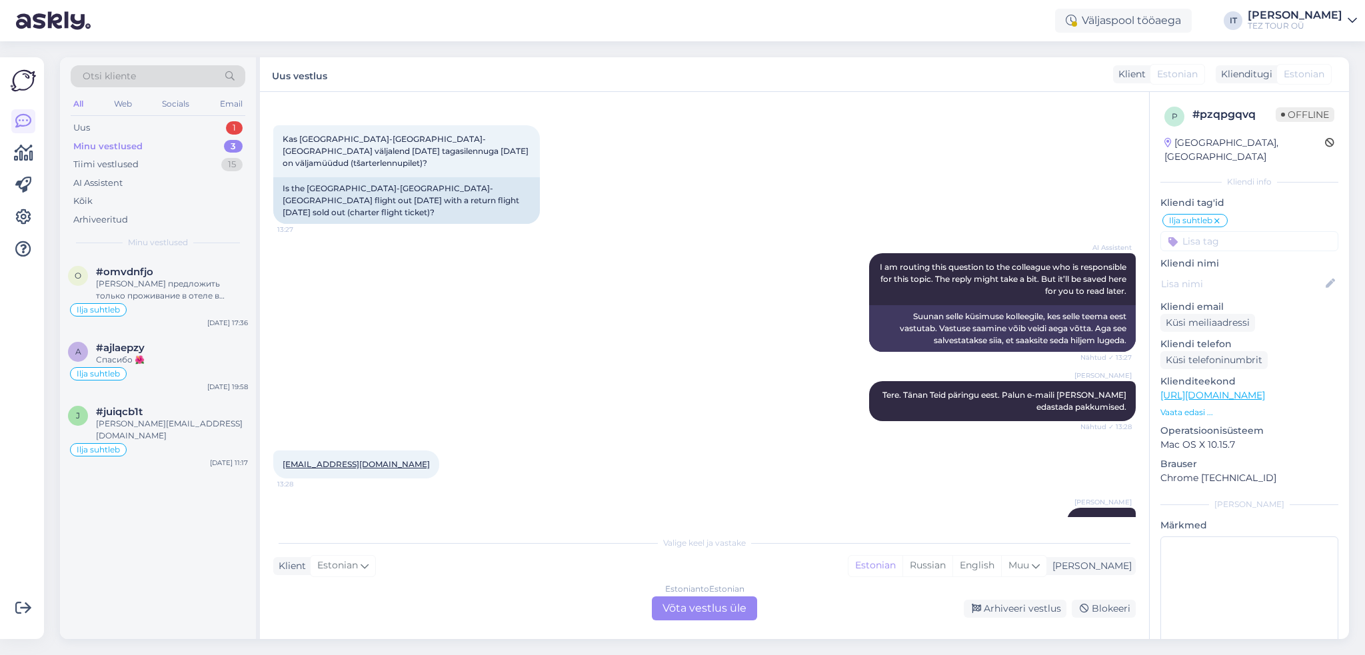
scroll to position [232, 0]
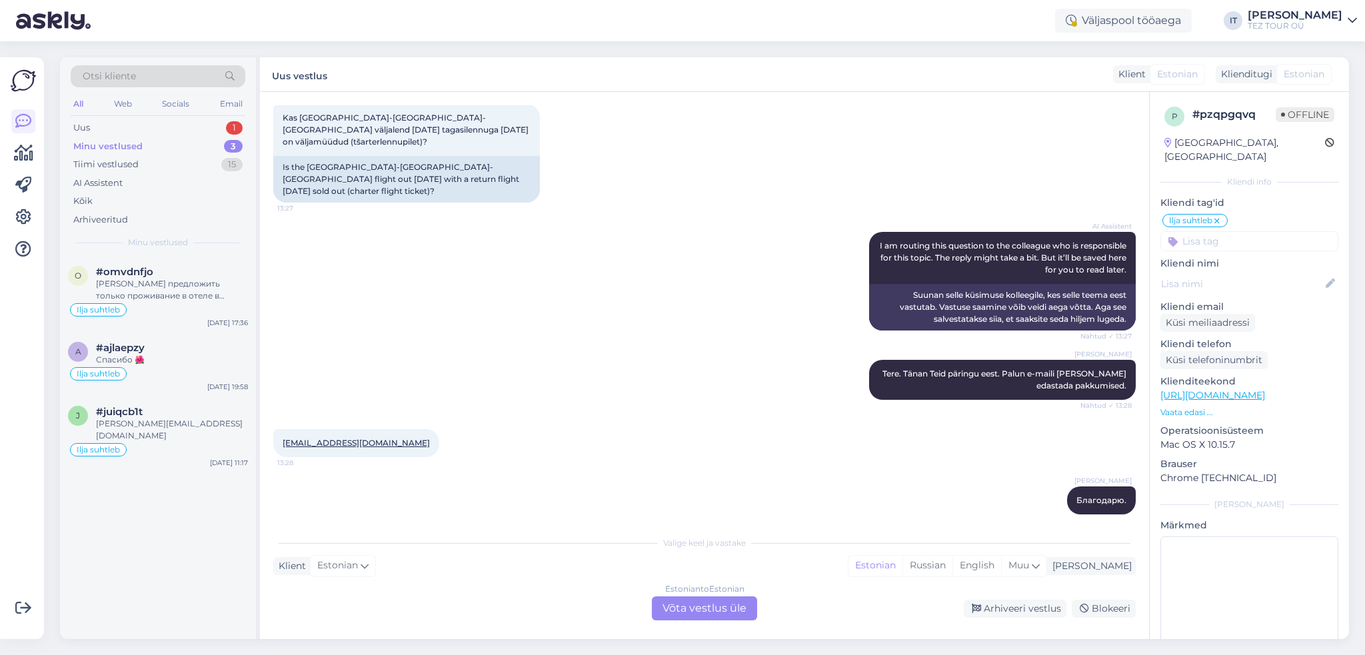
click at [725, 605] on div "Estonian to Estonian Võta vestlus üle" at bounding box center [704, 609] width 105 height 24
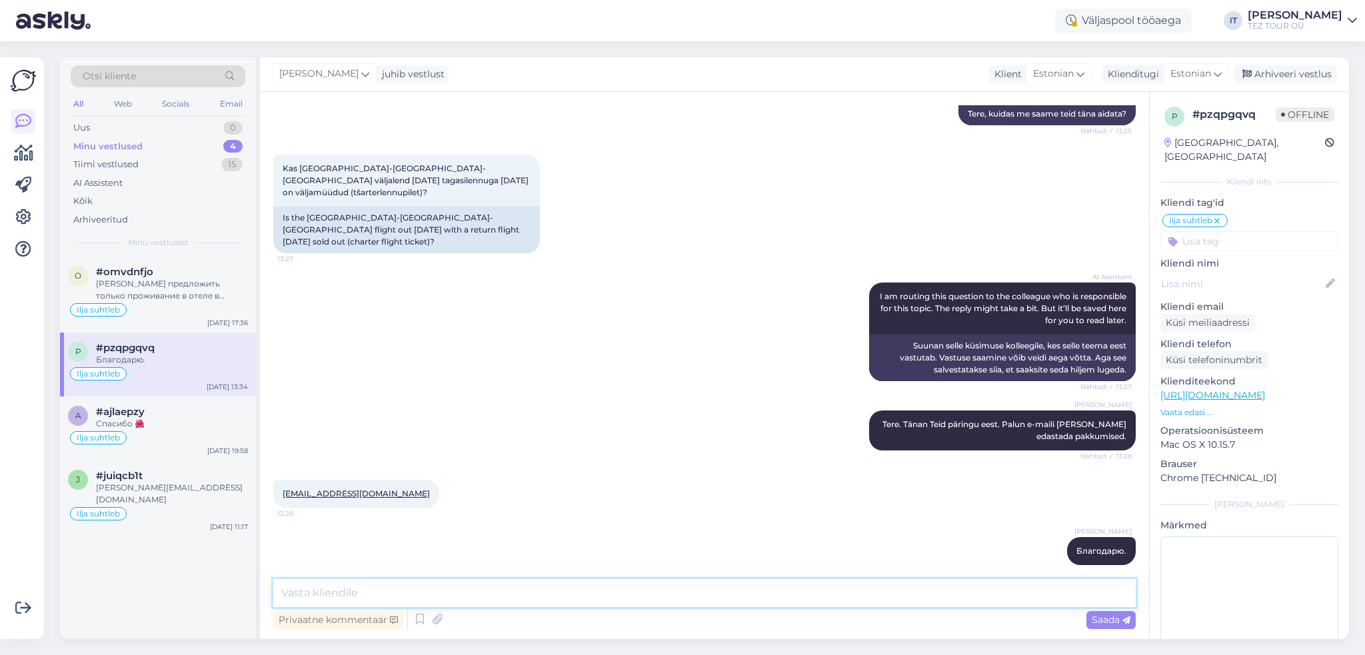
click at [523, 605] on textarea at bounding box center [704, 593] width 863 height 28
type textarea "Tere, [PERSON_NAME]!"
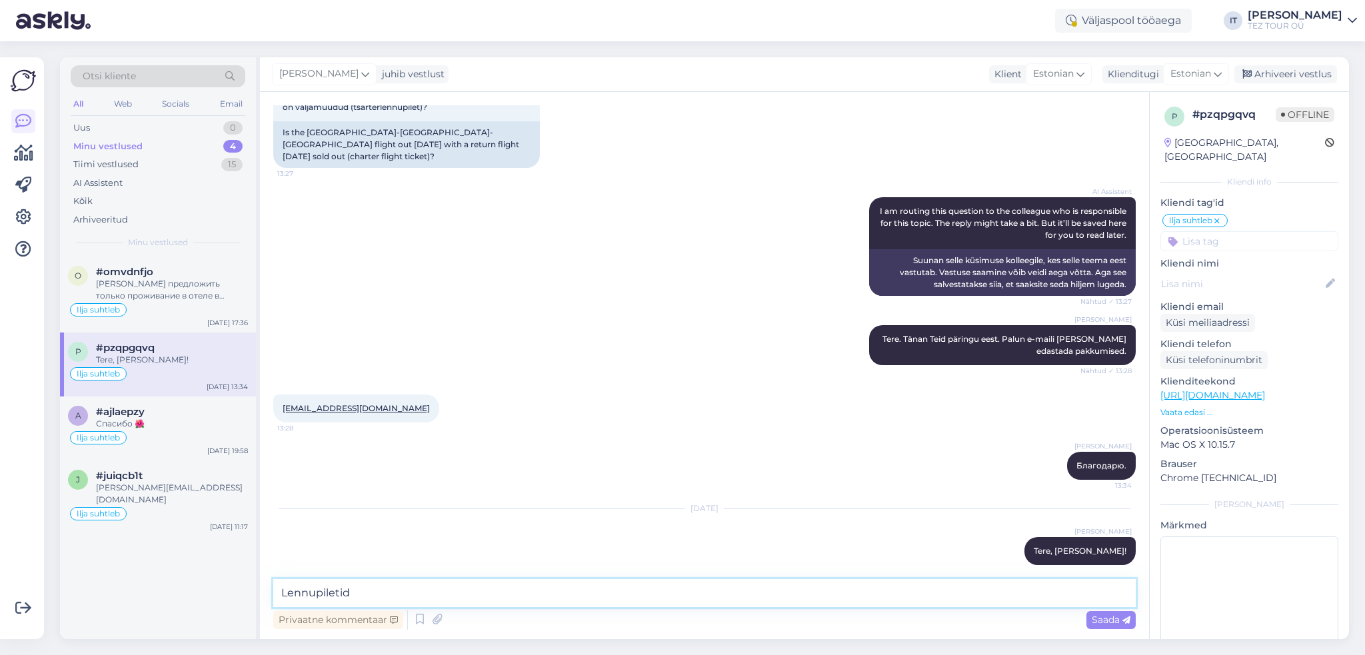
type textarea "Lennupiletid"
drag, startPoint x: 469, startPoint y: 593, endPoint x: 249, endPoint y: 595, distance: 220.7
click at [249, 595] on div "Otsi kliente All Web Socials Email Uus 0 Minu vestlused 4 Tiimi vestlused 15 AI…" at bounding box center [704, 348] width 1289 height 582
click at [372, 631] on div "Privaatne kommentaar Saada" at bounding box center [704, 619] width 863 height 25
click at [373, 626] on div "Privaatne kommentaar" at bounding box center [338, 620] width 130 height 18
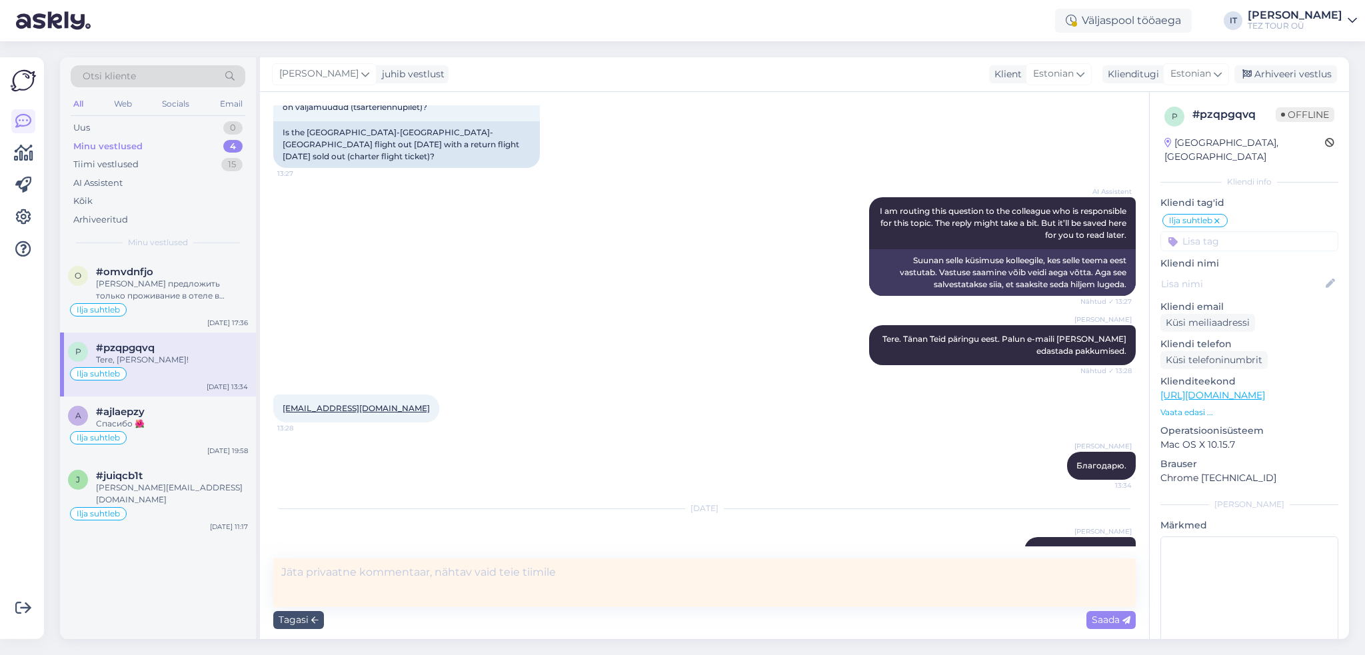
click at [459, 597] on textarea at bounding box center [704, 583] width 863 height 49
type textarea "vastust saatsin e-postile"
click at [1113, 613] on div "Saada" at bounding box center [1111, 620] width 49 height 18
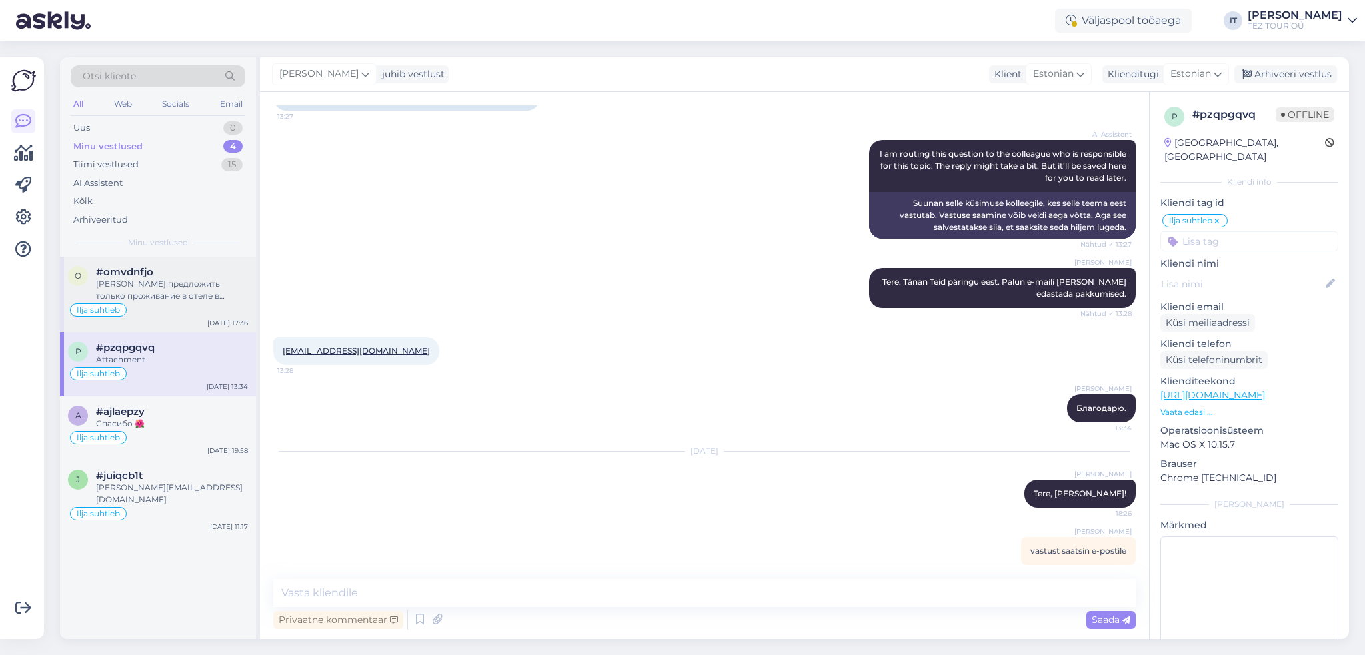
click at [208, 315] on div "Ilja suhtleb" at bounding box center [158, 310] width 180 height 16
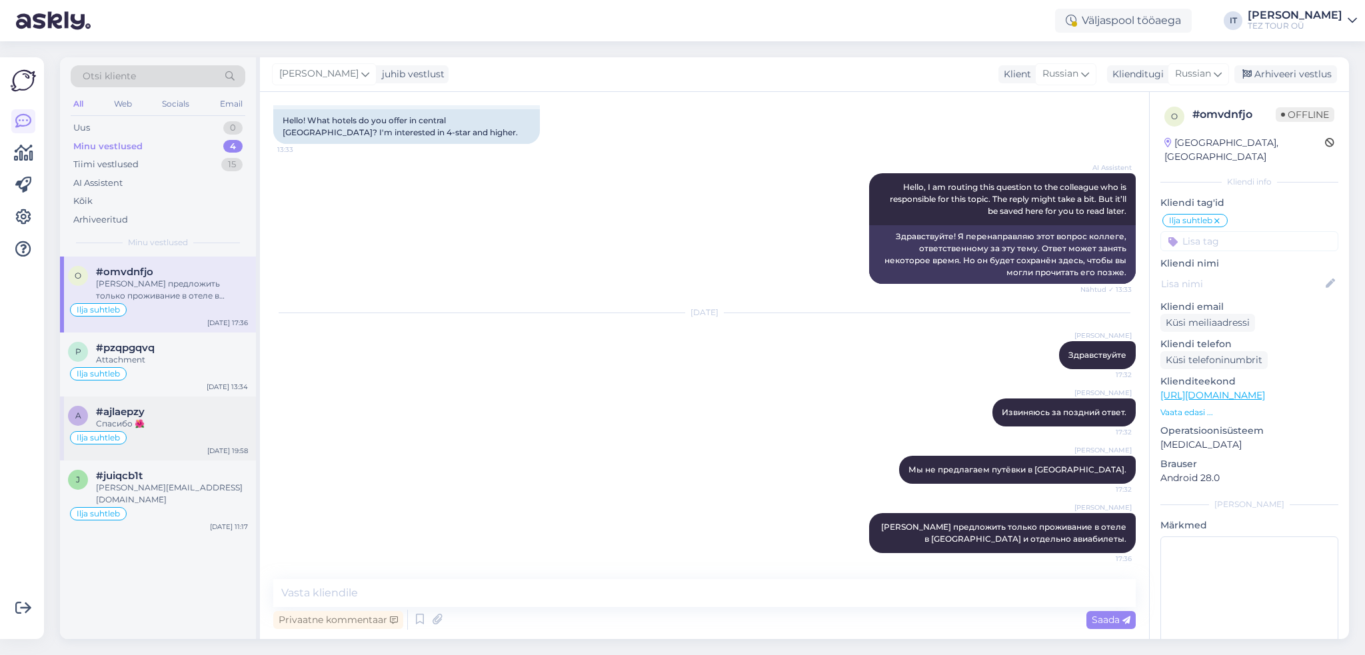
click at [199, 400] on div "a #ajlaepzy Спасибо 🌺 Ilja suhtleb [DATE] 19:58" at bounding box center [158, 429] width 196 height 64
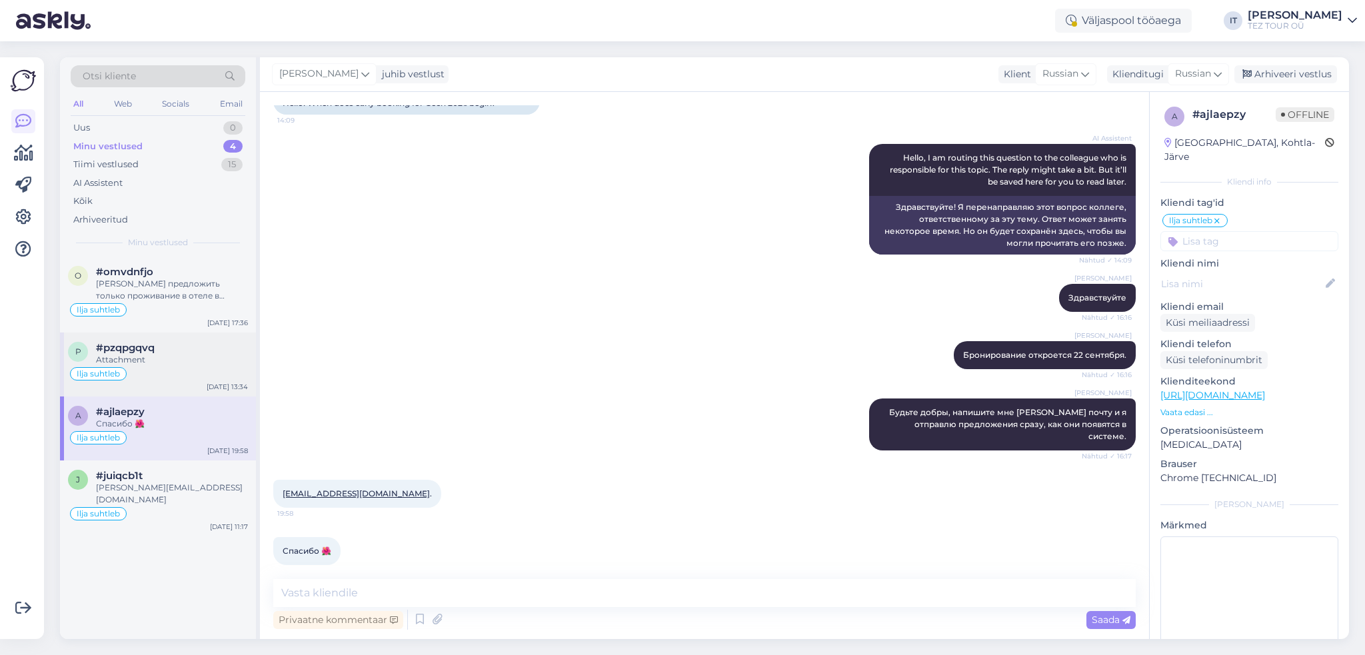
click at [195, 340] on div "p #pzqpgqvq Attachment Ilja suhtleb [DATE] 13:34" at bounding box center [158, 365] width 196 height 64
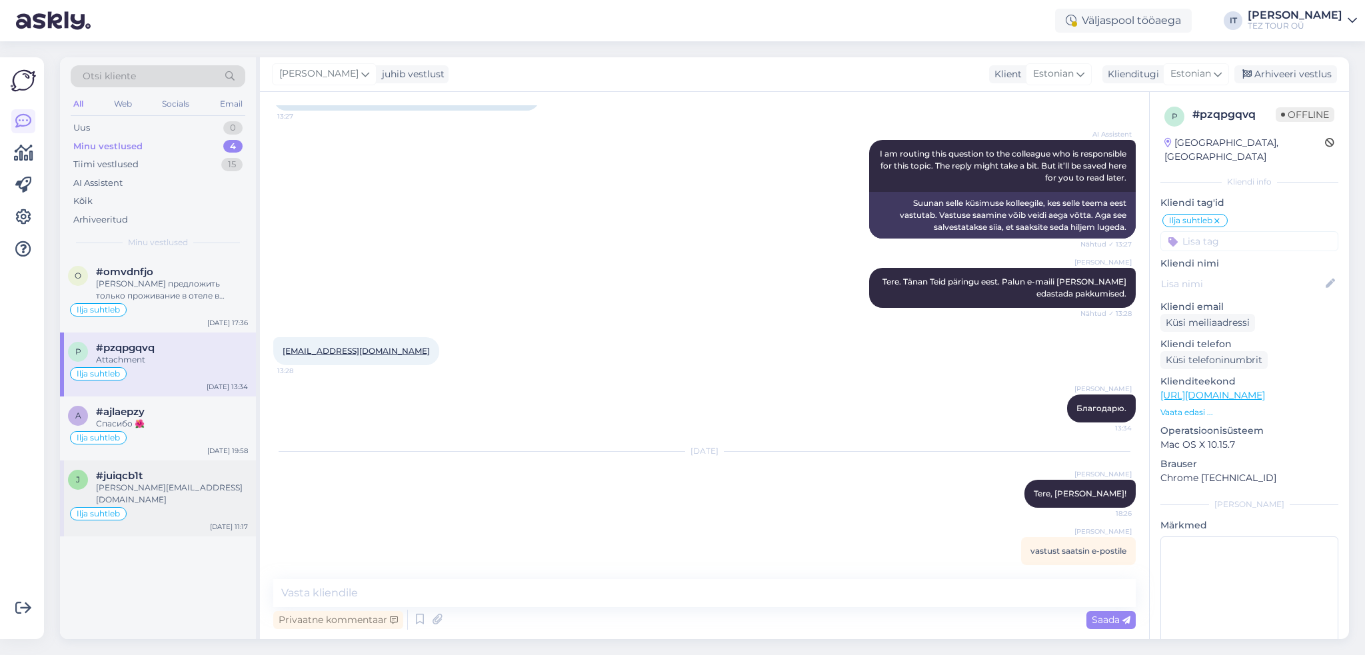
click at [169, 482] on div "[PERSON_NAME][EMAIL_ADDRESS][DOMAIN_NAME]" at bounding box center [172, 494] width 152 height 24
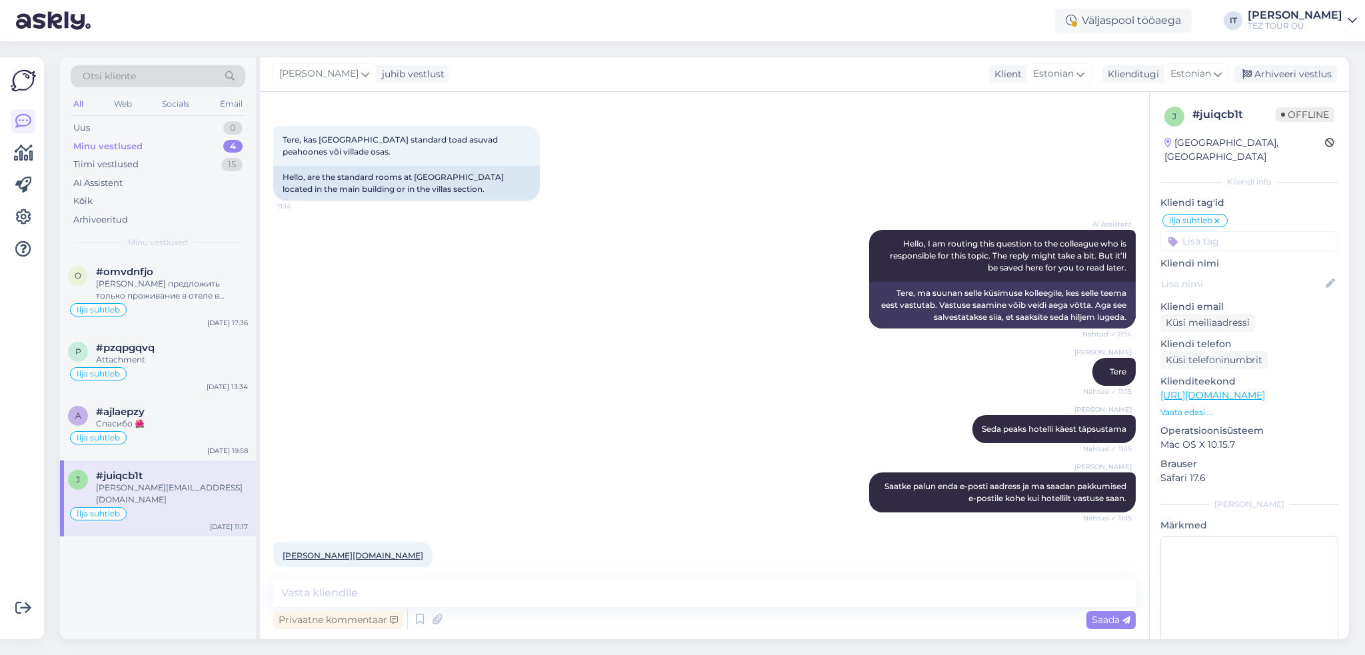
scroll to position [312, 0]
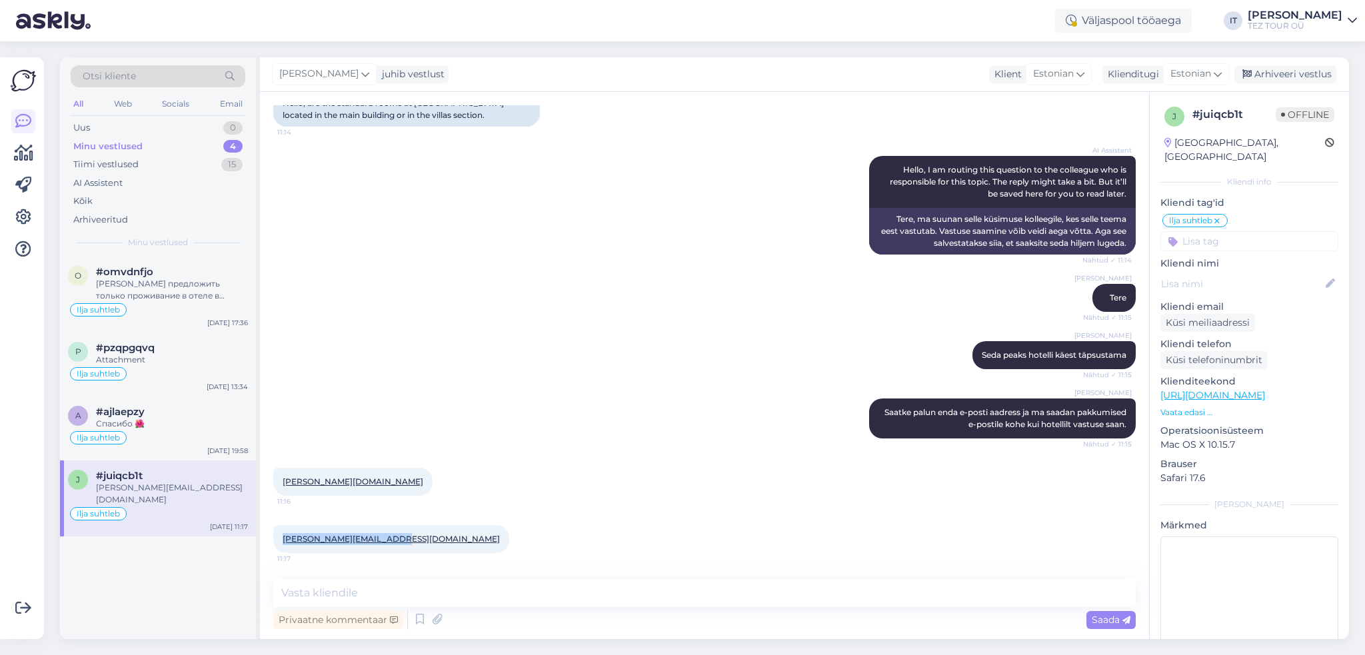
drag, startPoint x: 400, startPoint y: 538, endPoint x: 283, endPoint y: 541, distance: 117.4
click at [283, 541] on div "[PERSON_NAME][EMAIL_ADDRESS][DOMAIN_NAME] 11:17" at bounding box center [391, 539] width 236 height 28
copy link "[PERSON_NAME][EMAIL_ADDRESS][DOMAIN_NAME]"
click at [1284, 75] on div "Arhiveeri vestlus" at bounding box center [1285, 74] width 103 height 18
